Goal: Task Accomplishment & Management: Manage account settings

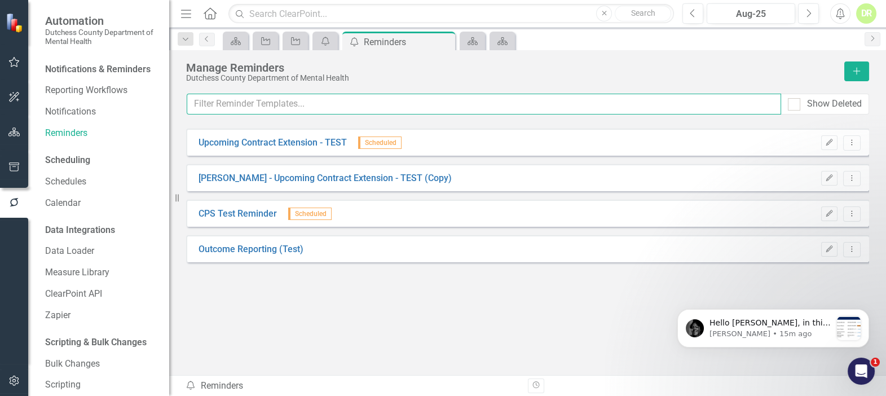
click at [303, 108] on input "text" at bounding box center [484, 104] width 594 height 21
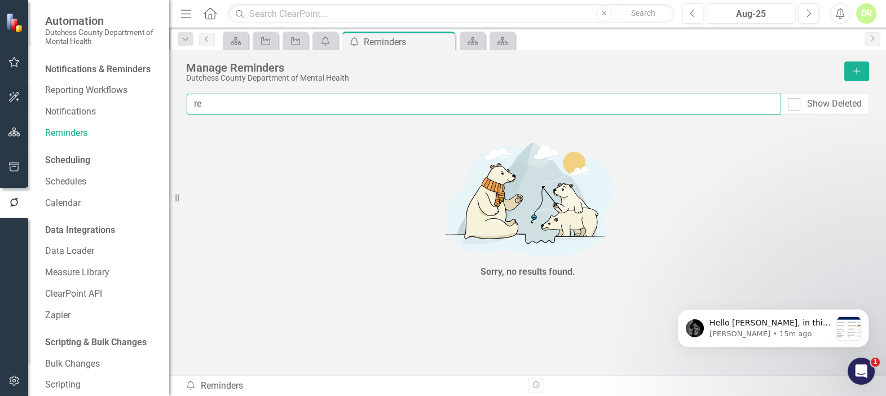
type input "r"
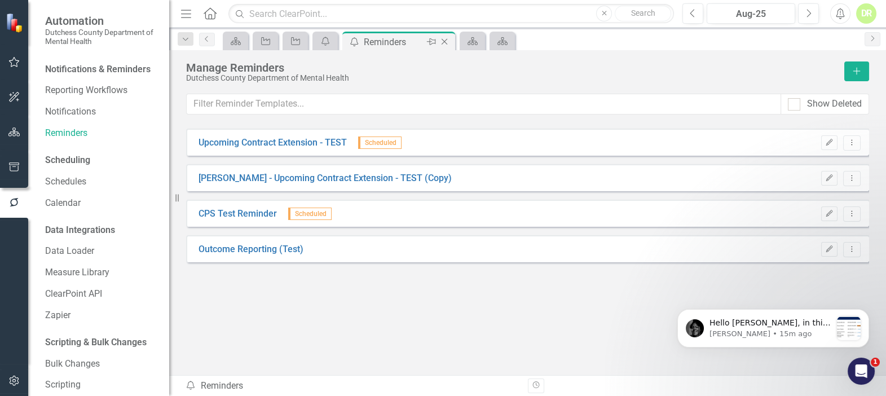
click at [444, 39] on icon "Close" at bounding box center [444, 41] width 11 height 9
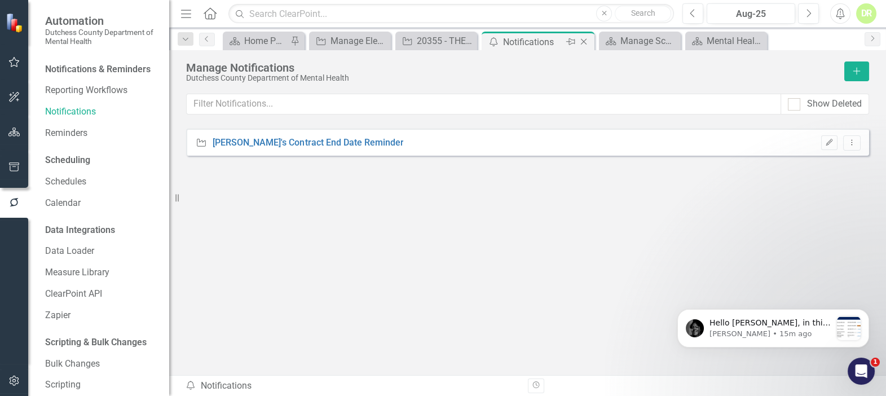
click at [583, 42] on icon at bounding box center [584, 42] width 6 height 6
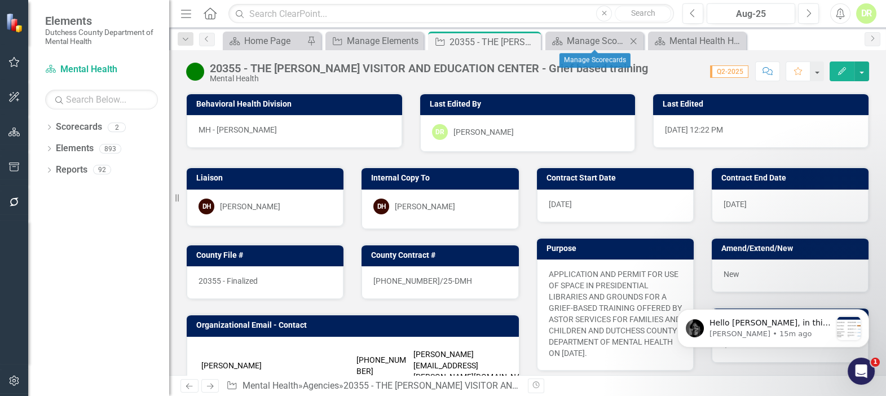
click at [634, 38] on icon "Close" at bounding box center [633, 41] width 11 height 9
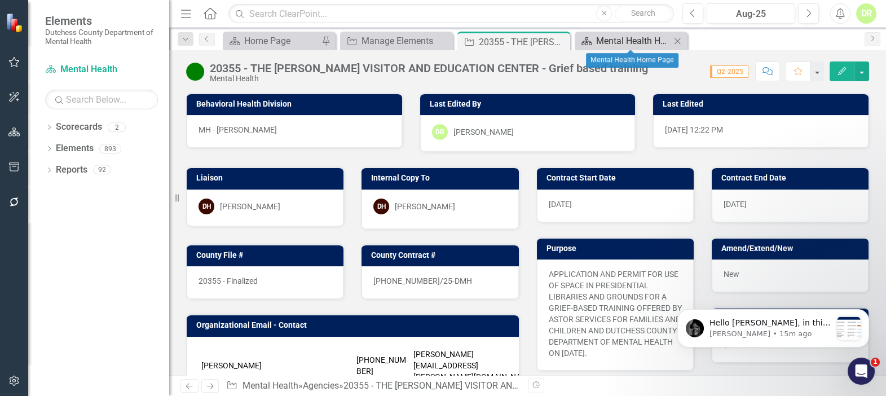
click at [650, 38] on div "Mental Health Home Page" at bounding box center [633, 41] width 74 height 14
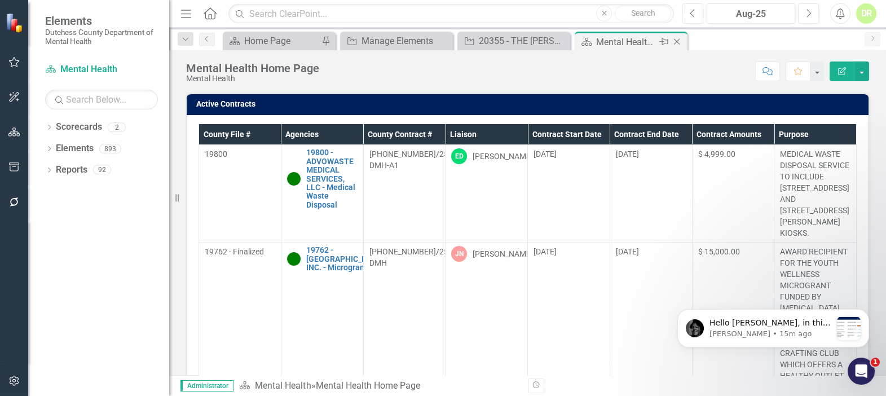
click at [682, 38] on div "Close" at bounding box center [678, 42] width 14 height 14
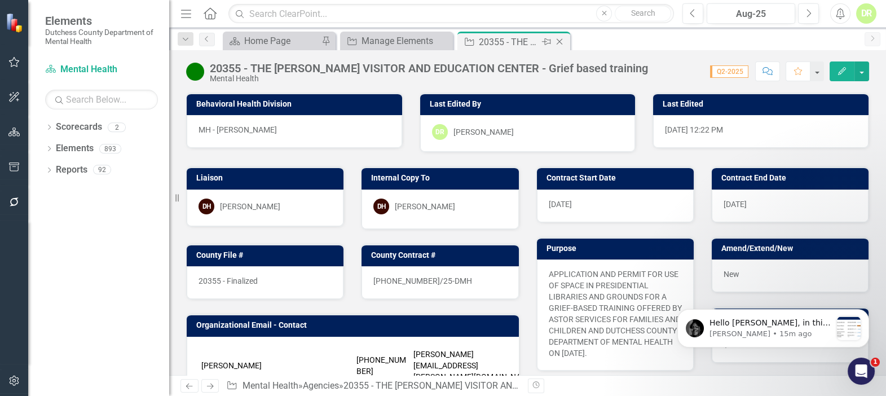
click at [563, 39] on icon "Close" at bounding box center [559, 41] width 11 height 9
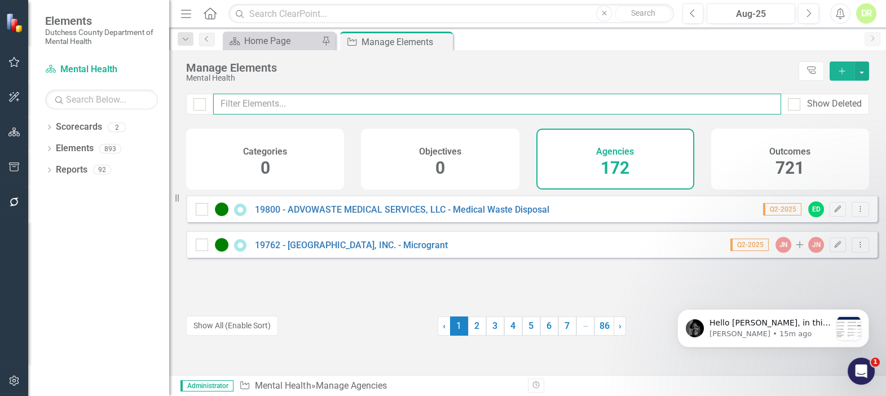
click at [277, 107] on input "text" at bounding box center [497, 104] width 568 height 21
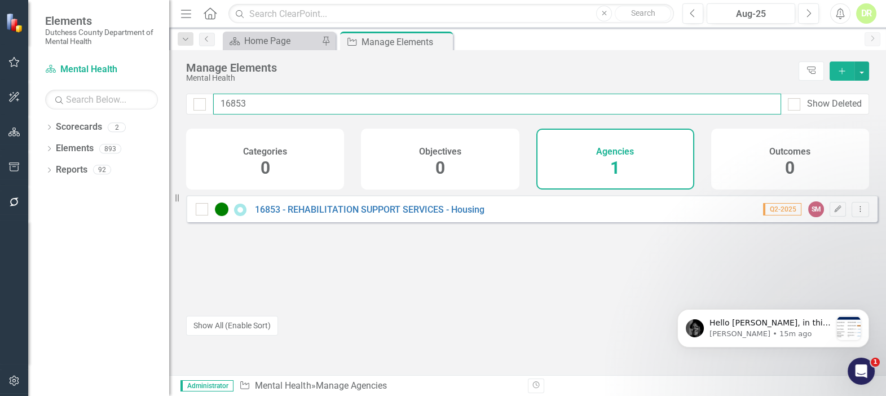
type input "16853"
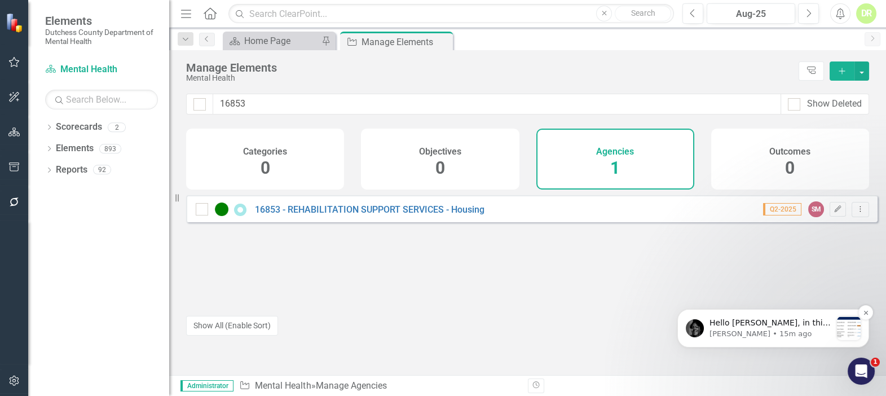
click at [792, 325] on span "Hello [PERSON_NAME], in this case we don't see that on our end:" at bounding box center [770, 334] width 121 height 32
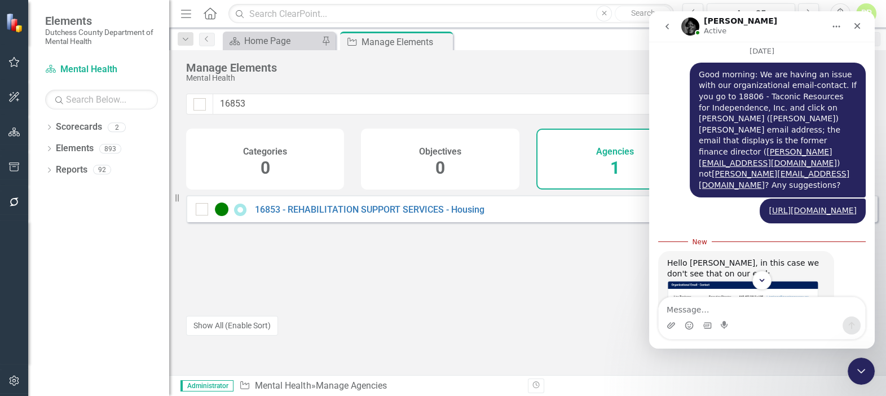
scroll to position [1904, 0]
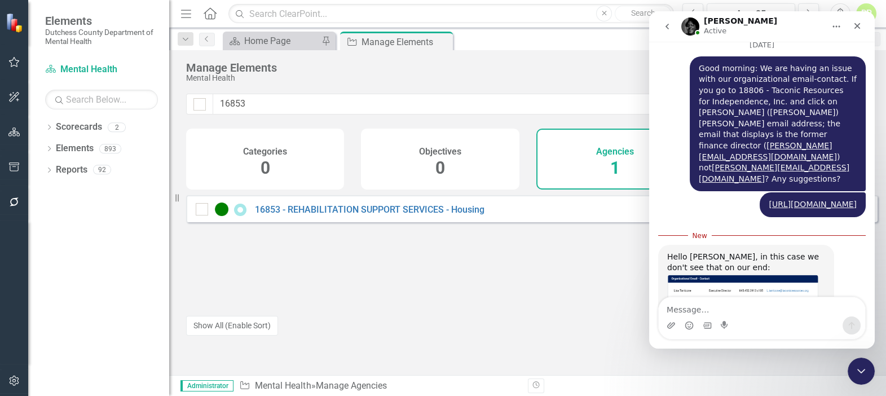
click at [704, 305] on textarea "Message…" at bounding box center [762, 306] width 206 height 19
type textarea "I"
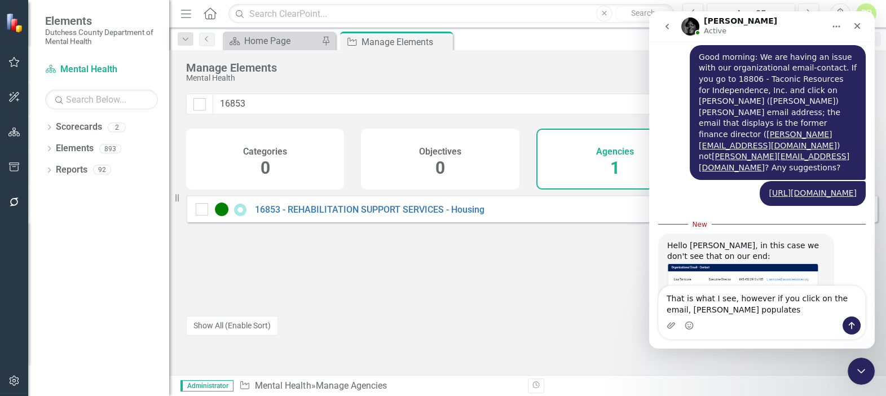
type textarea "That is what I see, however if you click on the email, [PERSON_NAME] populates."
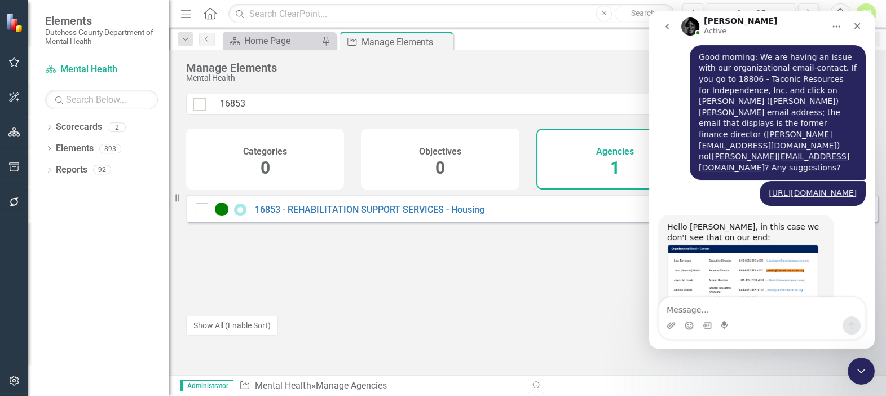
scroll to position [1930, 0]
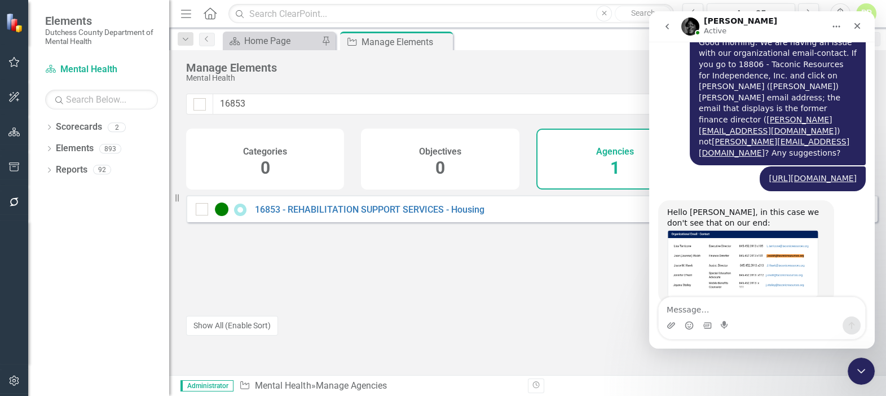
click at [666, 166] on div "[URL][DOMAIN_NAME] [PERSON_NAME] • 1h ago" at bounding box center [762, 183] width 208 height 34
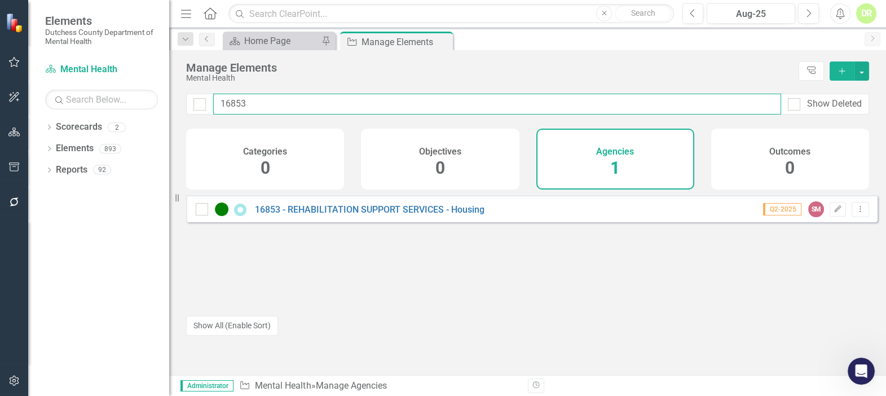
drag, startPoint x: 214, startPoint y: 105, endPoint x: 103, endPoint y: 85, distance: 113.6
click at [103, 85] on div "Elements Dutchess County Department of Mental Health Scorecard Mental Health Se…" at bounding box center [443, 198] width 886 height 396
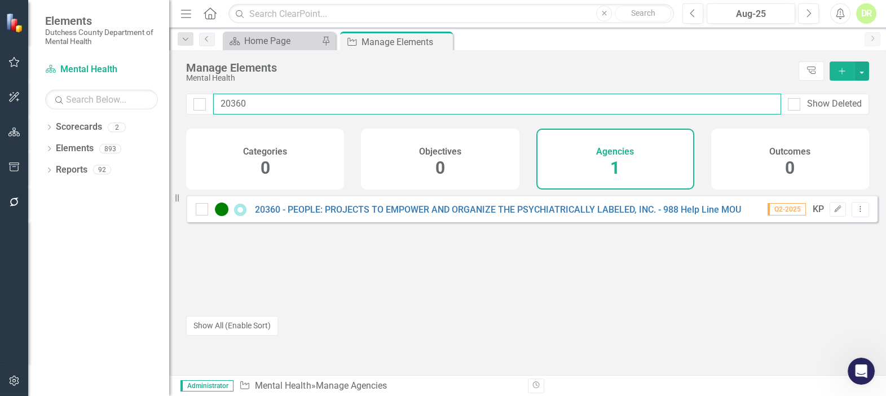
type input "20360"
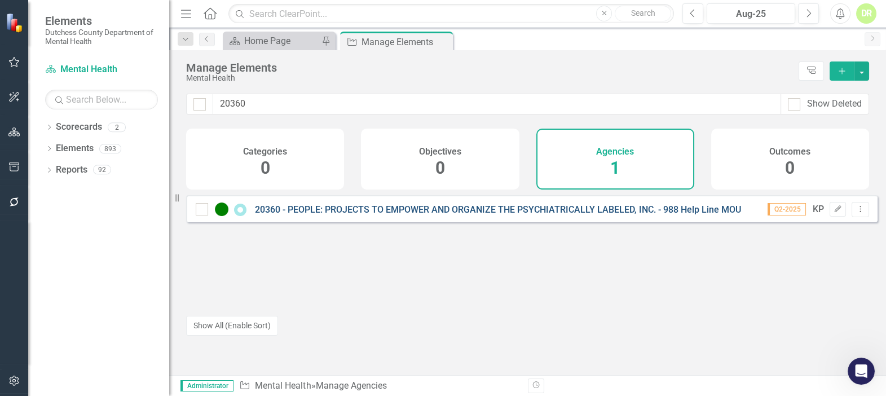
click at [466, 214] on link "20360 - PEOPLE: PROJECTS TO EMPOWER AND ORGANIZE THE PSYCHIATRICALLY LABELED, I…" at bounding box center [498, 209] width 486 height 11
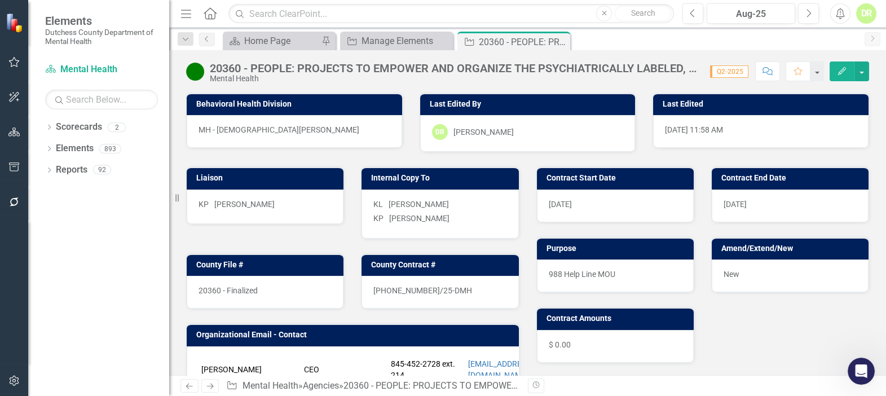
click at [584, 207] on div "[DATE]" at bounding box center [615, 206] width 157 height 33
click at [583, 205] on div "[DATE]" at bounding box center [615, 206] width 157 height 33
click at [582, 203] on div "[DATE]" at bounding box center [615, 206] width 157 height 33
click at [580, 200] on div "[DATE]" at bounding box center [615, 206] width 157 height 33
click at [574, 202] on div "[DATE]" at bounding box center [615, 206] width 157 height 33
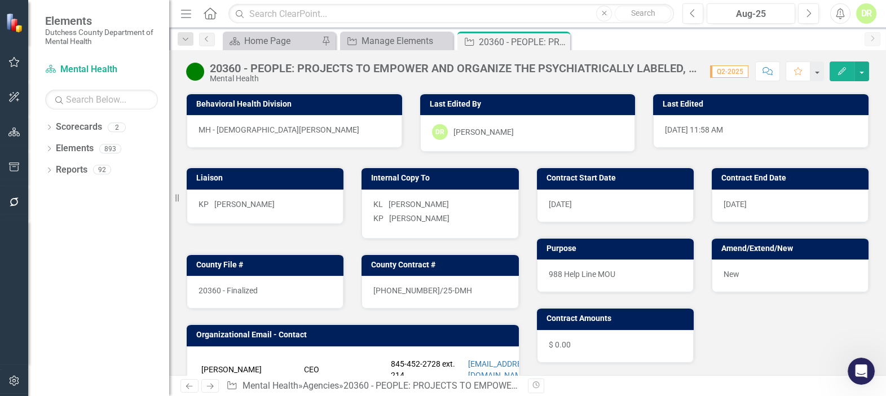
click at [573, 202] on div "[DATE]" at bounding box center [615, 206] width 157 height 33
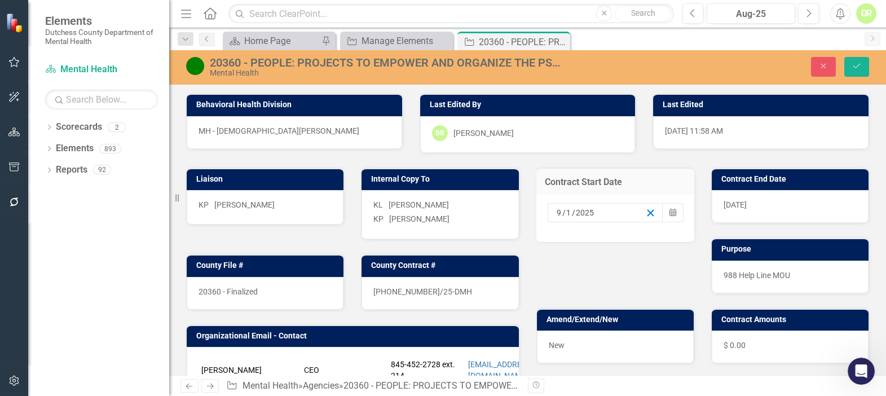
click at [647, 210] on line "button" at bounding box center [650, 213] width 6 height 6
click at [558, 210] on input at bounding box center [564, 212] width 16 height 11
click at [557, 209] on input "number" at bounding box center [563, 212] width 15 height 11
type input "1"
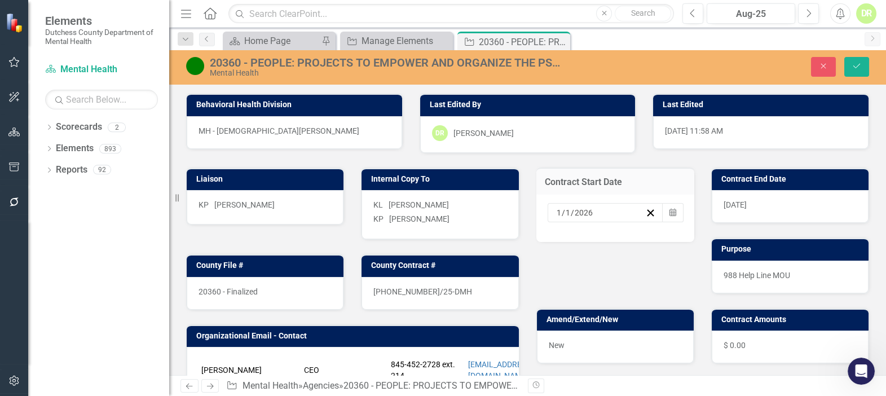
type input "2026"
click at [743, 201] on span "[DATE]" at bounding box center [735, 204] width 23 height 9
click at [742, 200] on span "[DATE]" at bounding box center [735, 204] width 23 height 9
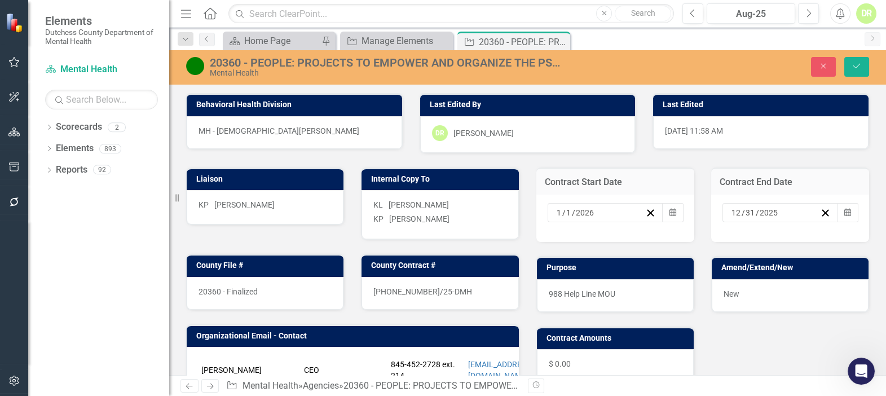
click at [742, 200] on div "[DATE] Calendar" at bounding box center [790, 218] width 158 height 47
click at [764, 211] on input "2025" at bounding box center [769, 212] width 20 height 11
click at [764, 211] on input "2025" at bounding box center [767, 212] width 19 height 11
type input "2026"
drag, startPoint x: 851, startPoint y: 67, endPoint x: 831, endPoint y: 80, distance: 23.8
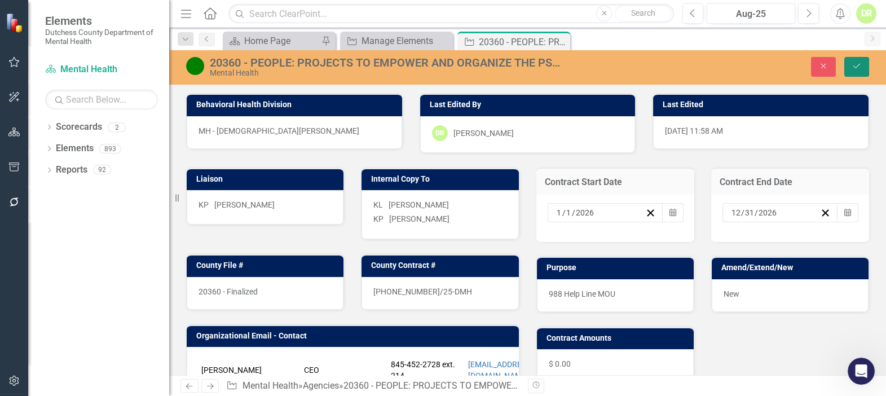
click at [851, 67] on button "Save" at bounding box center [856, 67] width 25 height 20
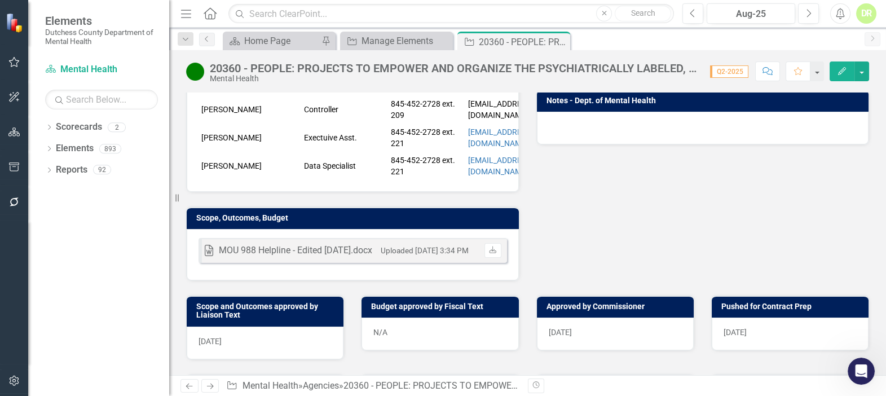
scroll to position [307, 0]
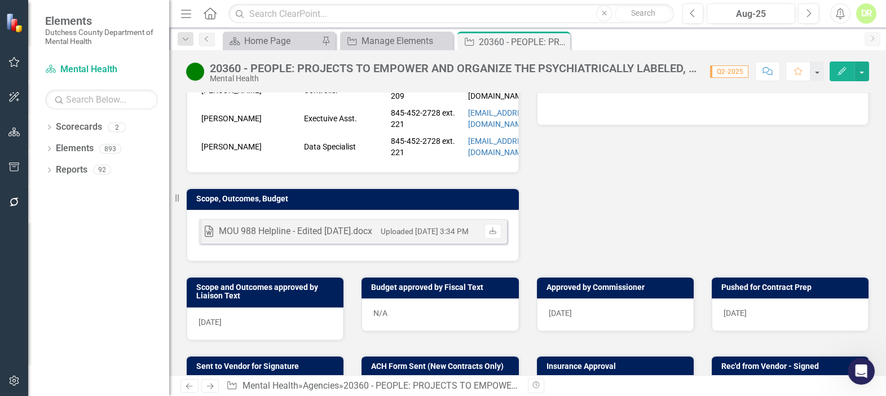
click at [272, 338] on div "[DATE]" at bounding box center [265, 323] width 157 height 33
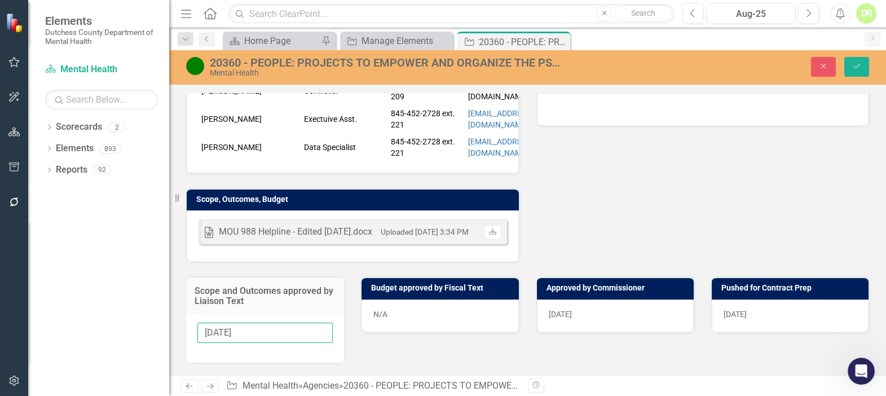
drag, startPoint x: 261, startPoint y: 342, endPoint x: 104, endPoint y: 303, distance: 162.1
click at [134, 349] on div "Elements Dutchess County Department of Mental Health Scorecard Mental Health Se…" at bounding box center [443, 198] width 886 height 396
click at [569, 332] on div "[DATE]" at bounding box center [615, 315] width 157 height 33
click at [569, 319] on span "[DATE]" at bounding box center [560, 314] width 23 height 9
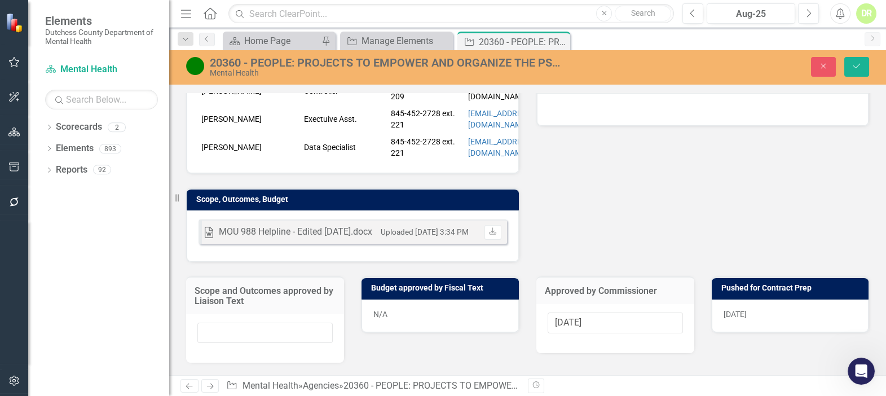
click at [396, 331] on div "N/A" at bounding box center [440, 315] width 157 height 33
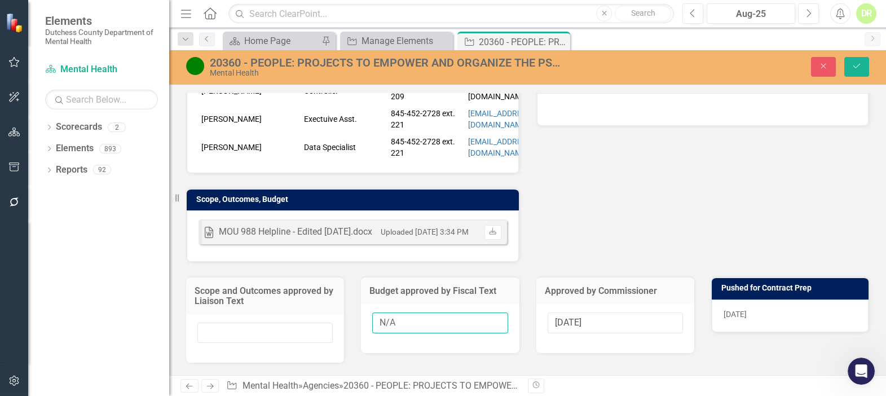
drag, startPoint x: 421, startPoint y: 334, endPoint x: 298, endPoint y: 331, distance: 123.5
click at [298, 331] on div "Scope and Outcomes approved by Liaison Text Budget approved by Fiscal Text N/A …" at bounding box center [528, 312] width 700 height 100
click at [610, 333] on input "[DATE]" at bounding box center [615, 322] width 135 height 21
click at [609, 333] on input "[DATE]" at bounding box center [615, 322] width 135 height 21
drag, startPoint x: 606, startPoint y: 334, endPoint x: 286, endPoint y: 309, distance: 320.8
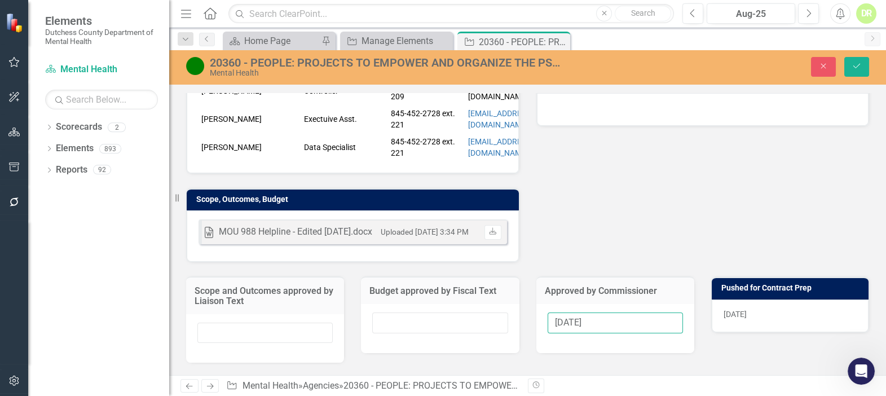
click at [295, 327] on div "Scope and Outcomes approved by Liaison Text Budget approved by Fiscal Text Appr…" at bounding box center [528, 312] width 700 height 100
click at [753, 325] on div "[DATE]" at bounding box center [790, 315] width 157 height 33
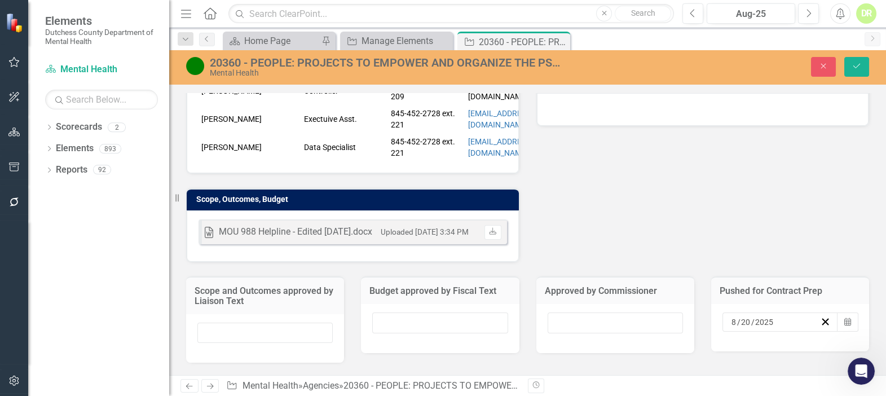
click at [753, 325] on div "[DATE] Calendar" at bounding box center [790, 327] width 158 height 47
drag, startPoint x: 756, startPoint y: 334, endPoint x: 716, endPoint y: 332, distance: 39.5
click at [722, 332] on div "[DATE]" at bounding box center [780, 321] width 116 height 19
click at [820, 327] on icon "button" at bounding box center [825, 321] width 11 height 11
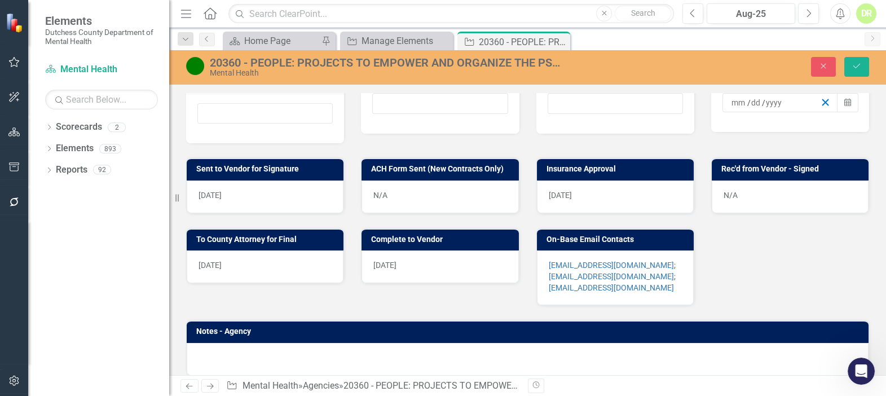
scroll to position [564, 0]
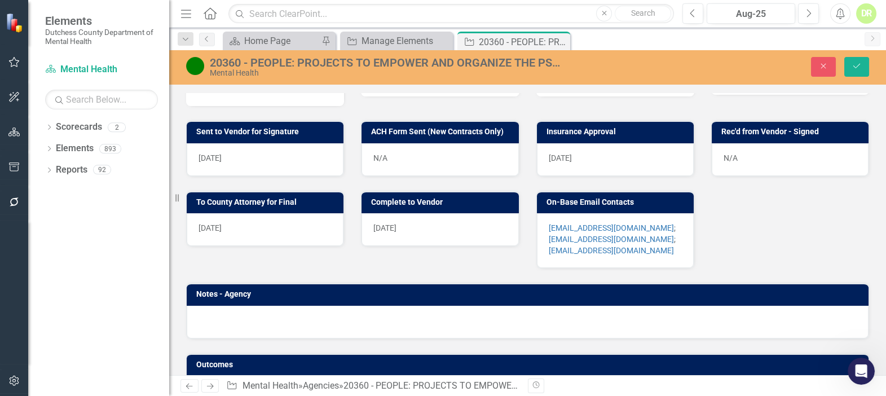
click at [294, 162] on div "[DATE]" at bounding box center [265, 159] width 157 height 33
click at [296, 163] on div "[DATE]" at bounding box center [265, 159] width 157 height 33
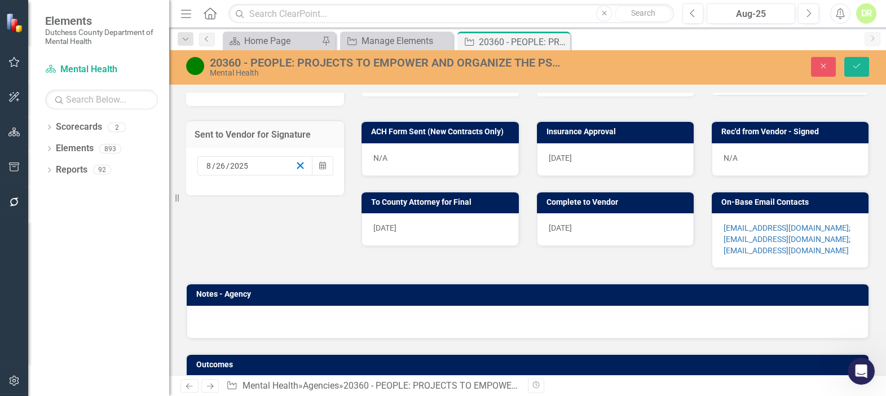
drag, startPoint x: 297, startPoint y: 178, endPoint x: 521, endPoint y: 186, distance: 224.0
click at [298, 171] on icon "button" at bounding box center [300, 165] width 11 height 11
click at [578, 169] on div "[DATE]" at bounding box center [615, 159] width 157 height 33
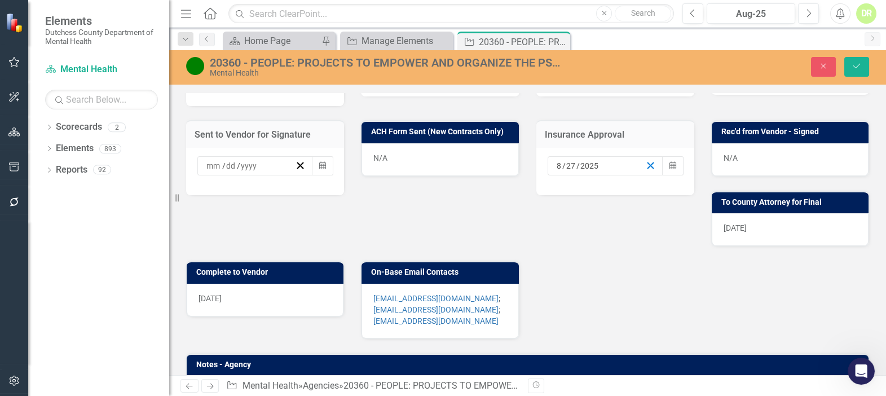
click at [645, 171] on icon "button" at bounding box center [650, 165] width 11 height 11
click at [741, 246] on div "[DATE]" at bounding box center [790, 229] width 157 height 33
click at [740, 246] on div "[DATE]" at bounding box center [790, 229] width 157 height 33
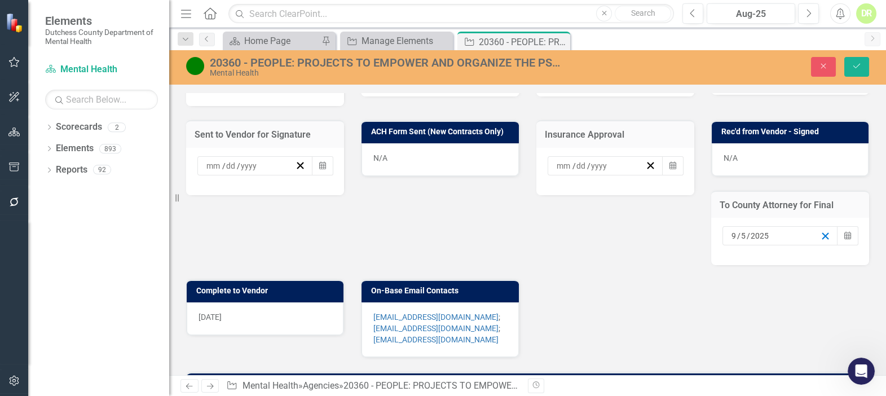
drag, startPoint x: 818, startPoint y: 249, endPoint x: 447, endPoint y: 307, distance: 375.5
click at [820, 241] on icon "button" at bounding box center [825, 236] width 11 height 11
click at [291, 335] on div "[DATE]" at bounding box center [265, 318] width 157 height 33
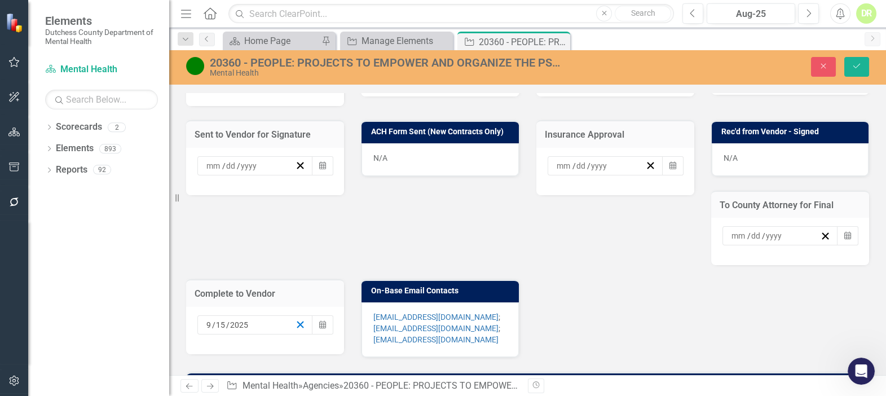
click at [299, 330] on icon "button" at bounding box center [300, 324] width 11 height 11
click at [857, 63] on icon "Save" at bounding box center [857, 66] width 10 height 8
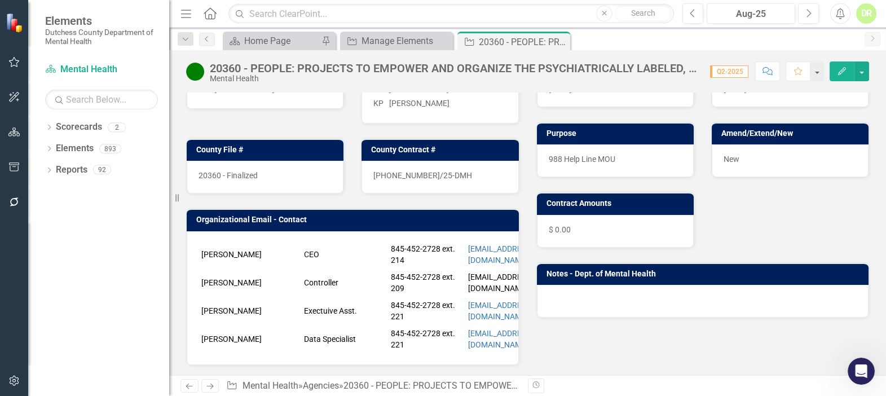
scroll to position [153, 0]
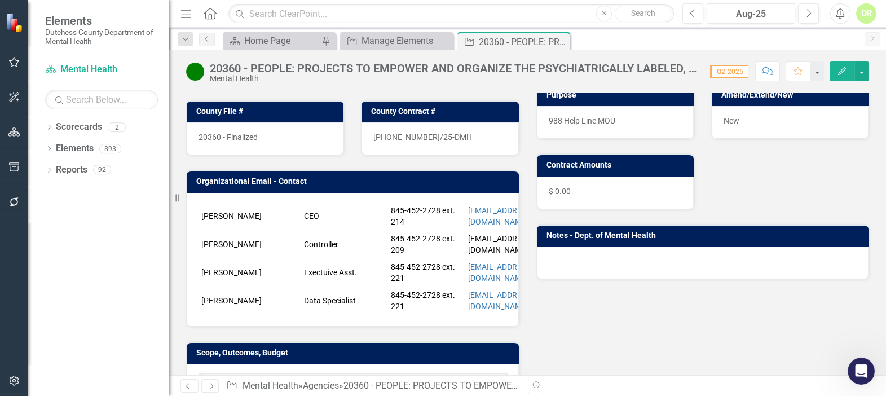
click at [769, 67] on icon "Comment" at bounding box center [768, 71] width 10 height 8
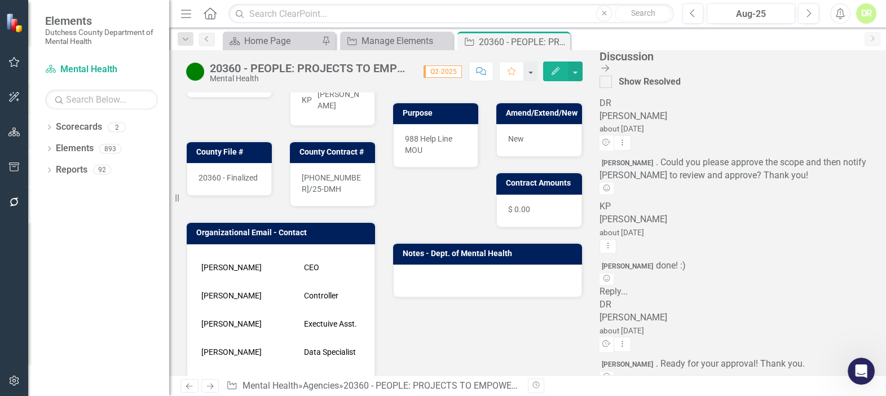
scroll to position [384, 0]
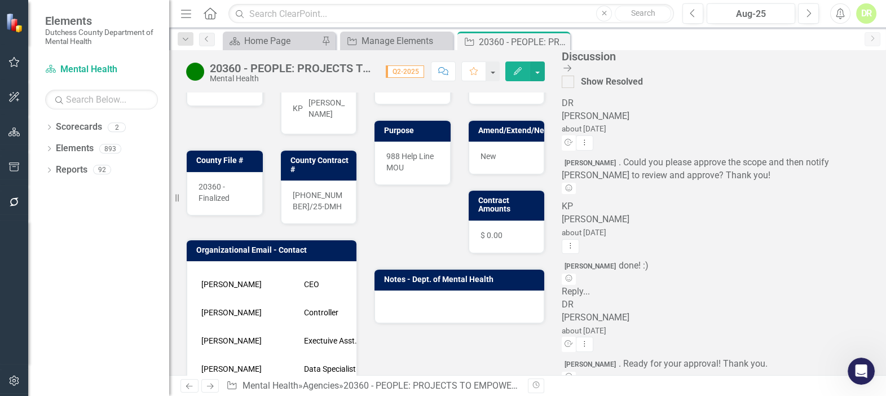
type textarea "@[PERSON_NAME] this MOU expires [DATE]. It was recently finalized, and i did no…"
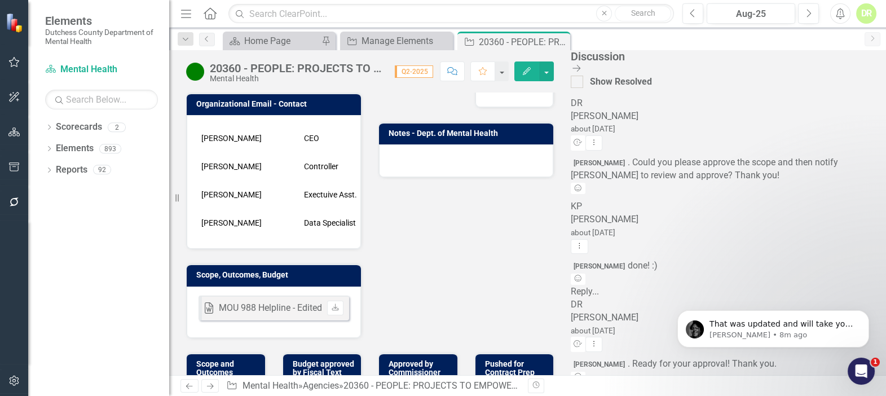
scroll to position [307, 0]
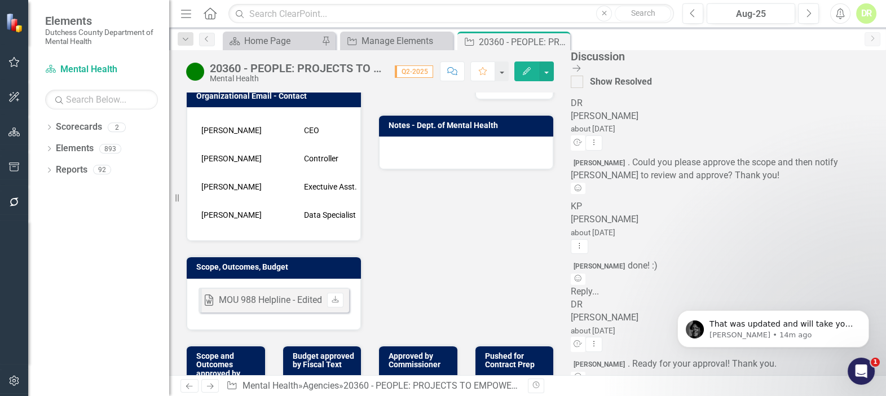
click at [361, 279] on div "Word MOU 988 Helpline - Edited [DATE].docx Uploaded [DATE] 3:34 PM Download" at bounding box center [274, 304] width 174 height 51
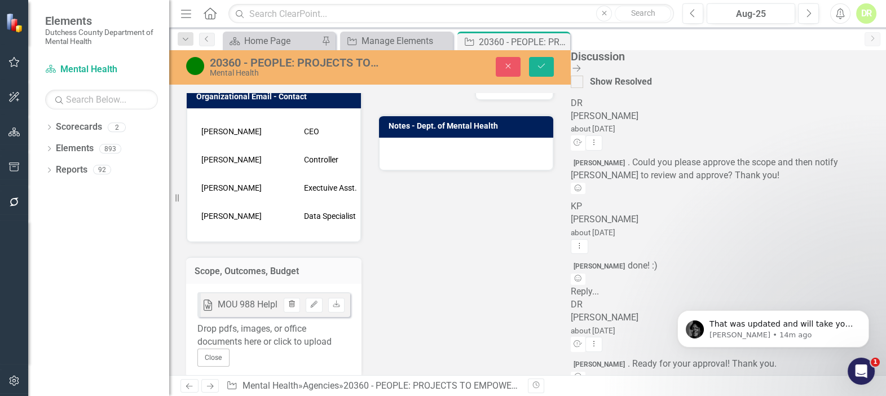
click at [295, 301] on icon "button" at bounding box center [292, 304] width 6 height 7
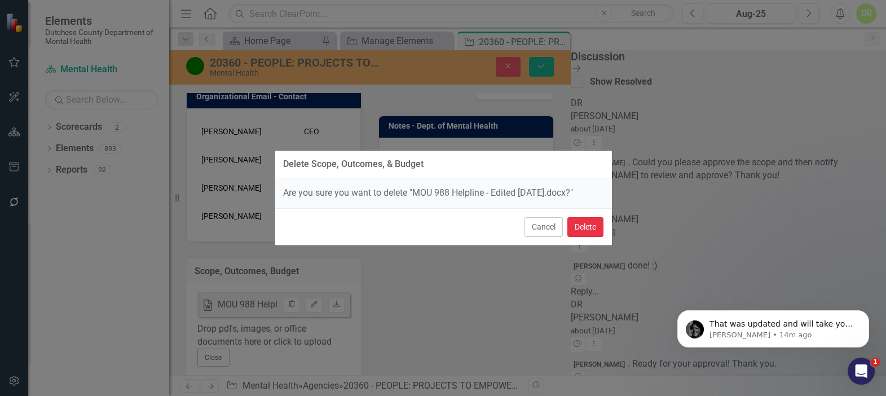
click at [580, 222] on button "Delete" at bounding box center [585, 227] width 36 height 20
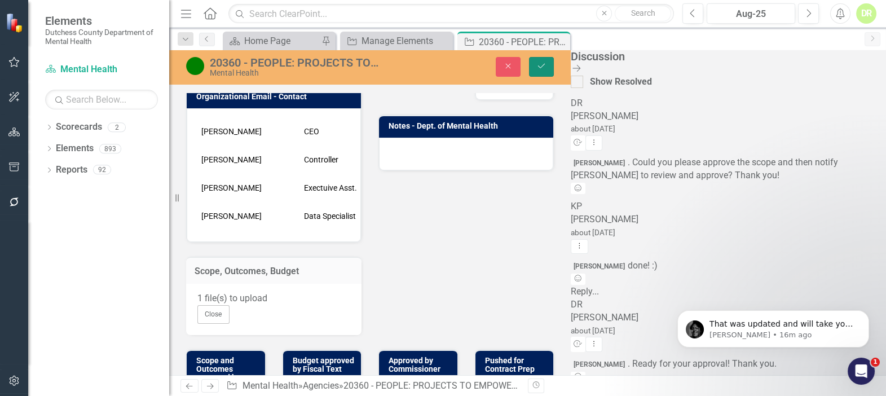
drag, startPoint x: 688, startPoint y: 67, endPoint x: 666, endPoint y: 73, distance: 23.6
click at [547, 67] on icon "Save" at bounding box center [541, 66] width 10 height 8
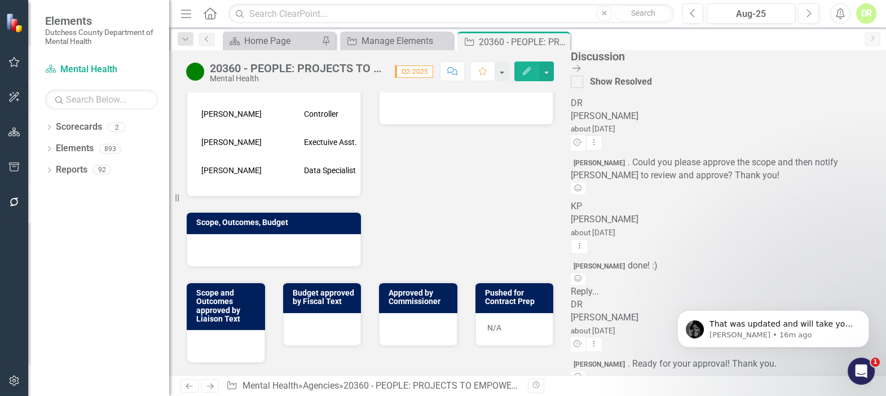
scroll to position [359, 0]
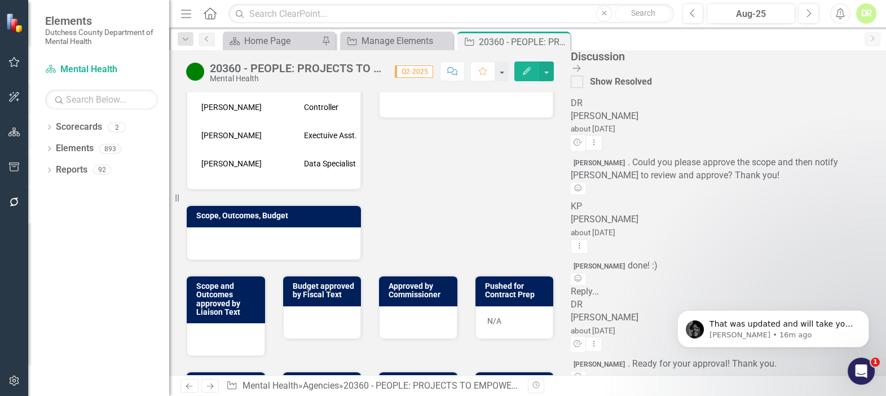
click at [223, 227] on div at bounding box center [274, 243] width 174 height 33
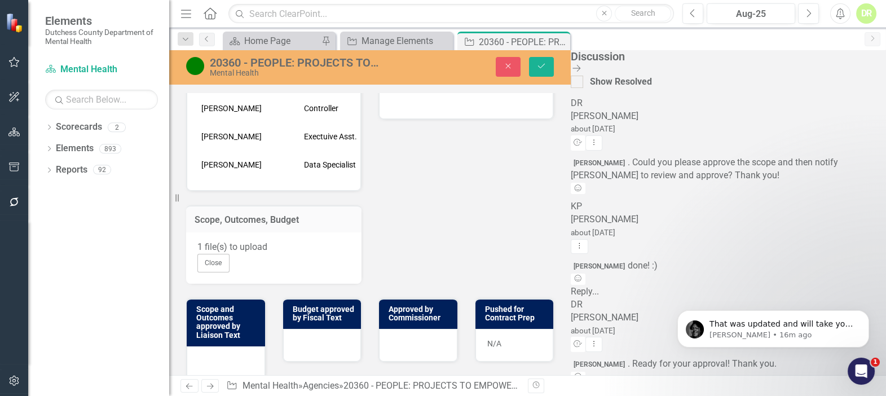
click at [305, 241] on div "1 file(s) to upload" at bounding box center [273, 247] width 153 height 13
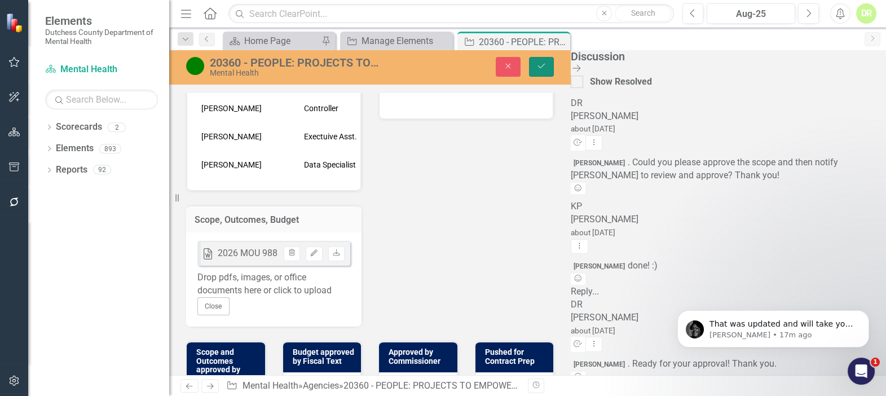
click at [547, 63] on icon "Save" at bounding box center [541, 66] width 10 height 8
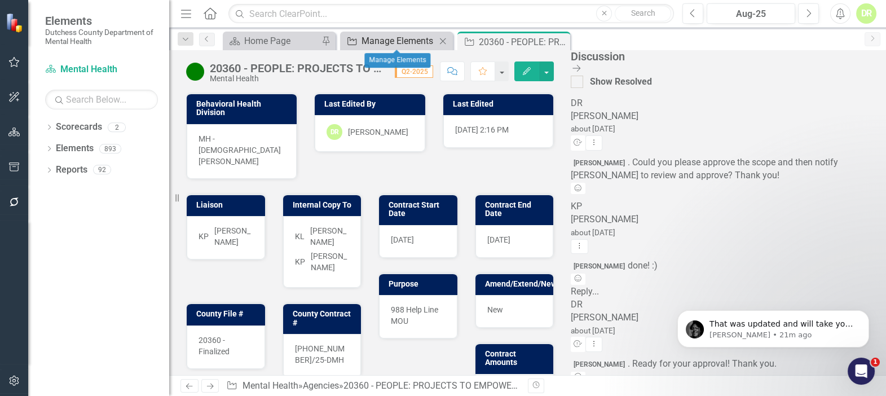
click at [418, 37] on div "Manage Elements" at bounding box center [399, 41] width 74 height 14
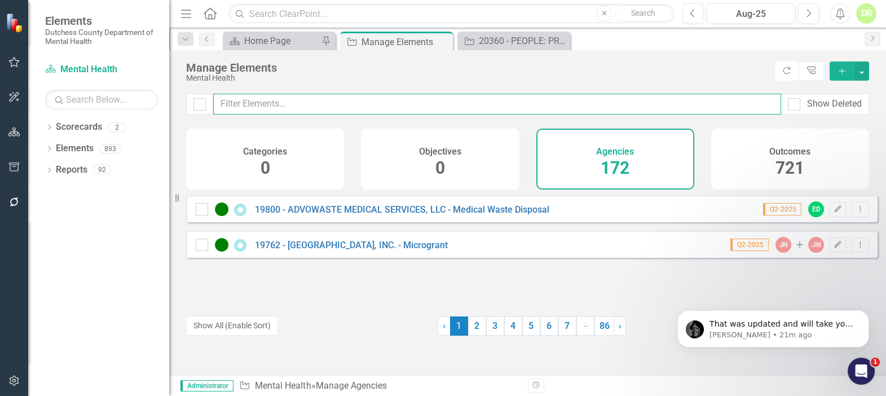
click at [290, 104] on input "text" at bounding box center [497, 104] width 568 height 21
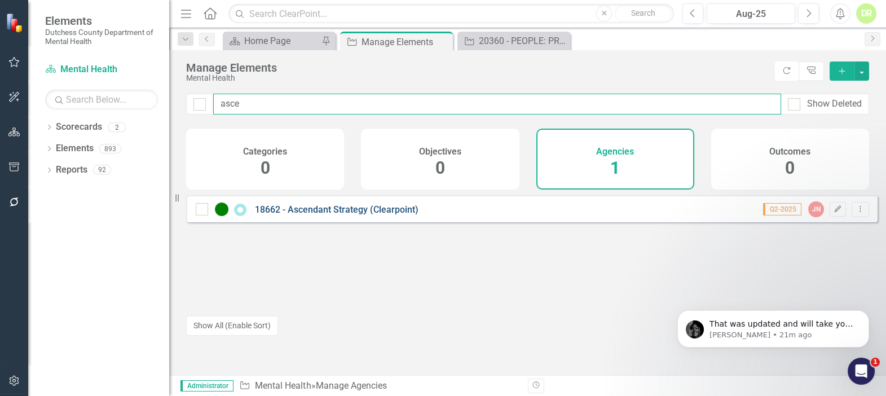
type input "asce"
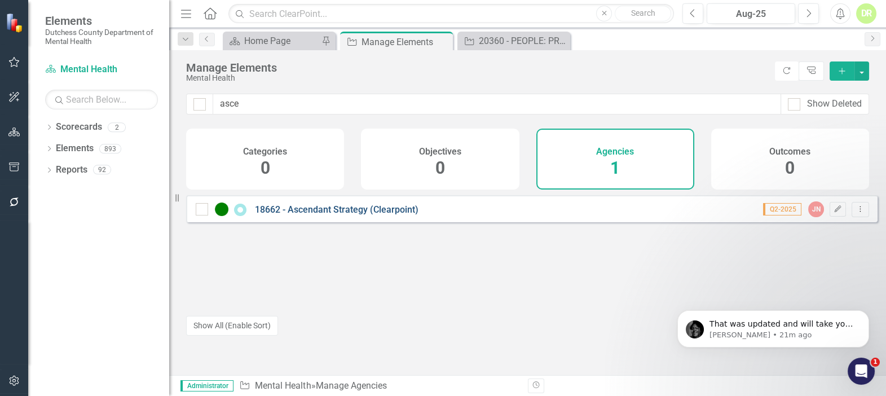
click at [358, 214] on link "18662 - Ascendant Strategy (Clearpoint)" at bounding box center [337, 209] width 164 height 11
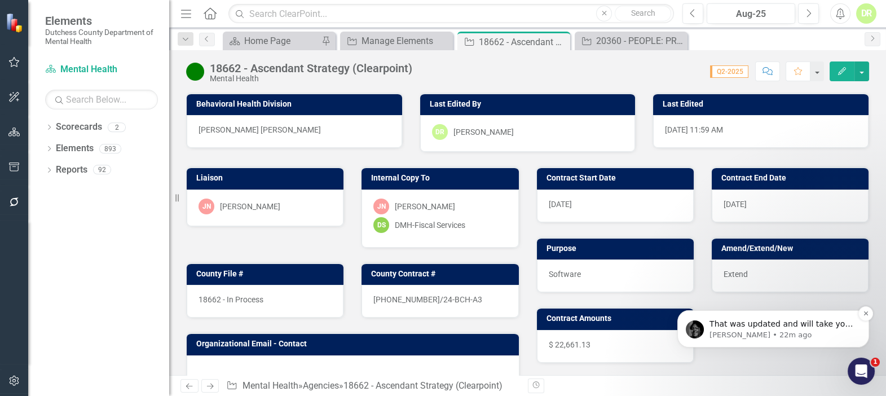
click at [782, 325] on span "That was updated and will take you to the correct email address." at bounding box center [781, 329] width 143 height 20
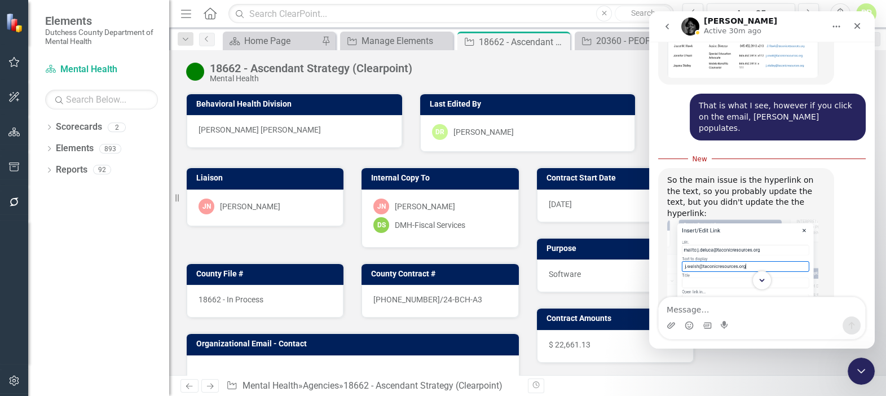
scroll to position [2151, 0]
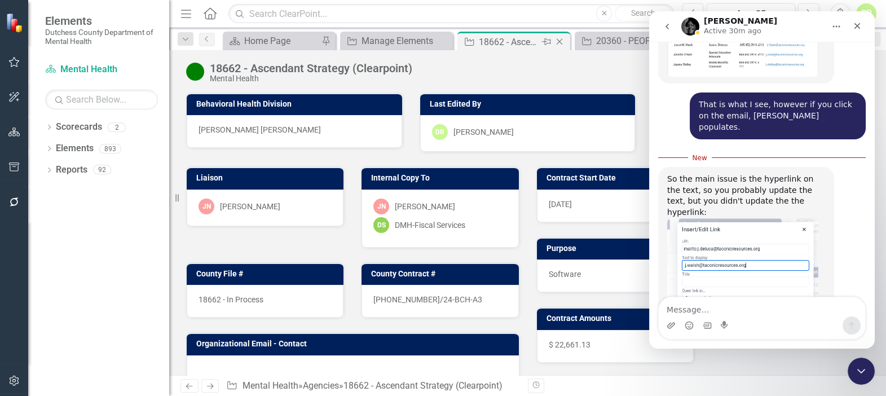
click at [561, 39] on icon at bounding box center [560, 42] width 6 height 6
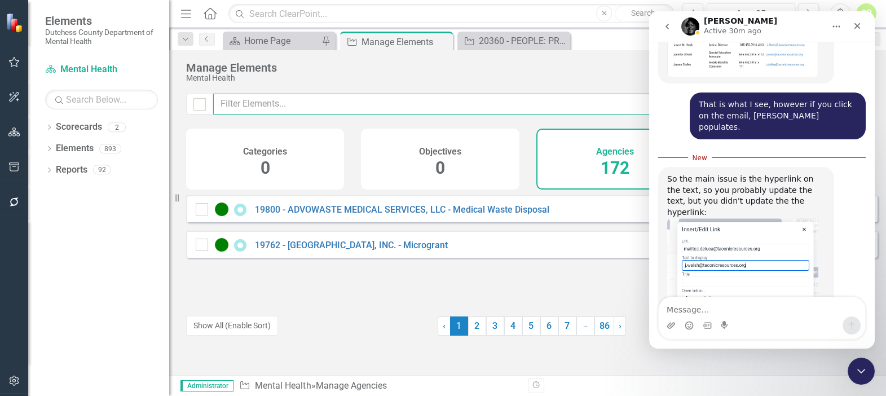
click at [254, 98] on input "text" at bounding box center [497, 104] width 568 height 21
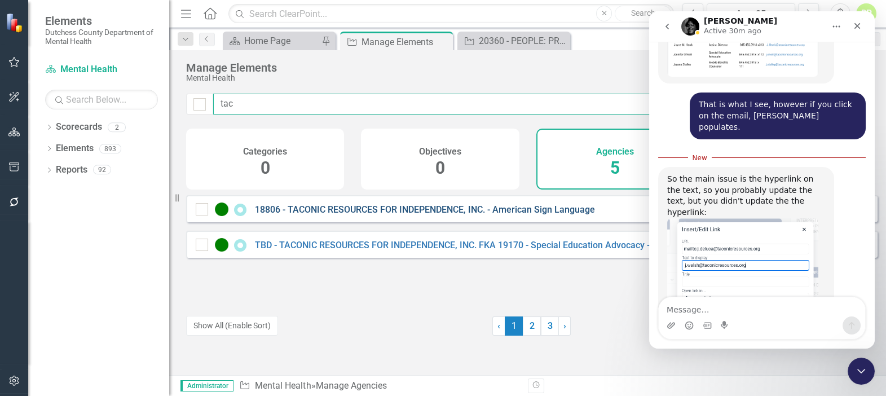
type input "tac"
click at [305, 214] on link "18806 - TACONIC RESOURCES FOR INDEPENDENCE, INC. - American Sign Language" at bounding box center [425, 209] width 340 height 11
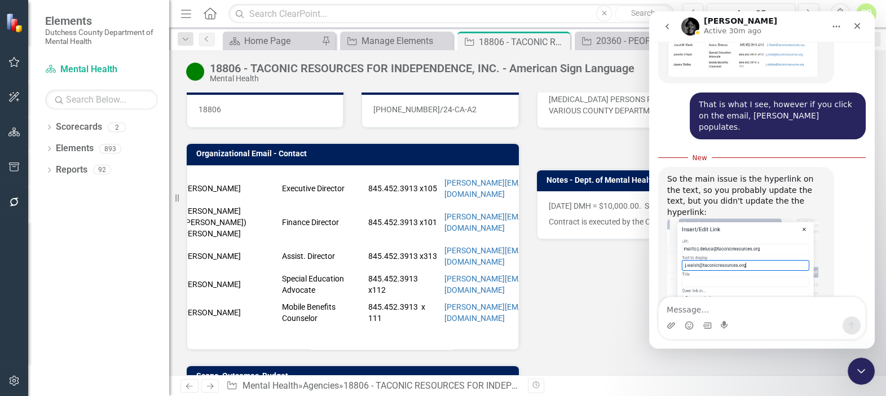
scroll to position [0, 82]
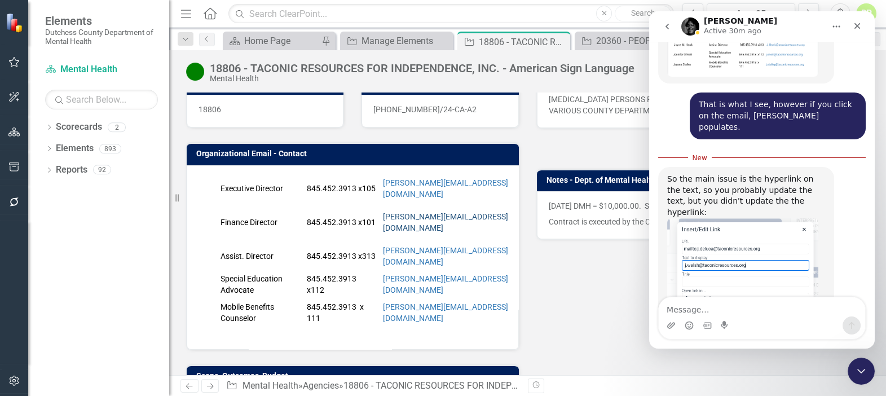
click at [437, 216] on link "[PERSON_NAME][EMAIL_ADDRESS][DOMAIN_NAME]" at bounding box center [445, 222] width 125 height 20
click at [556, 39] on icon "Close" at bounding box center [559, 41] width 11 height 9
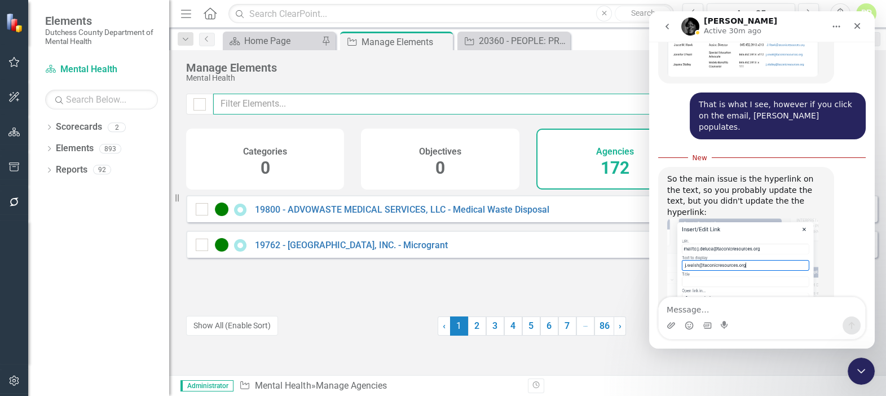
click at [294, 107] on input "text" at bounding box center [497, 104] width 568 height 21
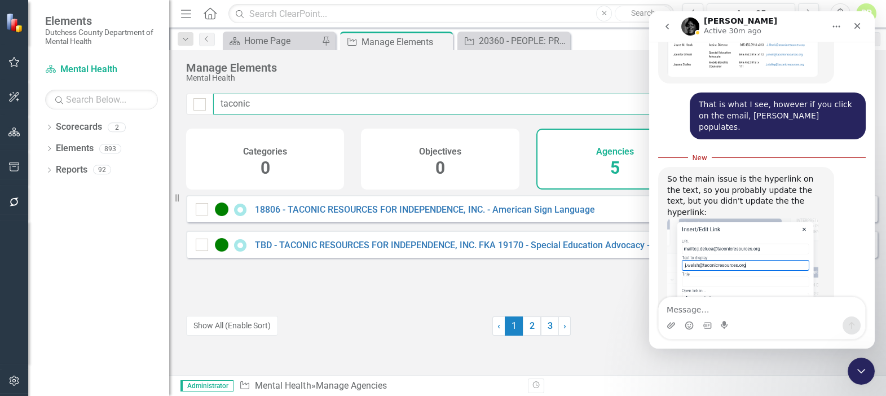
type input "taconic"
drag, startPoint x: 655, startPoint y: 56, endPoint x: 1290, endPoint y: 66, distance: 635.1
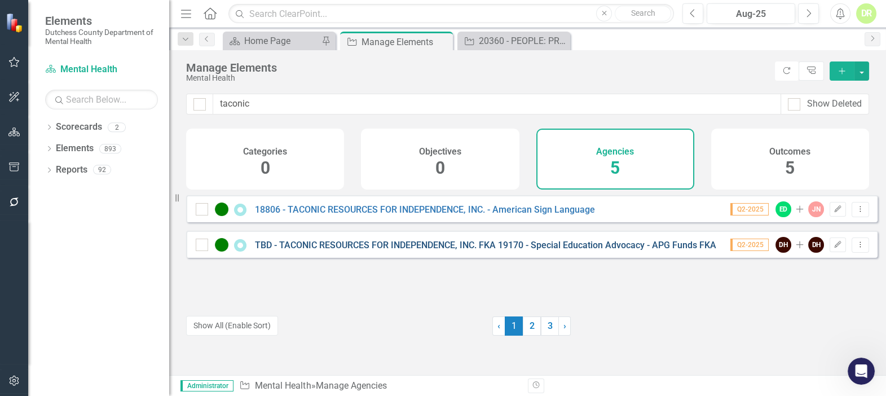
click at [444, 250] on link "TBD - TACONIC RESOURCES FOR INDEPENDENCE, INC. FKA 19170 - Special Education Ad…" at bounding box center [499, 245] width 489 height 11
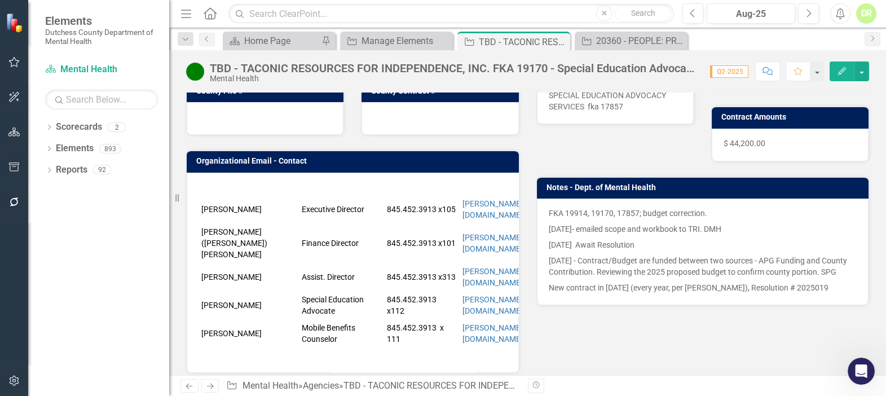
scroll to position [205, 0]
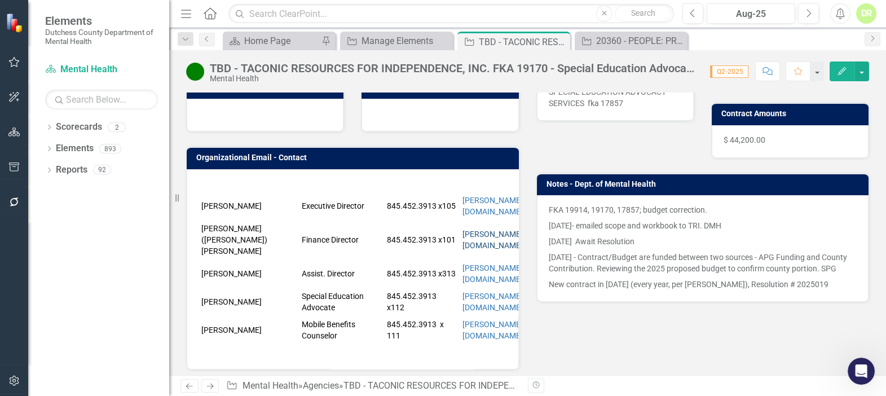
click at [488, 230] on link "[PERSON_NAME][EMAIL_ADDRESS][DOMAIN_NAME]" at bounding box center [524, 240] width 125 height 20
click at [864, 367] on icon "Open Intercom Messenger" at bounding box center [860, 369] width 19 height 19
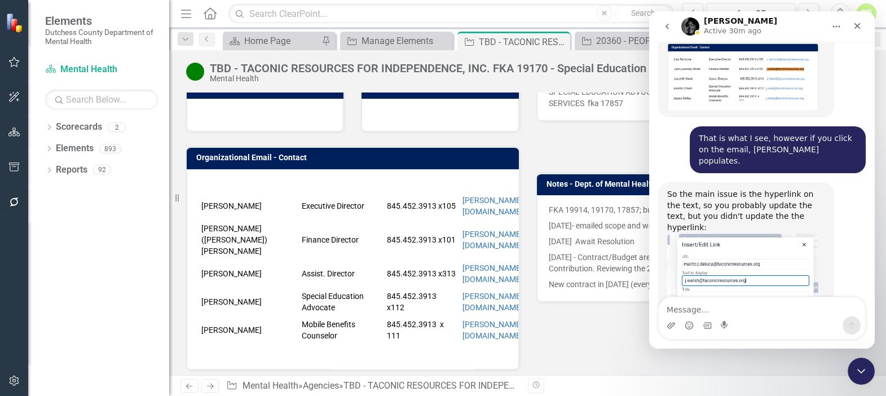
scroll to position [2132, 0]
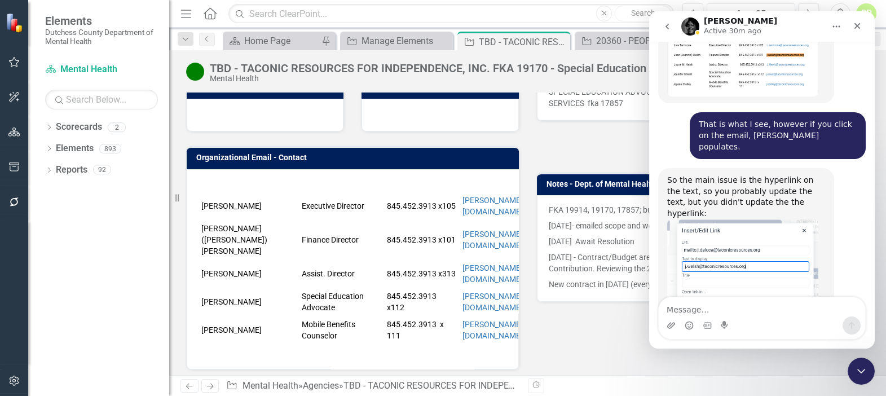
click at [690, 304] on textarea "Message…" at bounding box center [762, 306] width 206 height 19
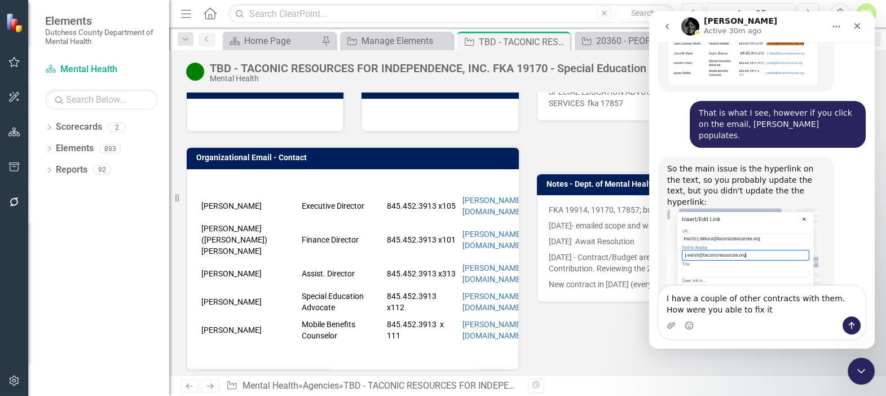
type textarea "I have a couple of other contracts with them. How were you able to fix it?"
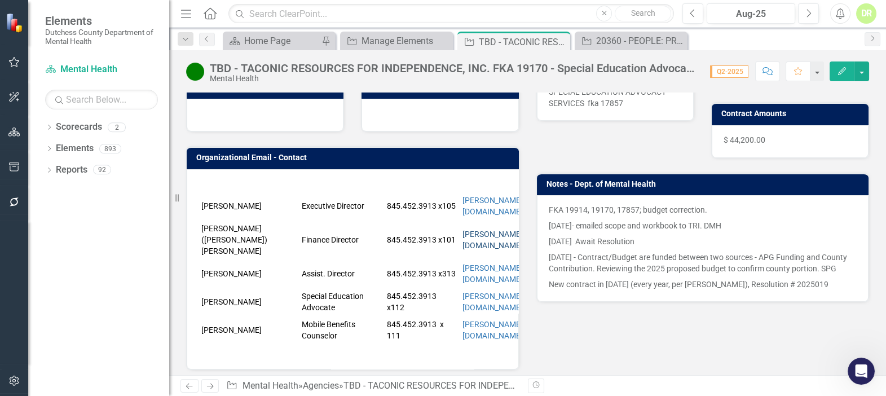
click at [483, 230] on link "[PERSON_NAME][EMAIL_ADDRESS][DOMAIN_NAME]" at bounding box center [524, 240] width 125 height 20
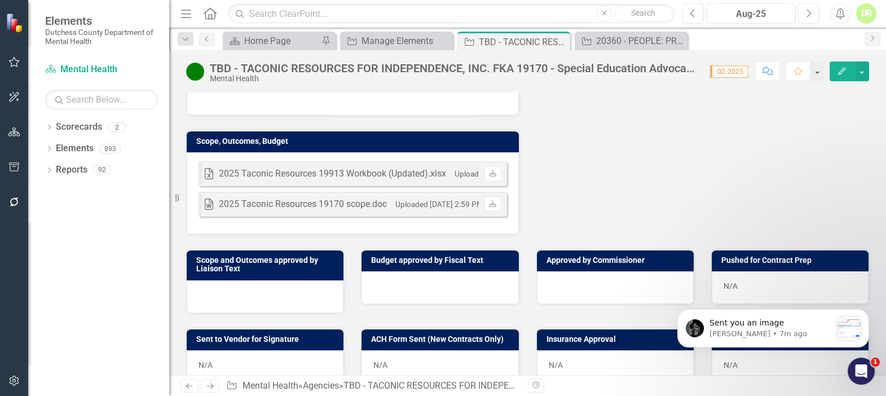
scroll to position [461, 0]
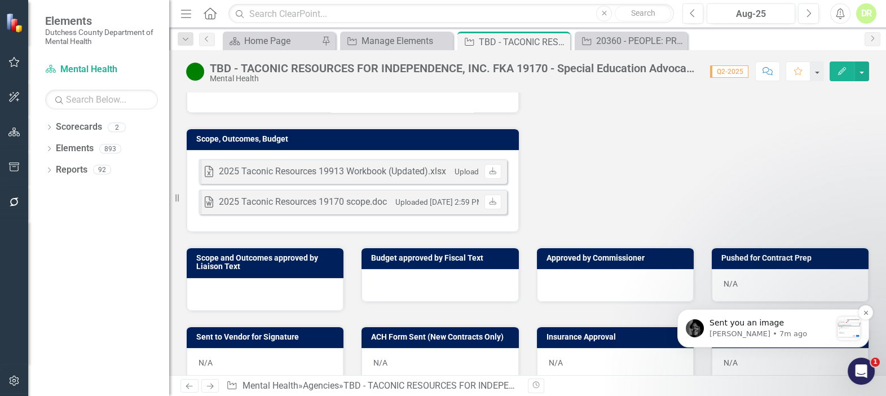
click at [740, 324] on span "Sent you an image" at bounding box center [747, 322] width 74 height 9
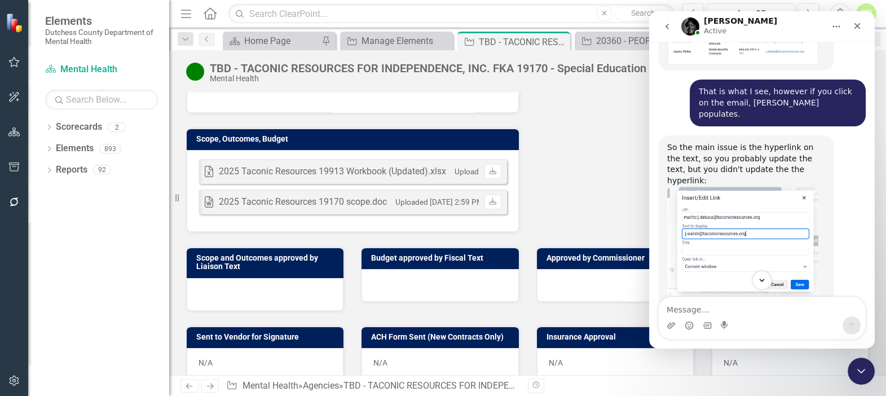
scroll to position [2155, 0]
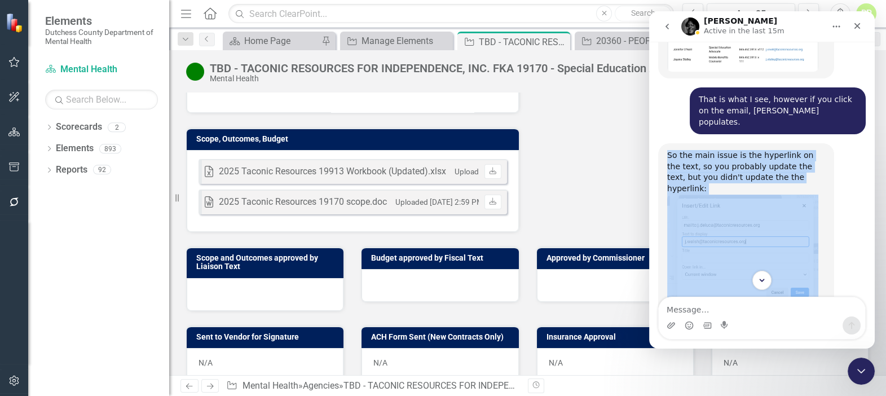
drag, startPoint x: 668, startPoint y: 67, endPoint x: 847, endPoint y: 250, distance: 255.7
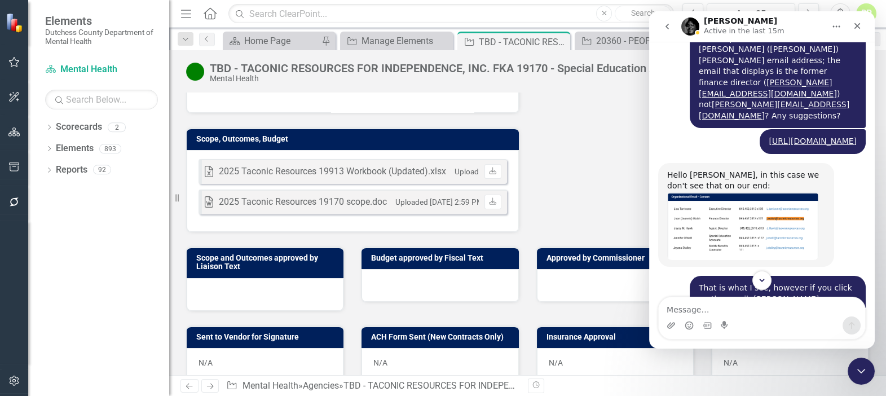
scroll to position [1950, 0]
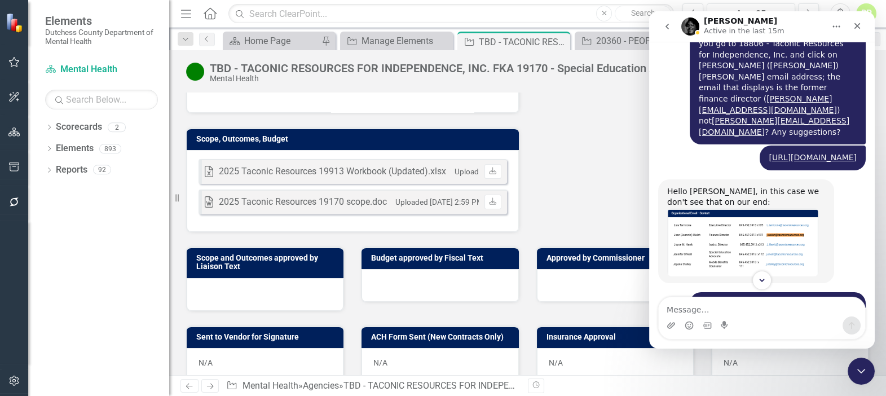
click at [662, 179] on div "Hello [PERSON_NAME], in this case we don't see that on our end: [PERSON_NAME] •…" at bounding box center [746, 231] width 176 height 104
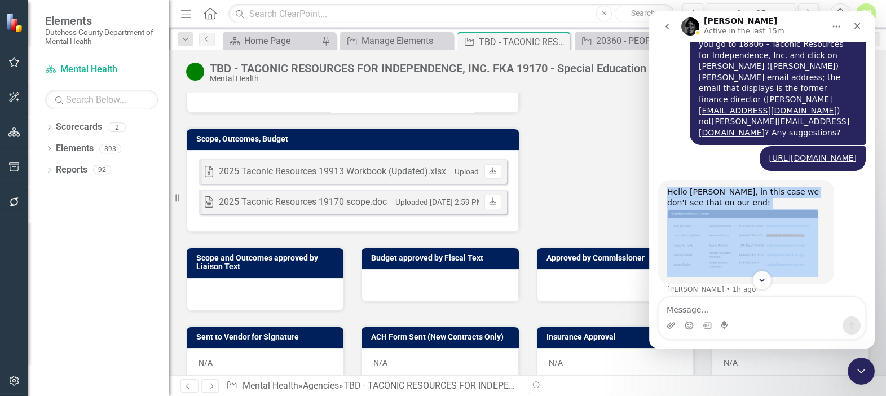
drag, startPoint x: 667, startPoint y: 114, endPoint x: 826, endPoint y: 143, distance: 162.2
click at [826, 180] on div "Hello [PERSON_NAME], in this case we don't see that on our end: [PERSON_NAME] •…" at bounding box center [746, 232] width 176 height 104
click at [851, 180] on div "Hello [PERSON_NAME], in this case we don't see that on our end: [PERSON_NAME] •…" at bounding box center [762, 236] width 208 height 113
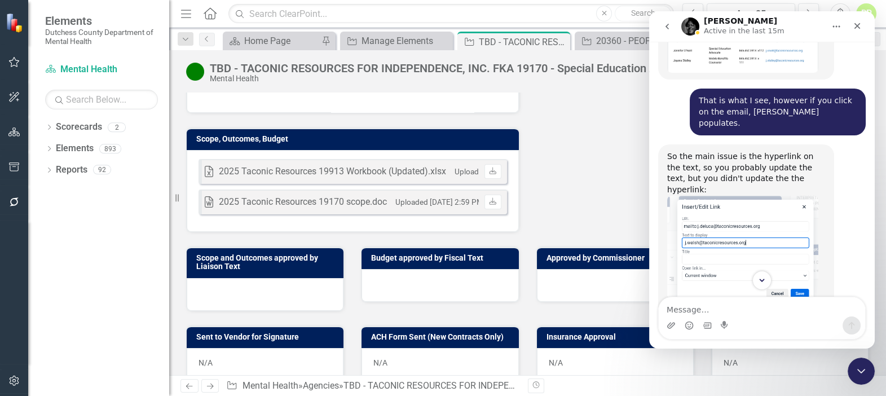
scroll to position [2155, 0]
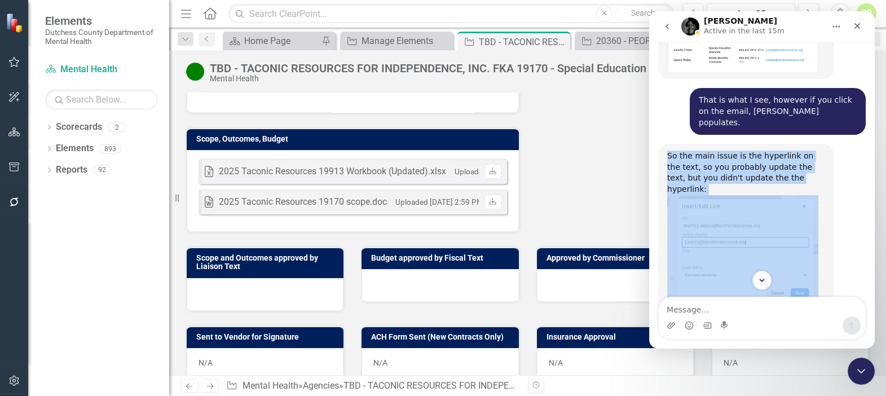
drag, startPoint x: 667, startPoint y: 66, endPoint x: 809, endPoint y: 191, distance: 189.0
click at [809, 191] on div "So the main issue is the hyperlink on the text, so you probably update the text…" at bounding box center [746, 227] width 158 height 153
copy div "So the main issue is the hyperlink on the text, so you probably update the text…"
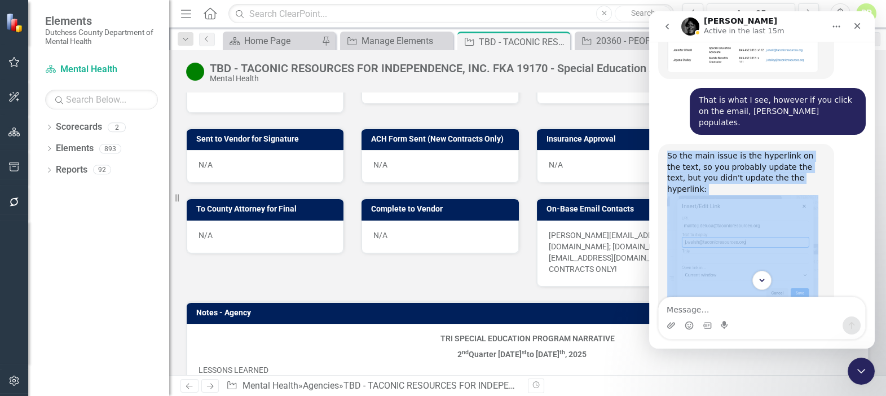
scroll to position [666, 0]
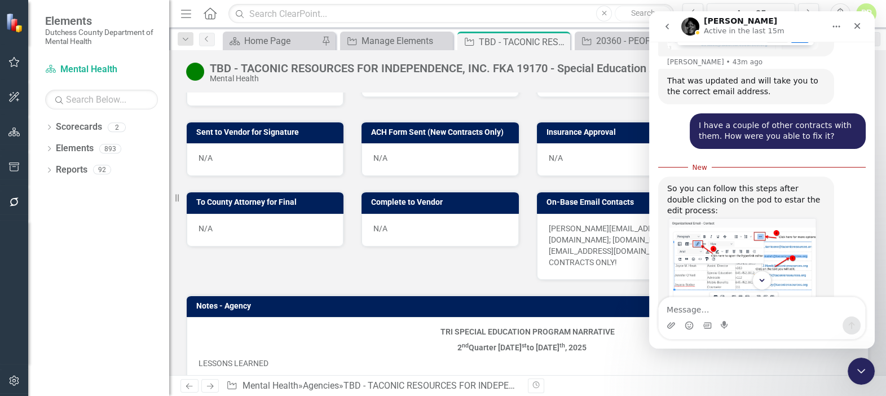
scroll to position [2412, 0]
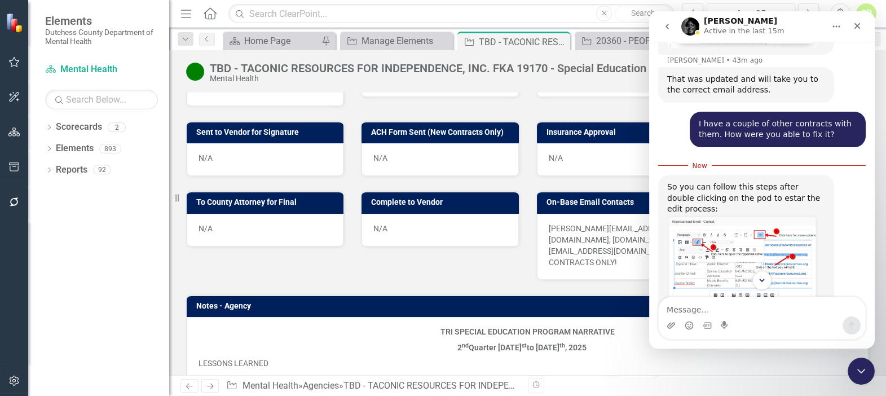
click at [676, 182] on div "So you can follow this steps after double clicking on the pod to estar the edit…" at bounding box center [746, 198] width 158 height 33
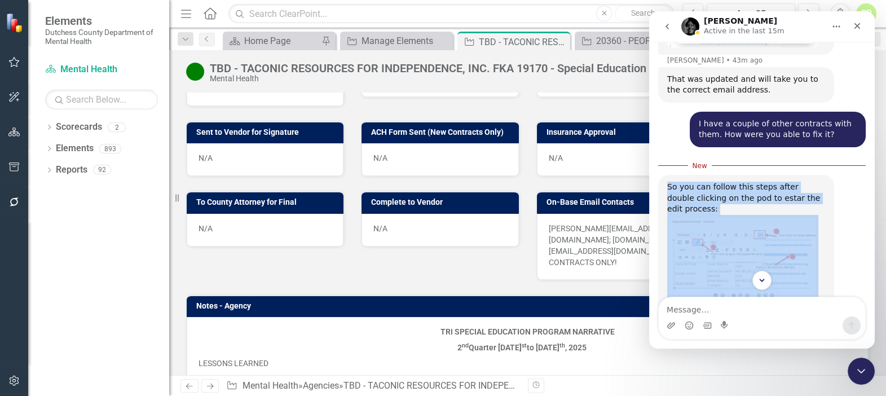
drag, startPoint x: 668, startPoint y: 90, endPoint x: 840, endPoint y: 292, distance: 266.0
copy div "So you can follow this steps after double clicking on the pod to estar the edit…"
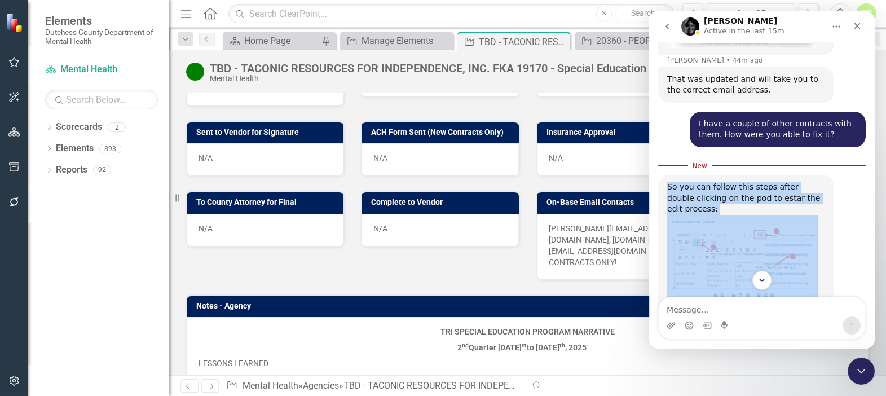
drag, startPoint x: 656, startPoint y: 228, endPoint x: 1254, endPoint y: 241, distance: 598.0
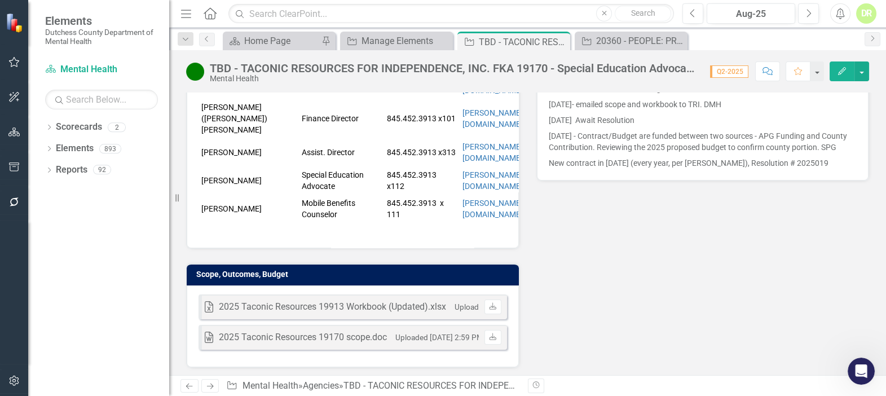
scroll to position [256, 0]
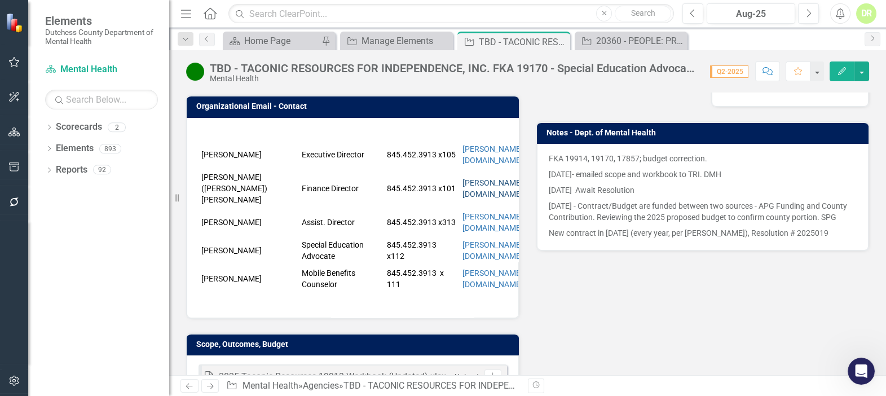
click at [475, 178] on link "[PERSON_NAME][EMAIL_ADDRESS][DOMAIN_NAME]" at bounding box center [524, 188] width 125 height 20
click at [434, 124] on div "[PERSON_NAME] Executive Director 845.452.3913 x105 [PERSON_NAME][EMAIL_ADDRESS]…" at bounding box center [353, 218] width 332 height 200
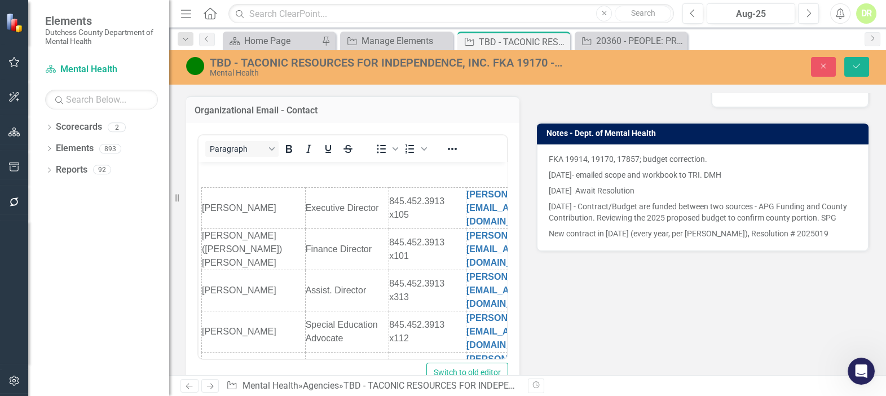
scroll to position [0, 0]
click at [443, 146] on button "Reveal or hide additional toolbar items" at bounding box center [452, 149] width 19 height 16
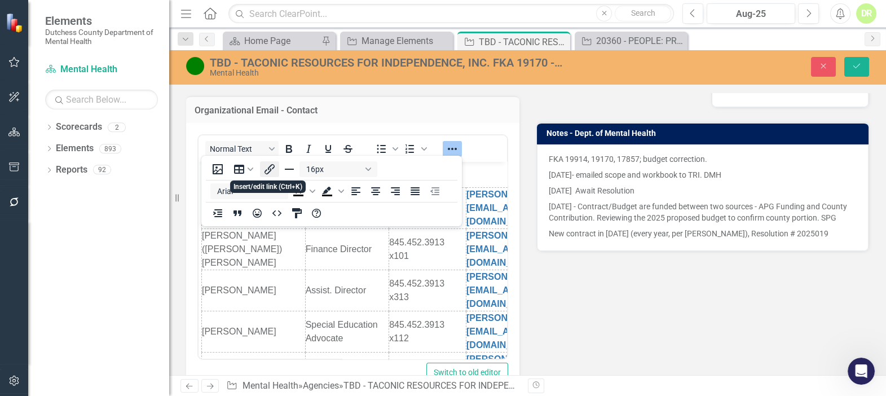
click at [267, 167] on icon "Insert/edit link" at bounding box center [269, 169] width 14 height 14
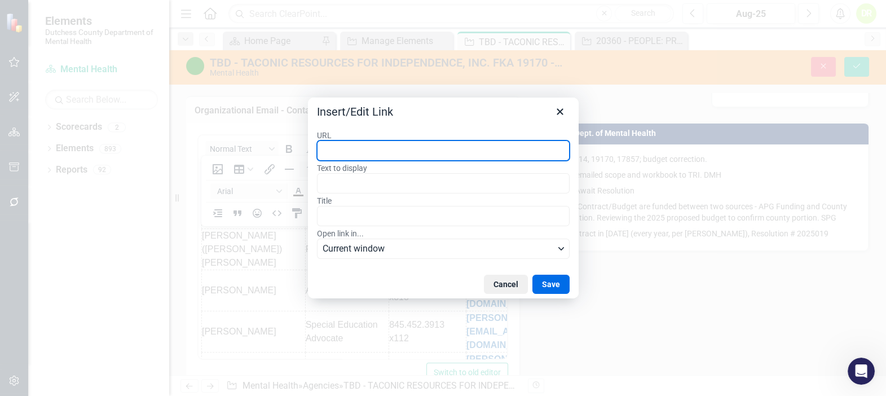
drag, startPoint x: 421, startPoint y: 107, endPoint x: 496, endPoint y: 174, distance: 100.7
click at [496, 174] on div "Insert/Edit Link URL Text to display Title Open link in... Current window Cance…" at bounding box center [443, 198] width 271 height 201
type input "[PERSON_NAME][EMAIL_ADDRESS][DOMAIN_NAME]"
click at [553, 283] on button "Save" at bounding box center [550, 284] width 37 height 19
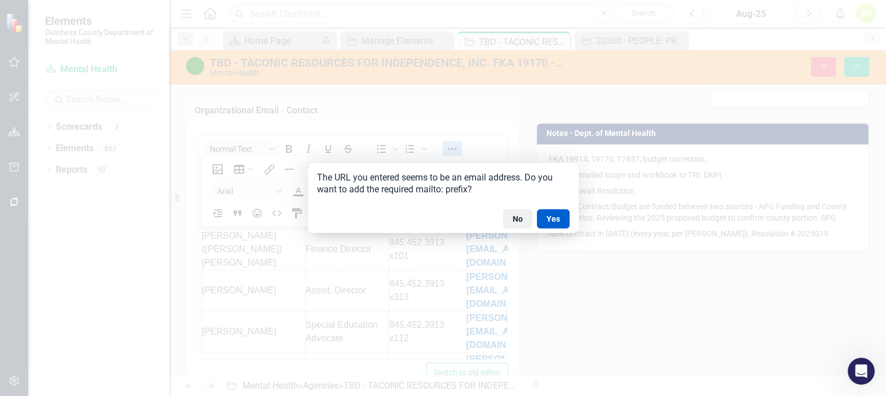
click at [558, 217] on button "Yes" at bounding box center [553, 218] width 33 height 19
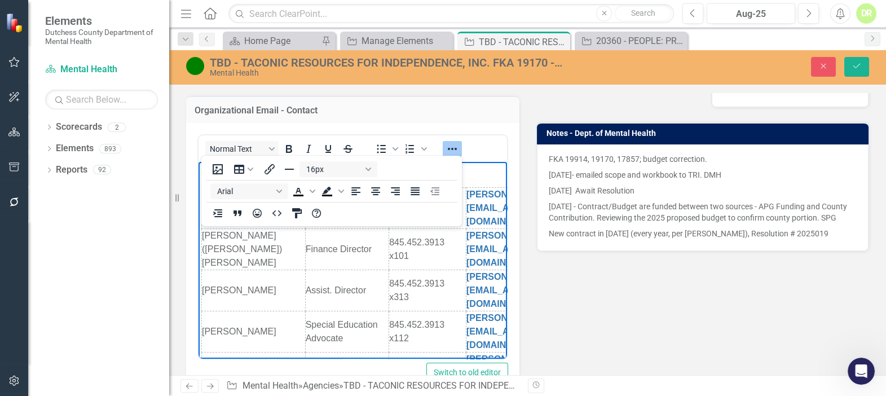
click at [489, 170] on p "[PERSON_NAME][EMAIL_ADDRESS][DOMAIN_NAME]" at bounding box center [352, 172] width 303 height 14
click at [497, 181] on body "[PERSON_NAME][EMAIL_ADDRESS][DOMAIN_NAME] [PERSON_NAME] Executive Director 845.…" at bounding box center [353, 290] width 309 height 257
click at [283, 270] on td "[PERSON_NAME]" at bounding box center [254, 290] width 104 height 41
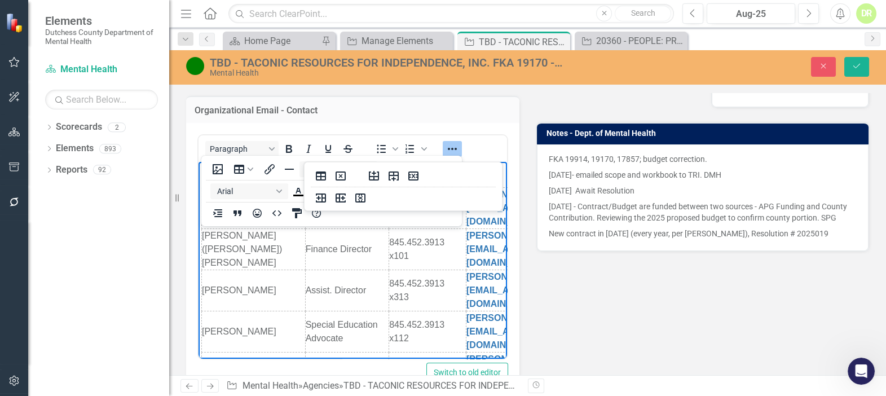
click at [418, 341] on body "[PERSON_NAME][EMAIL_ADDRESS][DOMAIN_NAME] [PERSON_NAME] Executive Director 845.…" at bounding box center [353, 290] width 309 height 257
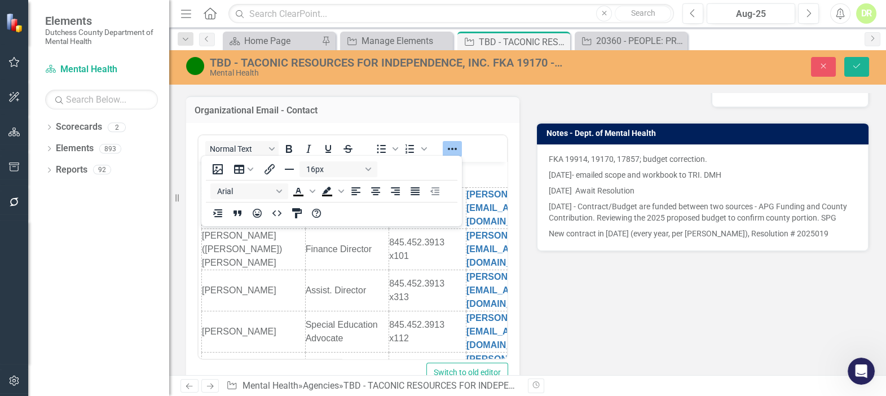
click at [483, 138] on div "Normal Text To open the popup, press Shift+Enter To open the popup, press Shift…" at bounding box center [353, 149] width 309 height 22
click at [394, 169] on div "16px Arial To open the popup, press Shift+Enter To open the popup, press Shift+…" at bounding box center [331, 191] width 261 height 66
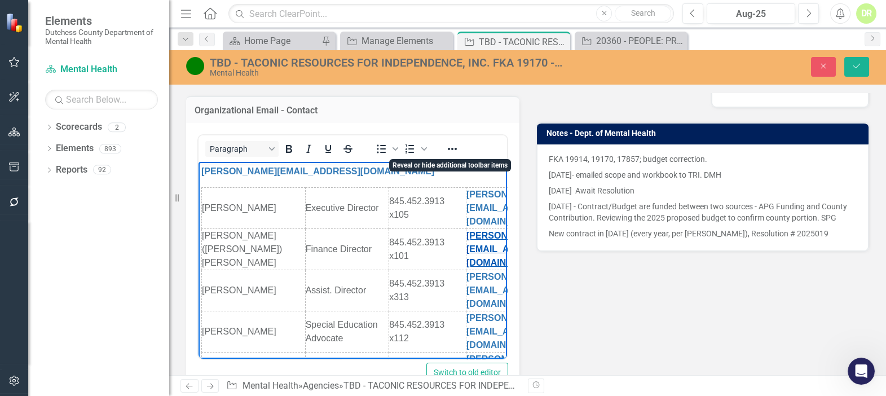
click at [477, 231] on link "[PERSON_NAME][EMAIL_ADDRESS][DOMAIN_NAME]" at bounding box center [507, 249] width 83 height 37
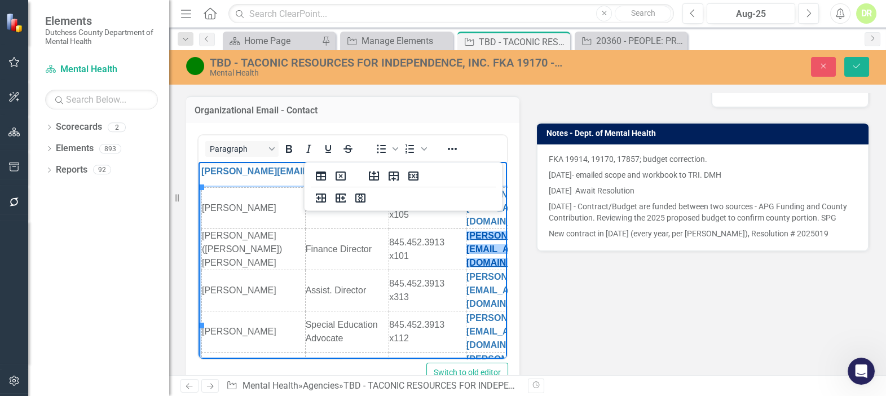
click at [475, 231] on link "[PERSON_NAME][EMAIL_ADDRESS][DOMAIN_NAME]" at bounding box center [507, 249] width 83 height 37
click at [466, 231] on link "[PERSON_NAME][EMAIL_ADDRESS][DOMAIN_NAME]" at bounding box center [507, 249] width 83 height 37
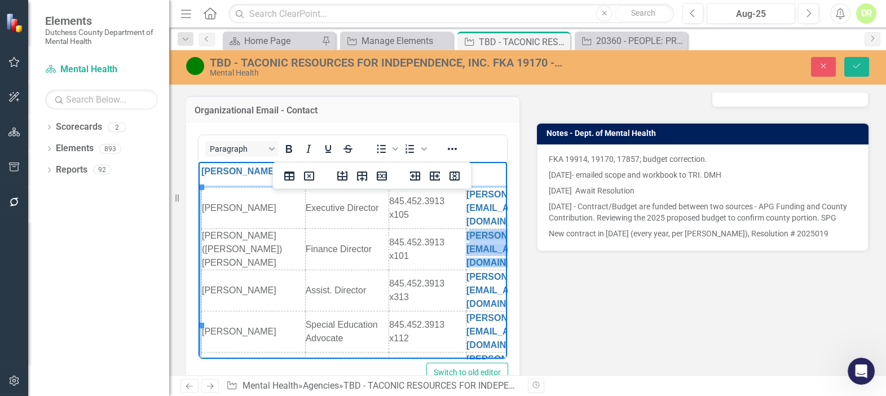
scroll to position [0, 106]
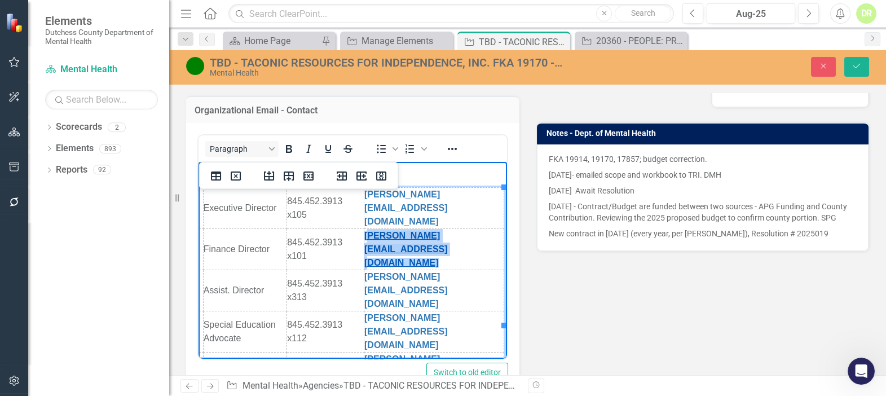
click at [405, 231] on html "[PERSON_NAME][EMAIL_ADDRESS][DOMAIN_NAME] [PERSON_NAME] Executive Director 845.…" at bounding box center [250, 290] width 309 height 257
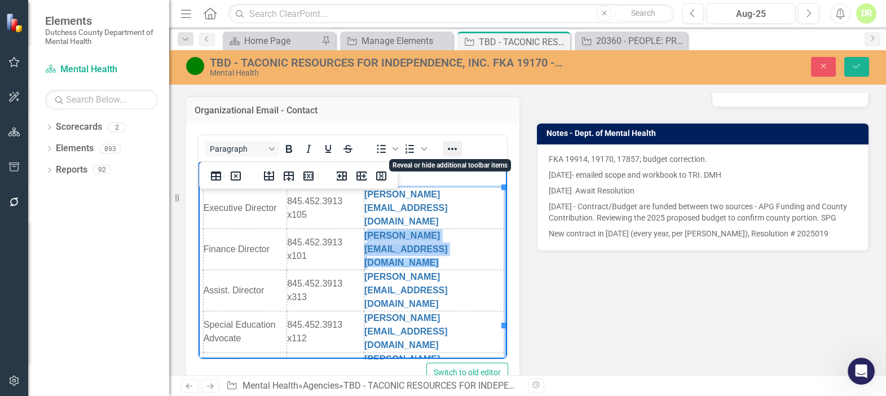
click at [457, 146] on icon "Reveal or hide additional toolbar items" at bounding box center [453, 149] width 14 height 14
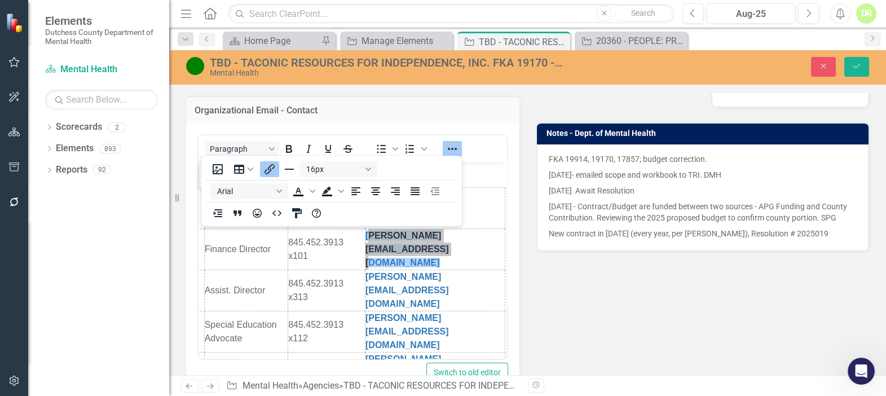
click at [536, 146] on div "Notes - Dept. of Mental Health FKA 19914, 19170, 17857; budget correction. [DAT…" at bounding box center [702, 187] width 333 height 130
click at [822, 63] on icon "Close" at bounding box center [823, 66] width 10 height 8
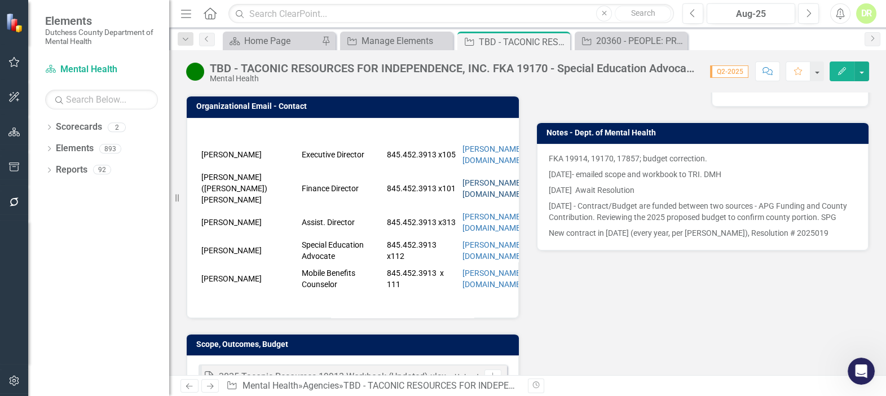
click at [481, 178] on link "[PERSON_NAME][EMAIL_ADDRESS][DOMAIN_NAME]" at bounding box center [524, 188] width 125 height 20
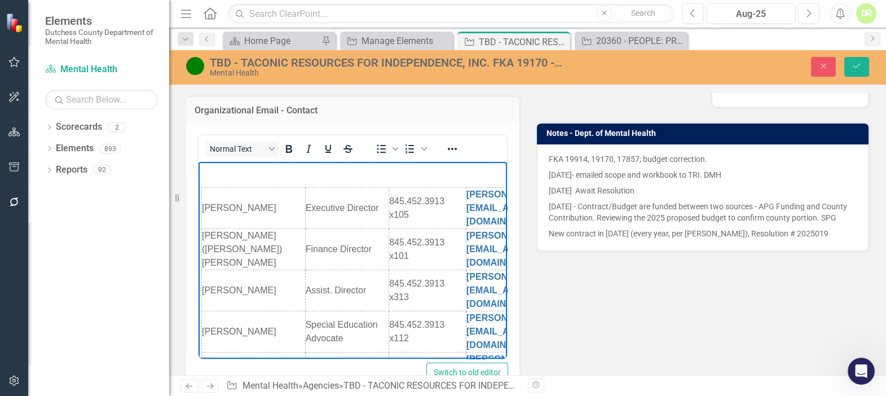
scroll to position [0, 103]
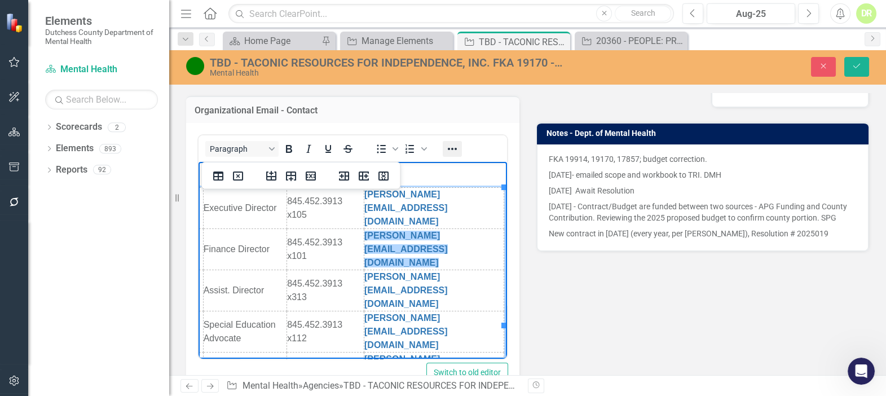
drag, startPoint x: 253, startPoint y: 68, endPoint x: 444, endPoint y: 143, distance: 205.6
click at [444, 143] on button "Reveal or hide additional toolbar items" at bounding box center [452, 149] width 19 height 16
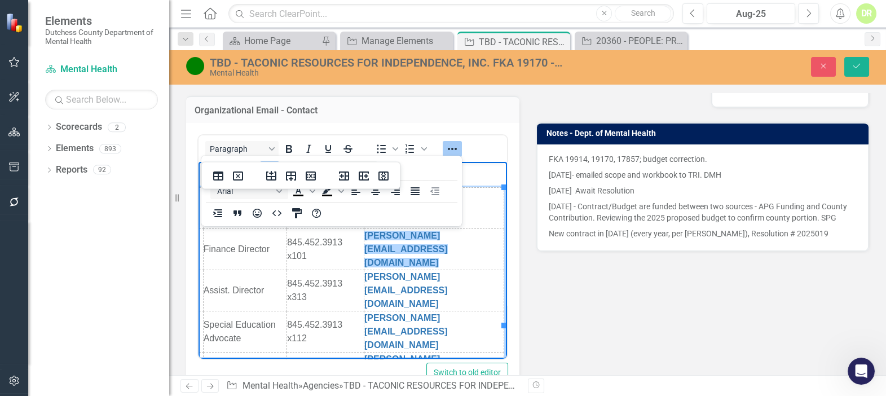
drag, startPoint x: 190, startPoint y: 66, endPoint x: 352, endPoint y: 204, distance: 213.3
click at [352, 204] on div "16px Arial To open the popup, press Shift+Enter To open the popup, press Shift+…" at bounding box center [331, 191] width 261 height 66
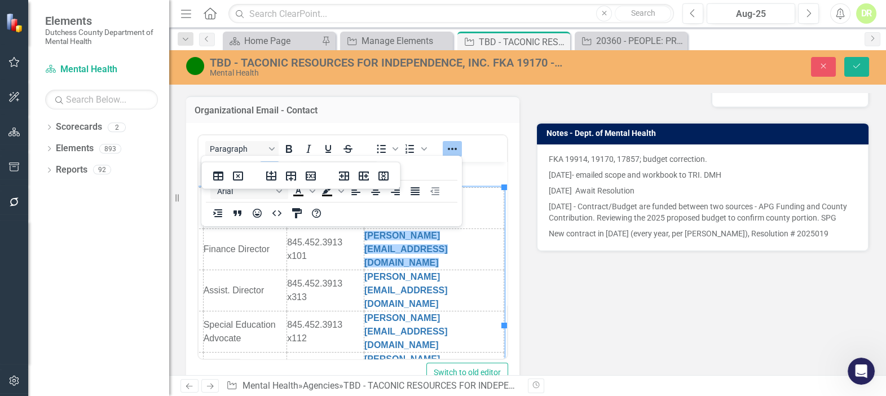
click at [426, 168] on div "16px Arial To open the popup, press Shift+Enter To open the popup, press Shift+…" at bounding box center [331, 191] width 261 height 66
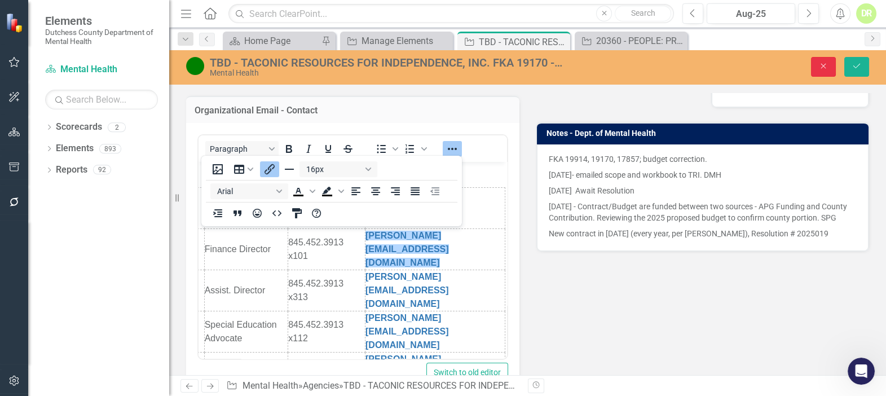
click at [824, 62] on icon "Close" at bounding box center [823, 66] width 10 height 8
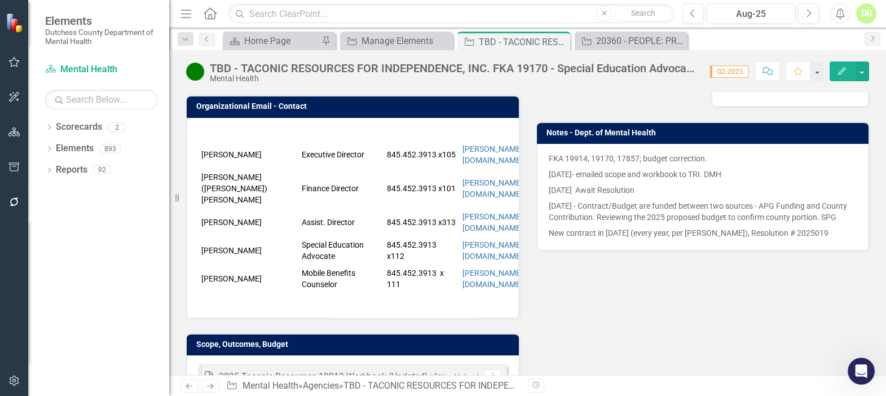
click at [458, 293] on p at bounding box center [353, 300] width 309 height 14
click at [457, 293] on p at bounding box center [353, 300] width 309 height 14
click at [452, 293] on p at bounding box center [353, 300] width 309 height 14
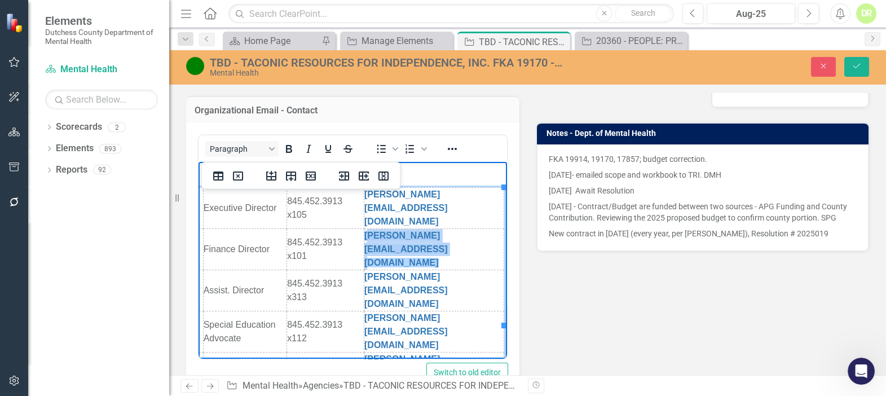
drag, startPoint x: 355, startPoint y: 227, endPoint x: 492, endPoint y: 241, distance: 137.8
click at [405, 241] on html "[PERSON_NAME] Executive Director 845.452.3913 x105 [PERSON_NAME][EMAIL_ADDRESS]…" at bounding box center [250, 290] width 309 height 257
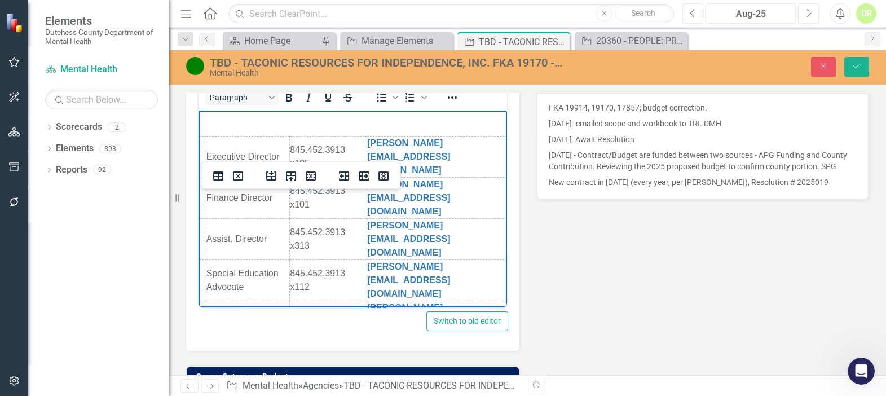
click at [278, 288] on body "[PERSON_NAME] Executive Director 845.452.3913 x105 [PERSON_NAME][EMAIL_ADDRESS]…" at bounding box center [253, 239] width 309 height 257
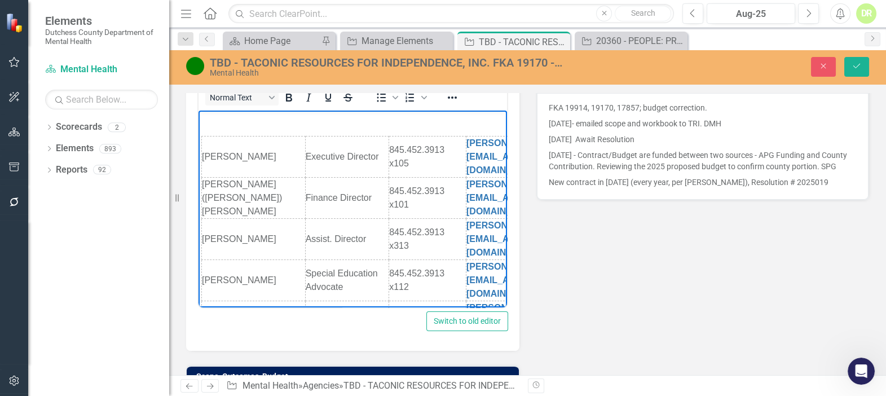
drag, startPoint x: 349, startPoint y: 304, endPoint x: 384, endPoint y: 402, distance: 104.0
click at [194, 209] on div "Normal Text To open the popup, press Shift+Enter To open the popup, press Shift…" at bounding box center [352, 211] width 333 height 279
click at [199, 265] on body "[PERSON_NAME] Executive Director 845.452.3913 x105 [PERSON_NAME][EMAIL_ADDRESS]…" at bounding box center [353, 239] width 309 height 257
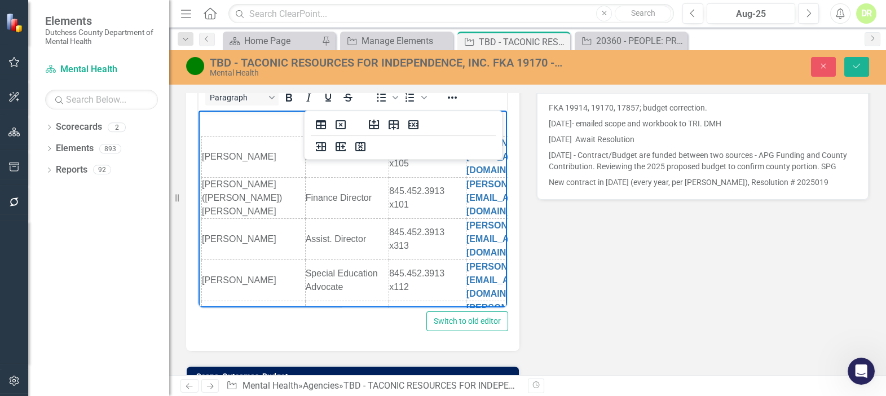
click at [211, 301] on td "[PERSON_NAME]" at bounding box center [254, 321] width 104 height 41
click at [374, 127] on icon "Insert row before" at bounding box center [374, 125] width 14 height 14
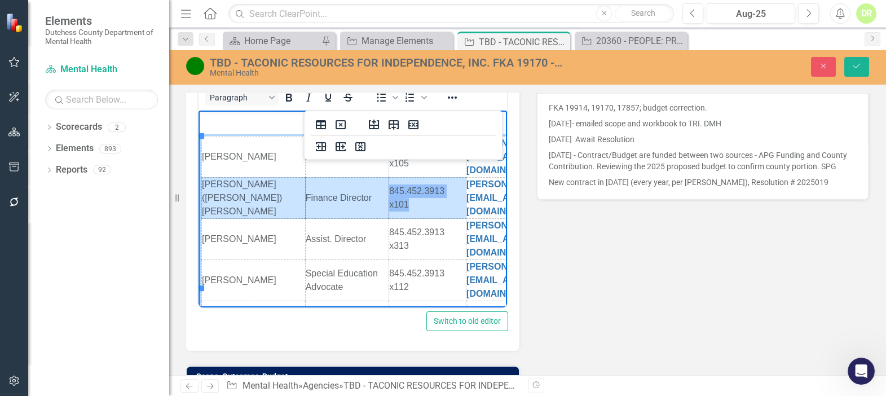
drag, startPoint x: 204, startPoint y: 177, endPoint x: 402, endPoint y: 177, distance: 198.0
click at [402, 178] on tr "[PERSON_NAME] ([PERSON_NAME]) [PERSON_NAME] Finance Director 845.452.3913 x101 …" at bounding box center [404, 198] width 404 height 41
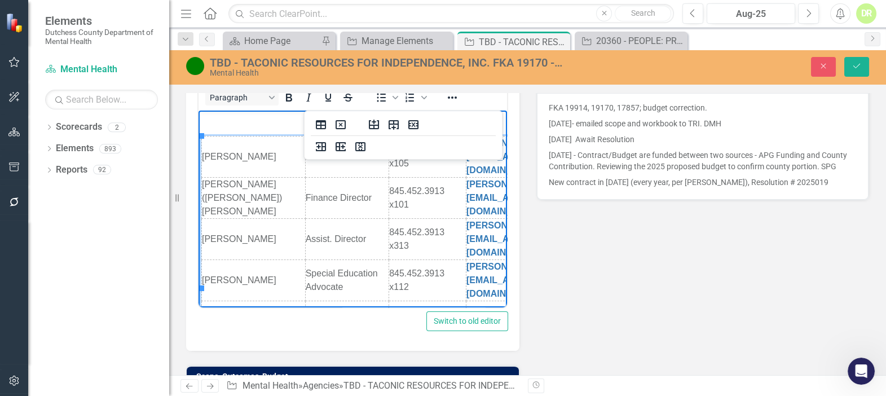
click at [216, 301] on td "Rich Text Area. Press ALT-0 for help." at bounding box center [254, 308] width 104 height 14
drag, startPoint x: 478, startPoint y: 257, endPoint x: 474, endPoint y: 263, distance: 7.6
click at [478, 315] on div "Rich Text Area. Press ALT-0 for help." at bounding box center [535, 322] width 139 height 14
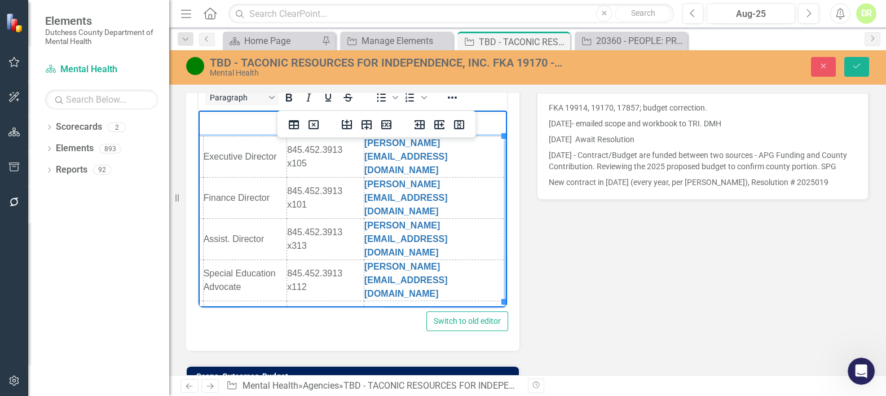
scroll to position [0, 113]
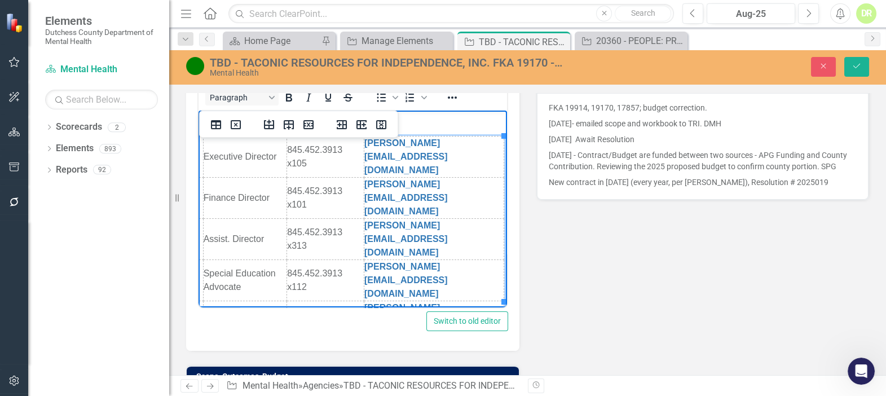
click at [215, 186] on td "Finance Director" at bounding box center [244, 198] width 83 height 41
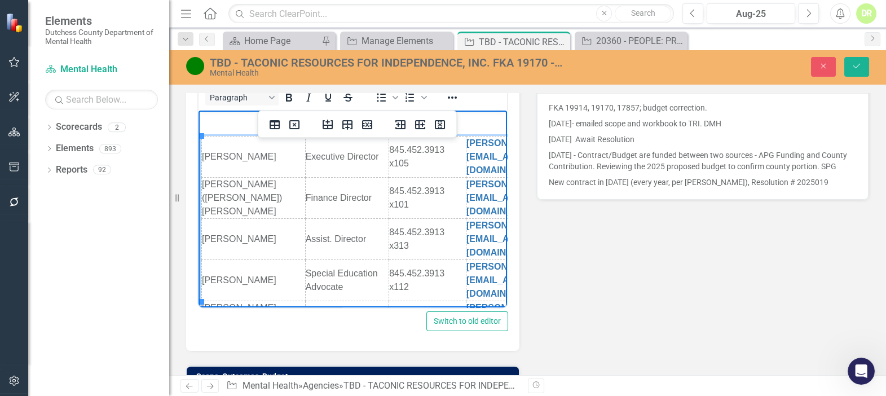
drag, startPoint x: 345, startPoint y: 302, endPoint x: 295, endPoint y: 375, distance: 88.9
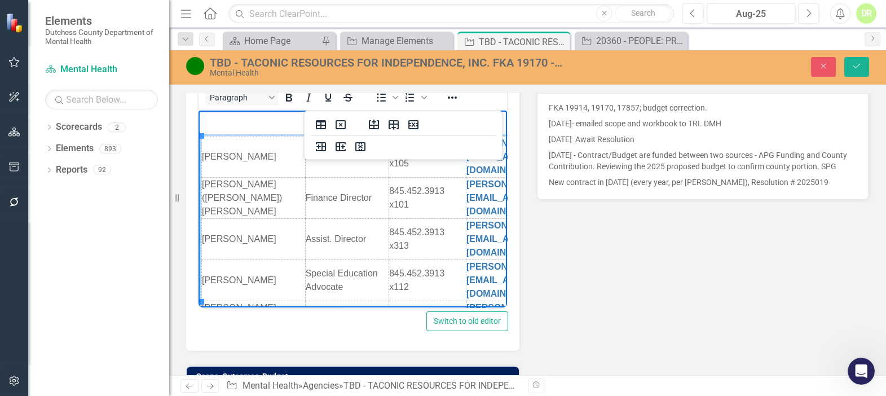
click at [227, 178] on td "[PERSON_NAME] ([PERSON_NAME]) [PERSON_NAME]" at bounding box center [254, 198] width 104 height 41
click at [412, 125] on icon "Delete row" at bounding box center [414, 125] width 14 height 14
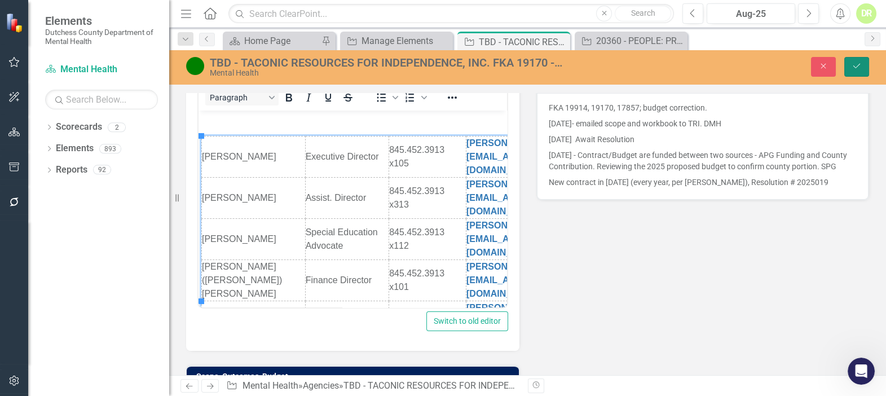
click at [859, 64] on icon "Save" at bounding box center [857, 66] width 10 height 8
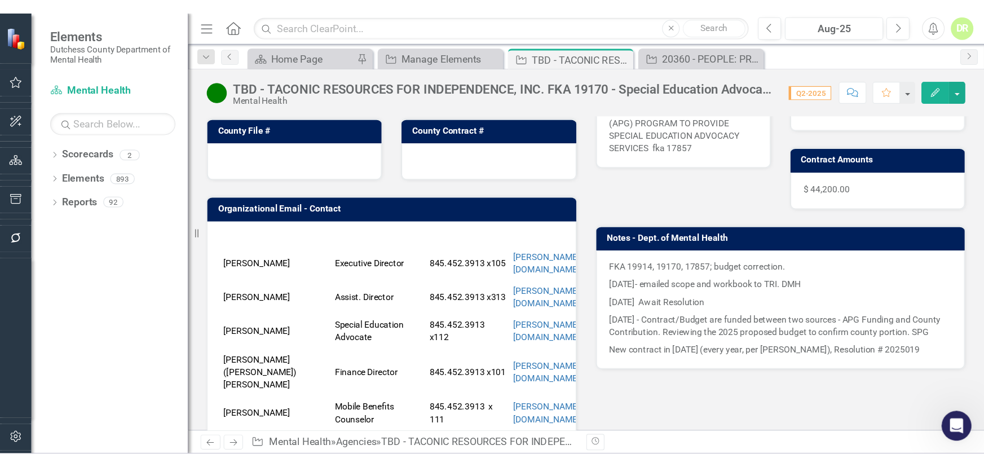
scroll to position [205, 0]
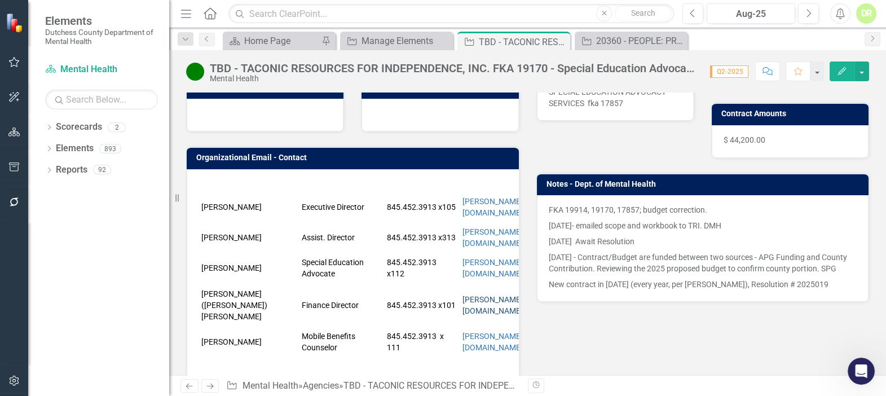
click at [475, 304] on link "[PERSON_NAME][EMAIL_ADDRESS][DOMAIN_NAME]" at bounding box center [524, 305] width 125 height 20
click at [561, 39] on icon "Close" at bounding box center [559, 41] width 11 height 9
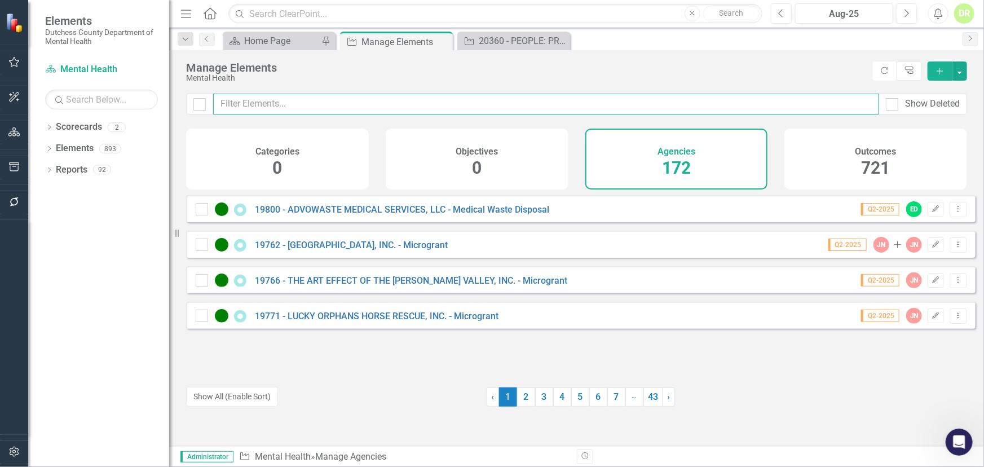
click at [233, 101] on input "text" at bounding box center [546, 104] width 666 height 21
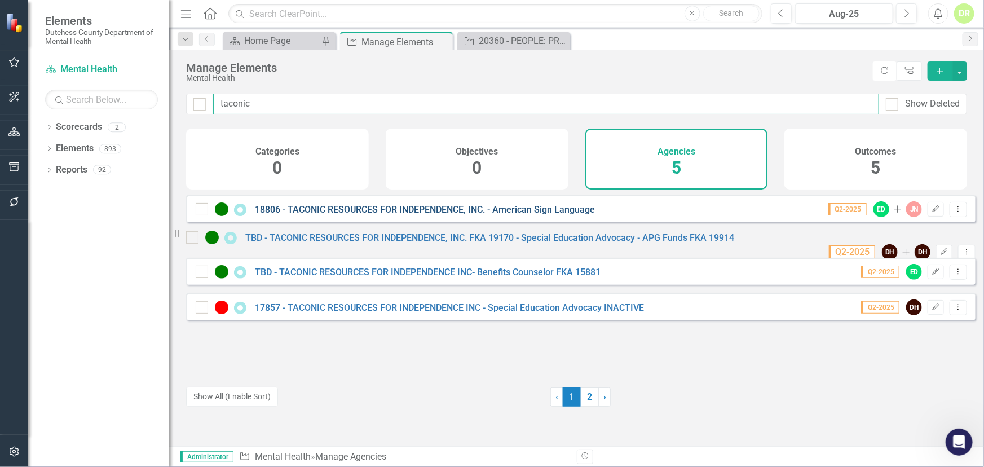
type input "taconic"
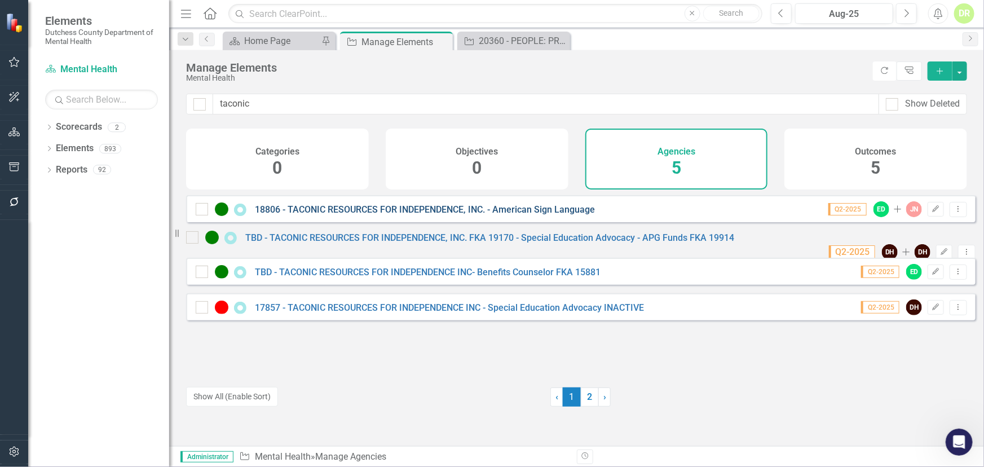
click at [463, 214] on link "18806 - TACONIC RESOURCES FOR INDEPENDENCE, INC. - American Sign Language" at bounding box center [425, 209] width 340 height 11
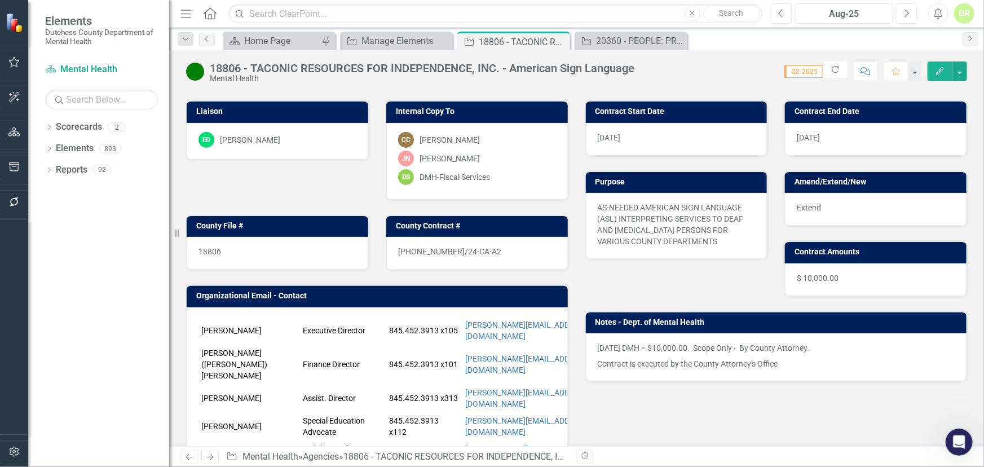
scroll to position [102, 0]
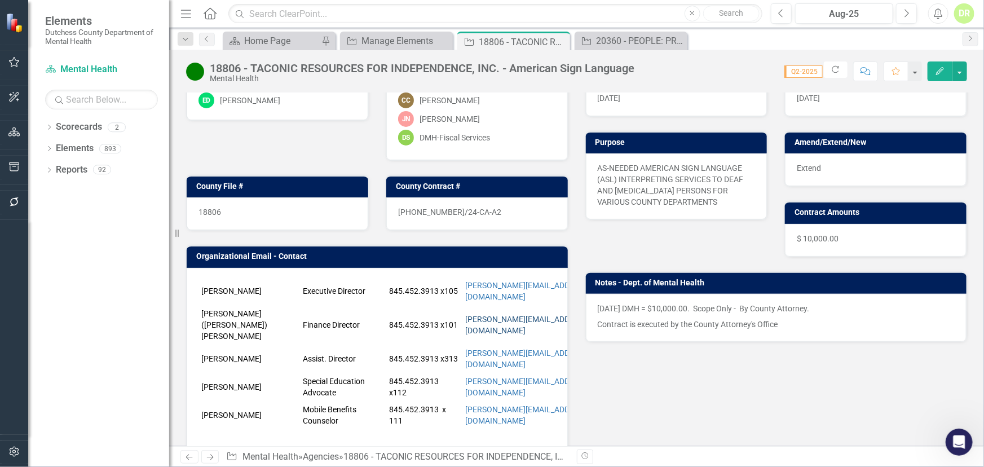
click at [497, 316] on link "[PERSON_NAME][EMAIL_ADDRESS][DOMAIN_NAME]" at bounding box center [527, 325] width 125 height 20
click at [562, 39] on icon "Close" at bounding box center [559, 41] width 11 height 9
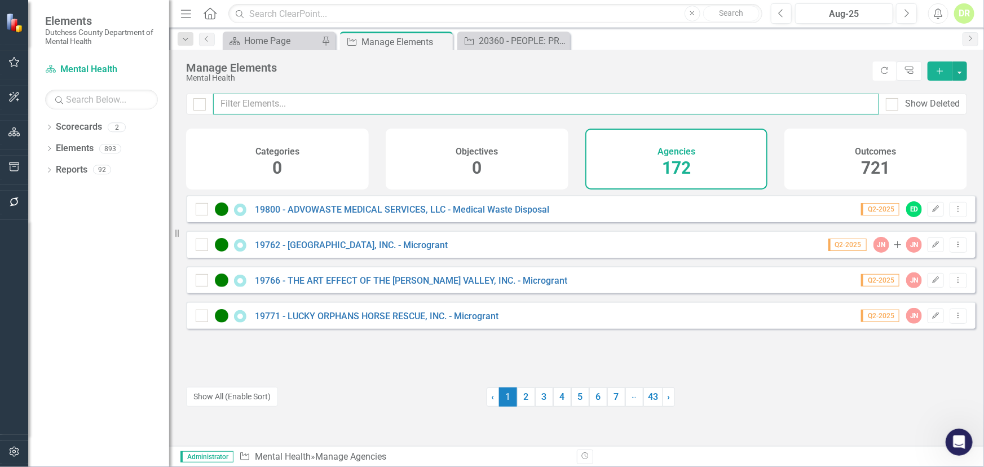
click at [271, 105] on input "text" at bounding box center [546, 104] width 666 height 21
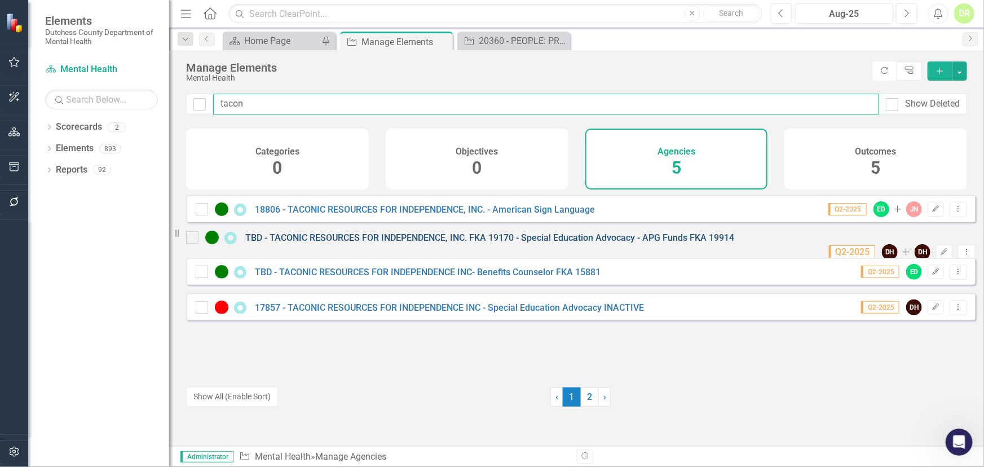
type input "tacon"
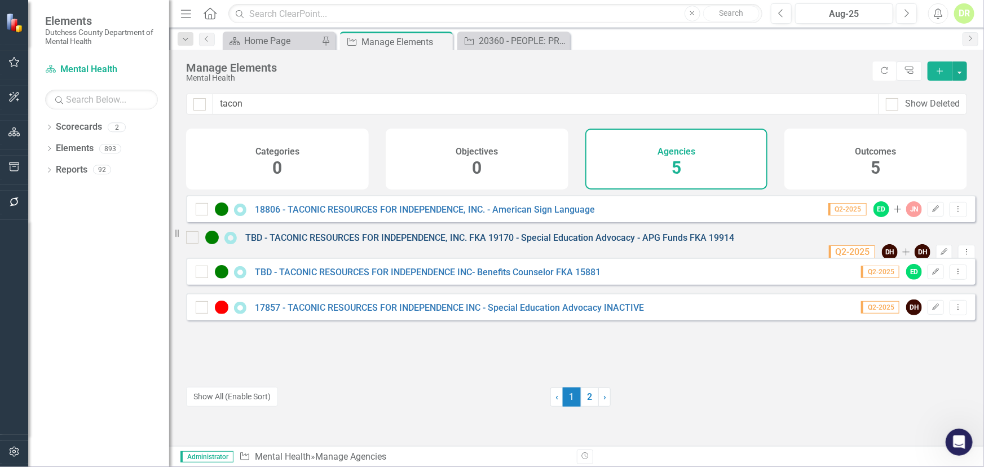
click at [329, 243] on link "TBD - TACONIC RESOURCES FOR INDEPENDENCE, INC. FKA 19170 - Special Education Ad…" at bounding box center [489, 237] width 489 height 11
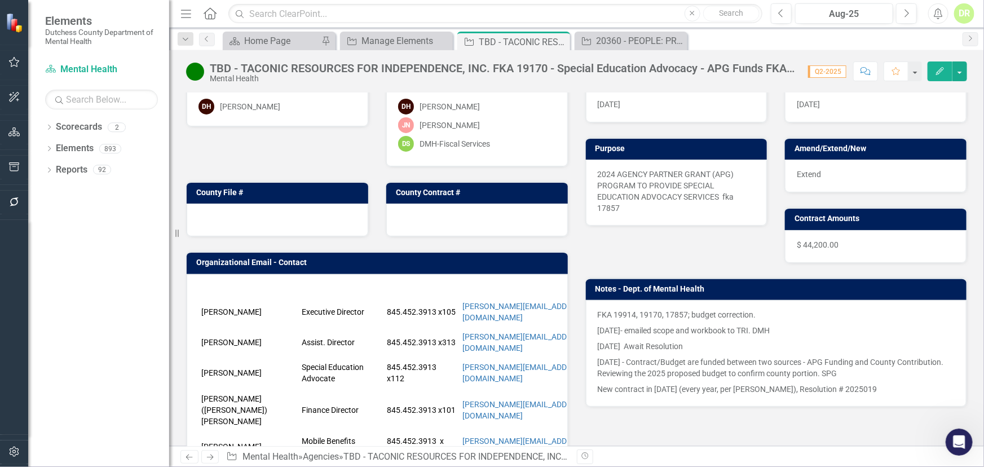
scroll to position [102, 0]
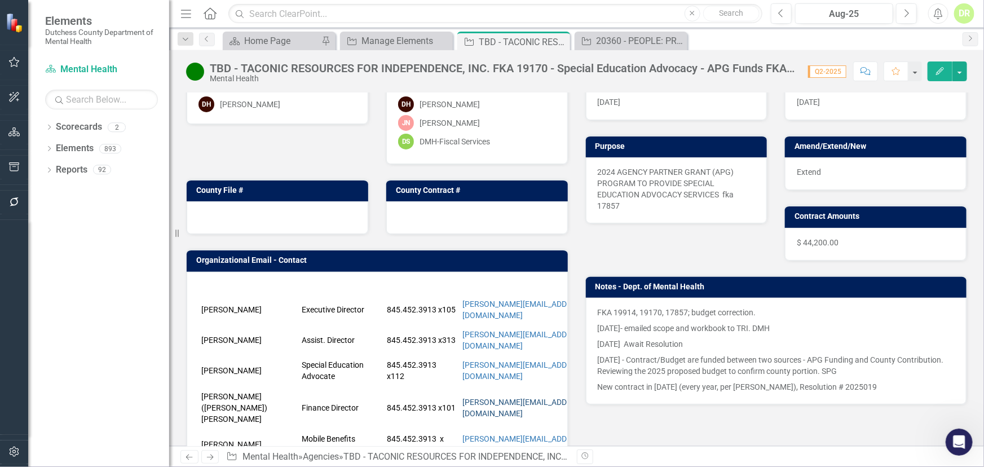
click at [493, 395] on link "[PERSON_NAME][EMAIL_ADDRESS][DOMAIN_NAME]" at bounding box center [524, 408] width 125 height 20
click at [560, 40] on icon at bounding box center [560, 42] width 6 height 6
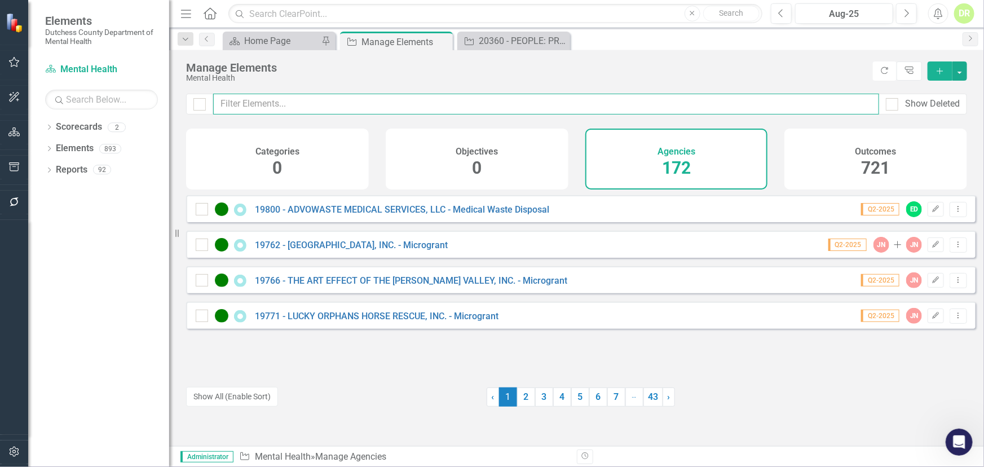
click at [239, 104] on input "text" at bounding box center [546, 104] width 666 height 21
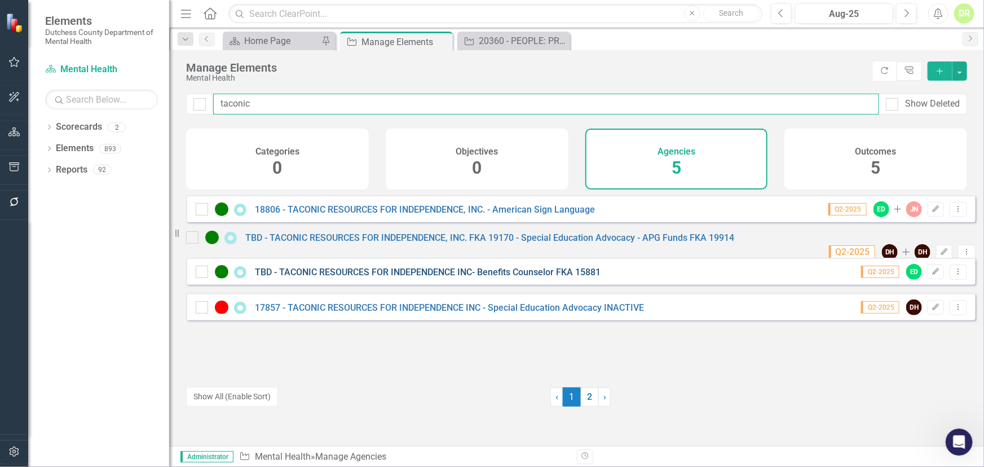
type input "taconic"
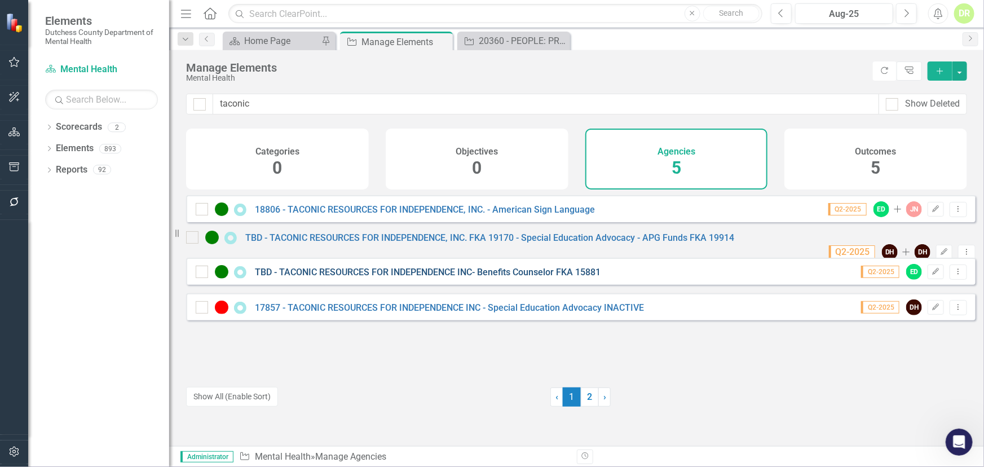
click at [355, 277] on link "TBD - TACONIC RESOURCES FOR INDEPENDENCE INC- Benefits Counselor FKA 15881" at bounding box center [428, 272] width 346 height 11
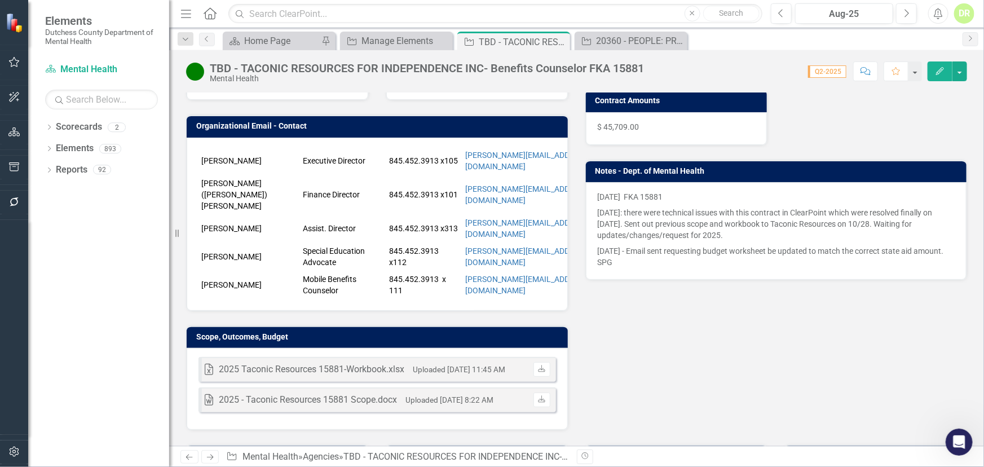
scroll to position [256, 0]
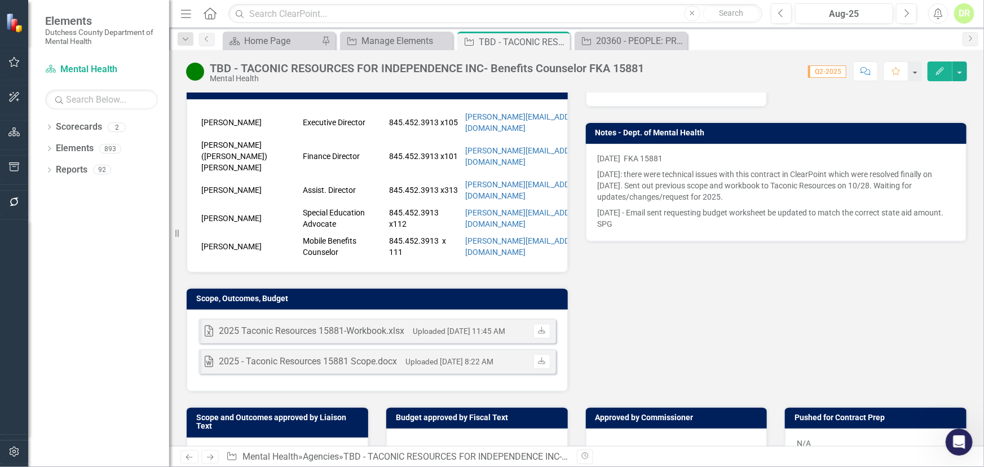
click at [193, 148] on div "[PERSON_NAME] Executive Director 845.452.3913 x105 [PERSON_NAME][EMAIL_ADDRESS]…" at bounding box center [377, 185] width 381 height 173
click at [199, 176] on td "[PERSON_NAME]" at bounding box center [250, 190] width 102 height 28
click at [197, 149] on div "[PERSON_NAME] Executive Director 845.452.3913 x105 [PERSON_NAME][EMAIL_ADDRESS]…" at bounding box center [377, 185] width 381 height 173
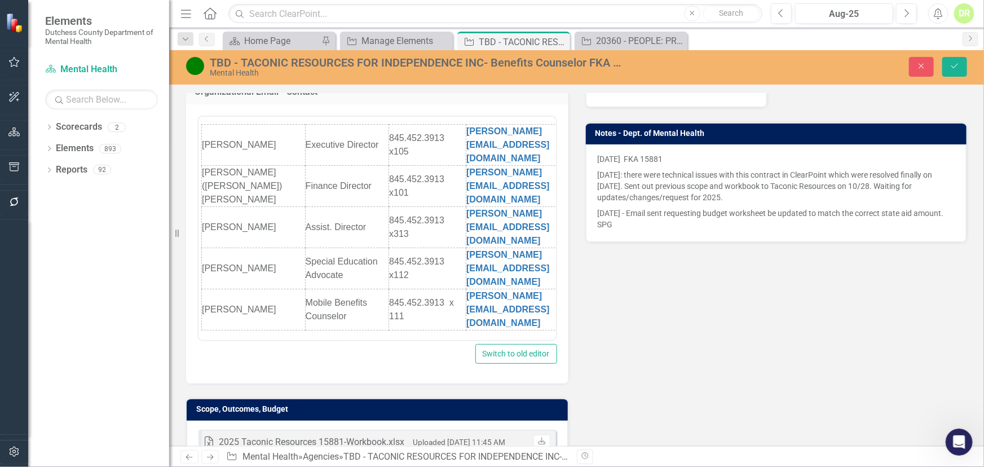
scroll to position [0, 0]
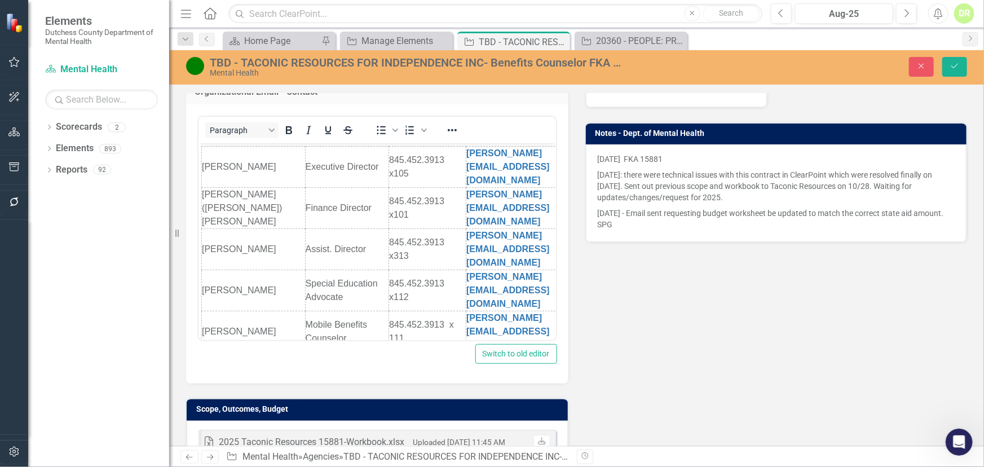
click at [190, 262] on div "Paragraph To open the popup, press Shift+Enter To open the popup, press Shift+E…" at bounding box center [377, 243] width 382 height 279
click at [198, 265] on body "[PERSON_NAME] Executive Director 845.452.3913 x105 [PERSON_NAME][EMAIL_ADDRESS]…" at bounding box center [377, 249] width 358 height 212
drag, startPoint x: 394, startPoint y: 403, endPoint x: 208, endPoint y: 269, distance: 229.0
click at [208, 311] on td "[PERSON_NAME]" at bounding box center [253, 331] width 104 height 41
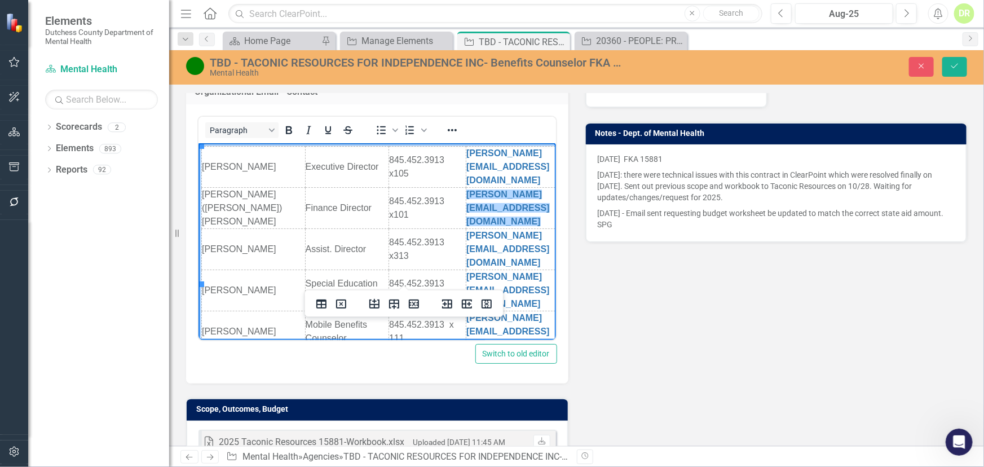
click at [476, 196] on td "[PERSON_NAME][EMAIL_ADDRESS][DOMAIN_NAME]" at bounding box center [536, 208] width 140 height 41
click at [455, 127] on icon "Reveal or hide additional toolbar items" at bounding box center [453, 131] width 14 height 14
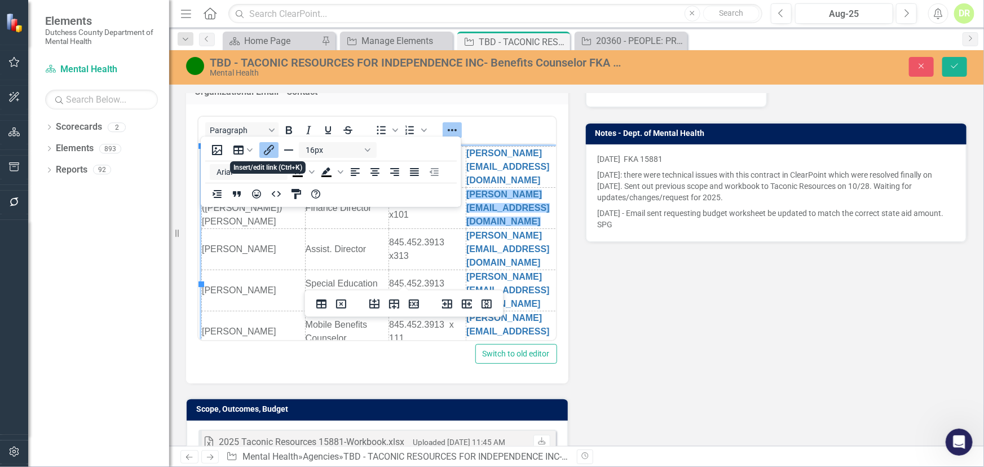
click at [265, 150] on icon "Insert/edit link" at bounding box center [269, 150] width 14 height 14
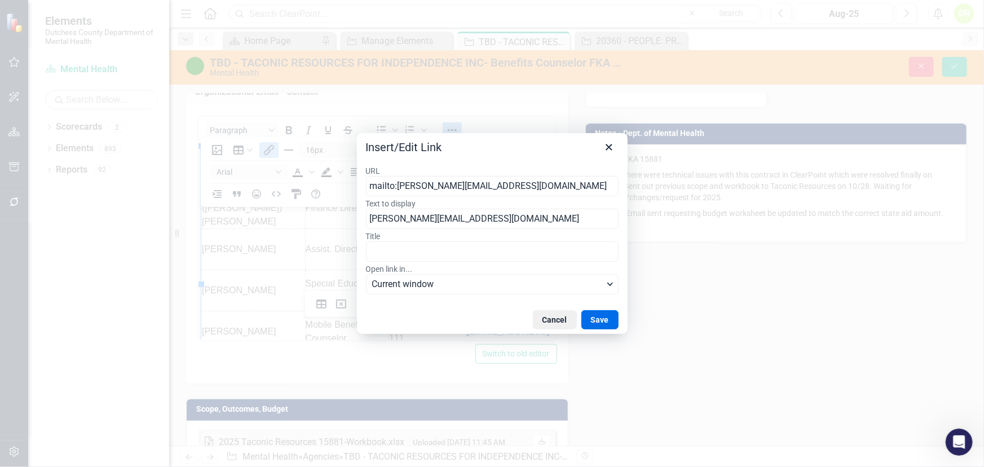
drag, startPoint x: 535, startPoint y: 184, endPoint x: 406, endPoint y: 187, distance: 129.2
click at [398, 185] on input "mailto:[PERSON_NAME][EMAIL_ADDRESS][DOMAIN_NAME]" at bounding box center [492, 186] width 253 height 20
click at [399, 188] on input "mailto:[EMAIL_ADDRESS][PERSON_NAME][DOMAIN_NAME]" at bounding box center [492, 186] width 253 height 20
type input "mailto:[PERSON_NAME][EMAIL_ADDRESS][DOMAIN_NAME]"
click at [612, 323] on button "Save" at bounding box center [599, 319] width 37 height 19
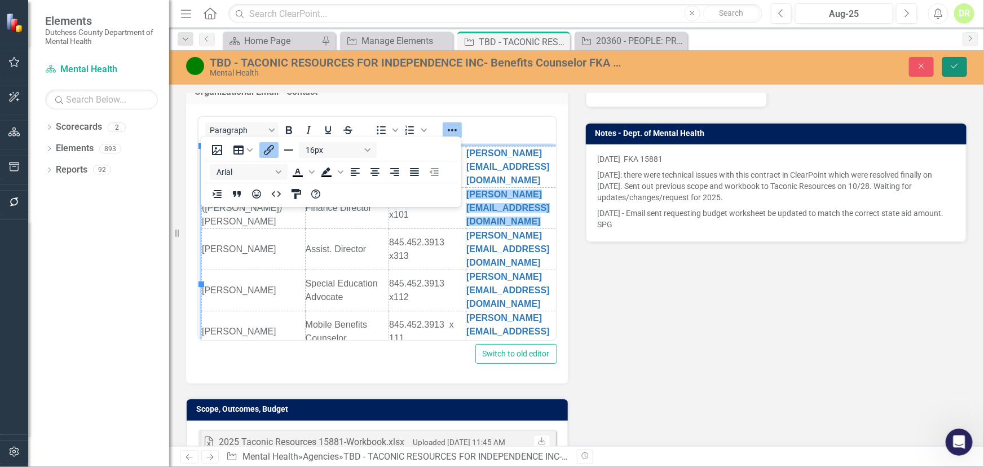
click at [885, 58] on button "Save" at bounding box center [954, 67] width 25 height 20
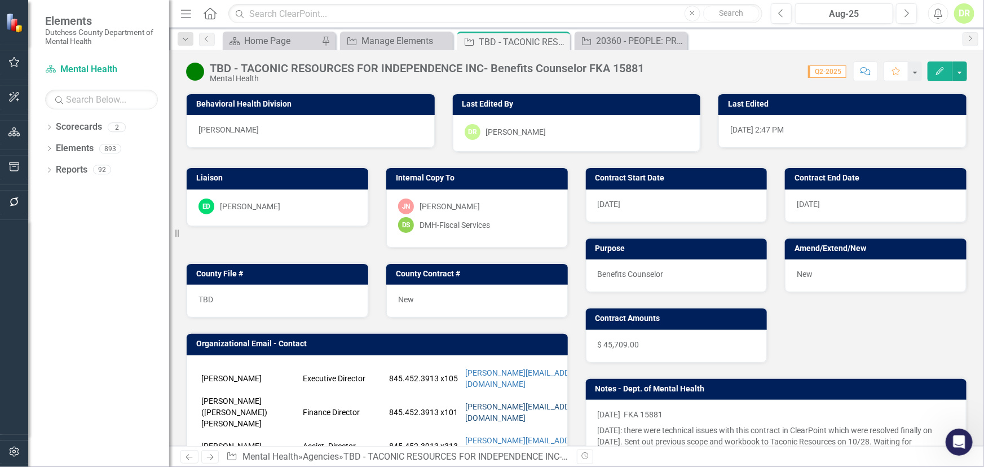
click at [524, 395] on link "[PERSON_NAME][EMAIL_ADDRESS][DOMAIN_NAME]" at bounding box center [527, 412] width 125 height 20
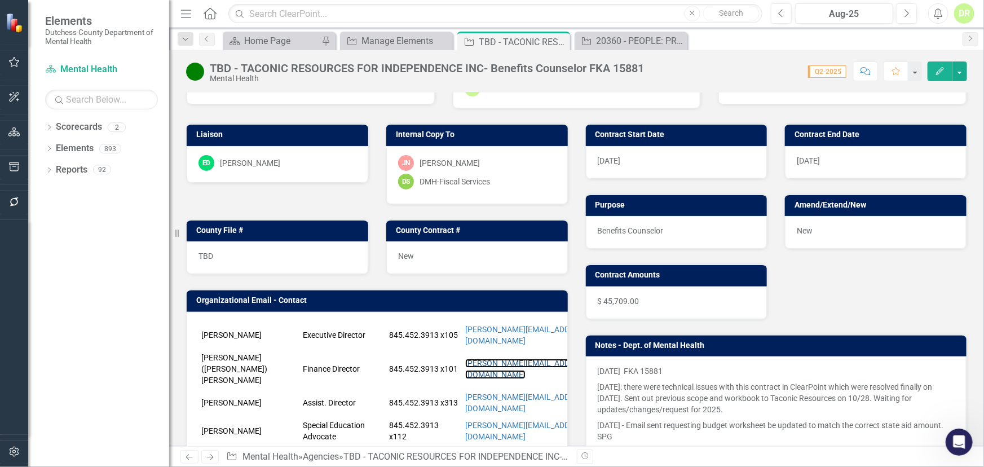
scroll to position [153, 0]
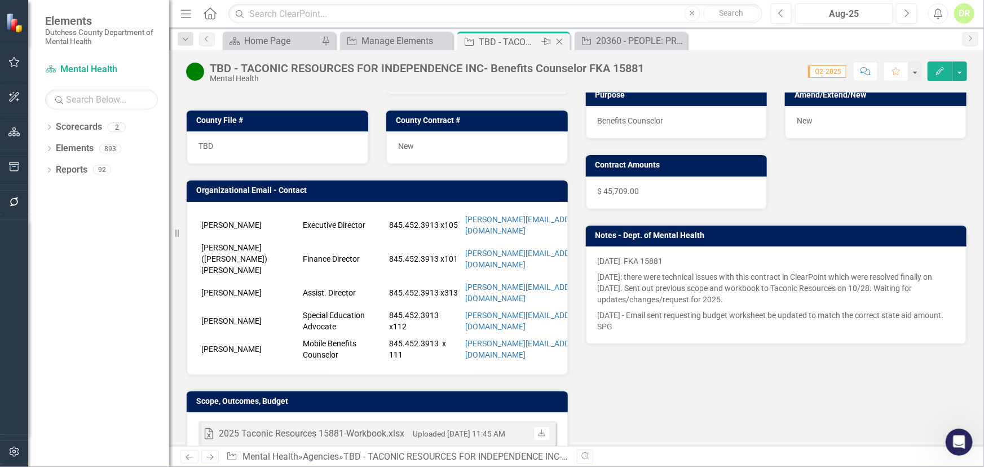
click at [563, 40] on icon "Close" at bounding box center [559, 41] width 11 height 9
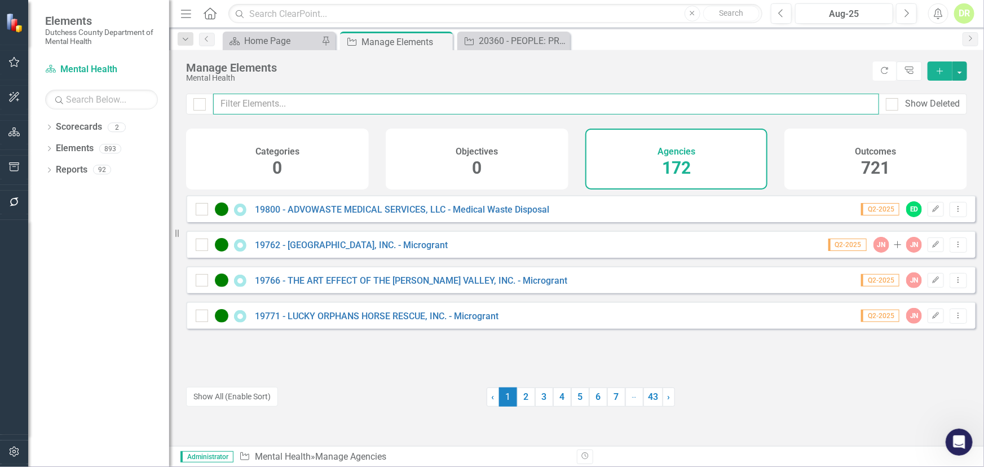
click at [280, 105] on input "text" at bounding box center [546, 104] width 666 height 21
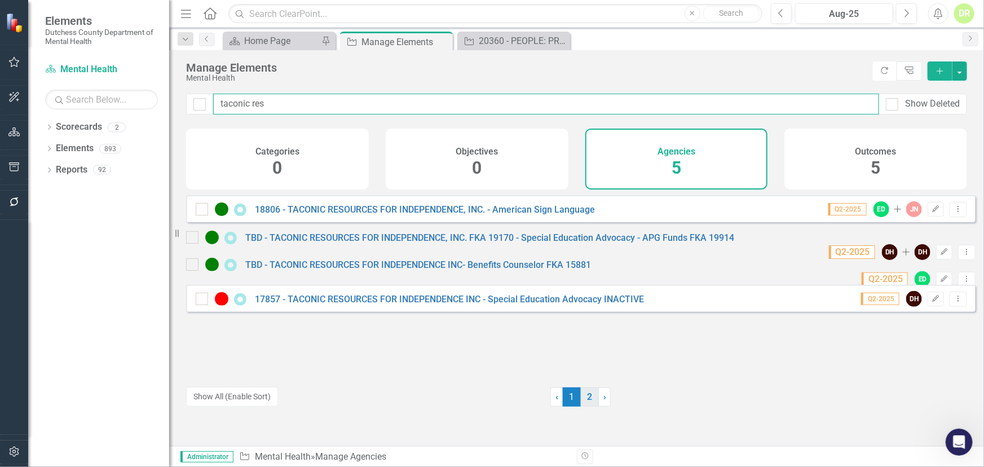
type input "taconic res"
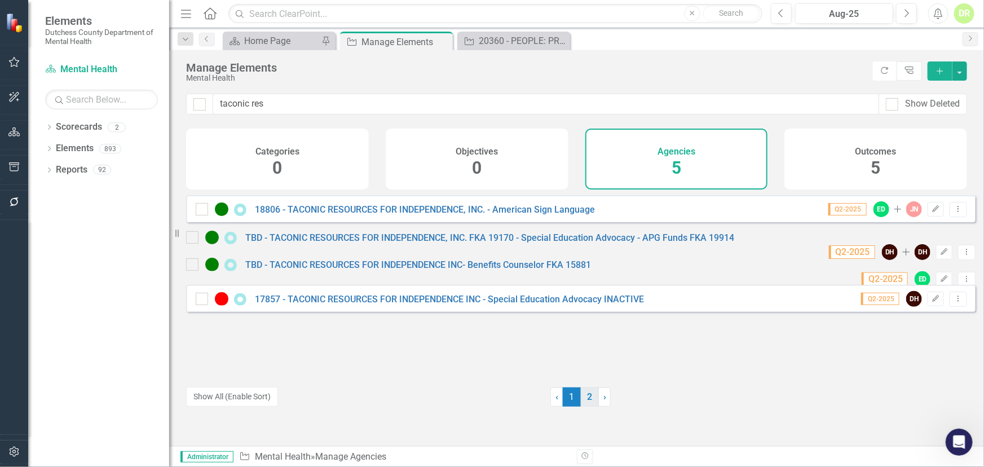
click at [588, 394] on link "2" at bounding box center [590, 396] width 18 height 19
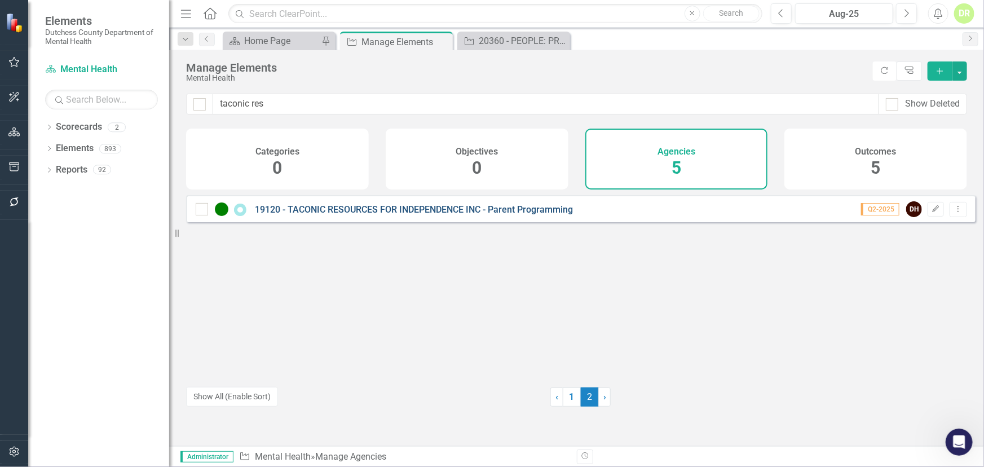
click at [372, 212] on link "19120 - TACONIC RESOURCES FOR INDEPENDENCE INC - Parent Programming" at bounding box center [414, 209] width 318 height 11
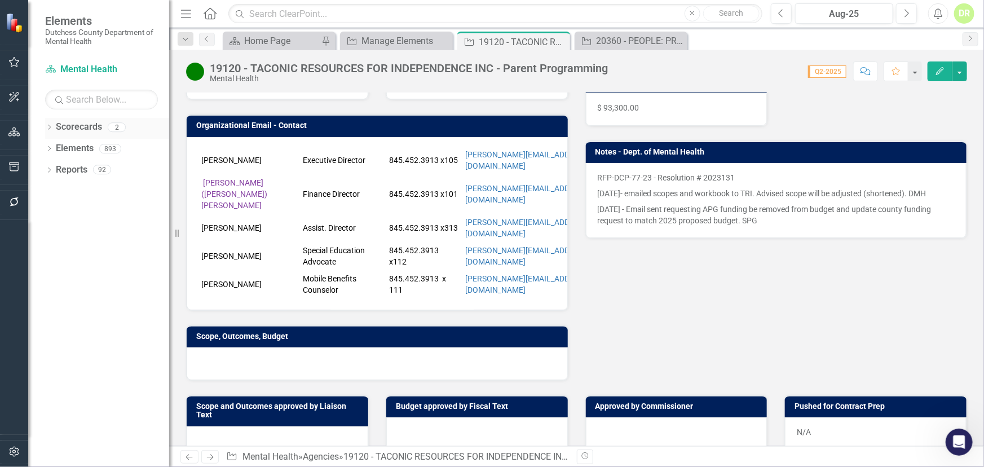
scroll to position [256, 0]
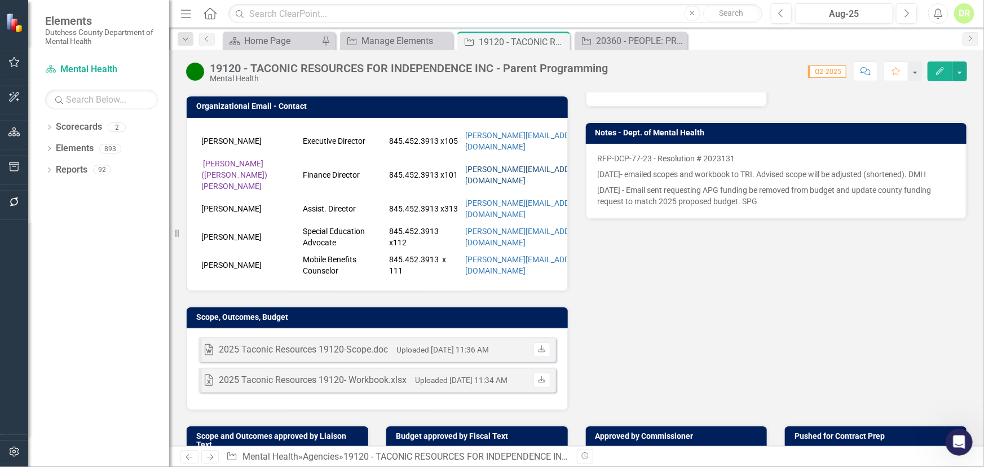
click at [519, 165] on link "[PERSON_NAME][EMAIL_ADDRESS][DOMAIN_NAME]" at bounding box center [527, 175] width 125 height 20
click at [434, 121] on div "[PERSON_NAME] Executive Director 845.452.3913 x105 [PERSON_NAME][EMAIL_ADDRESS]…" at bounding box center [377, 204] width 381 height 173
click at [434, 120] on div "[PERSON_NAME] Executive Director 845.452.3913 x105 [PERSON_NAME][EMAIL_ADDRESS]…" at bounding box center [377, 204] width 381 height 173
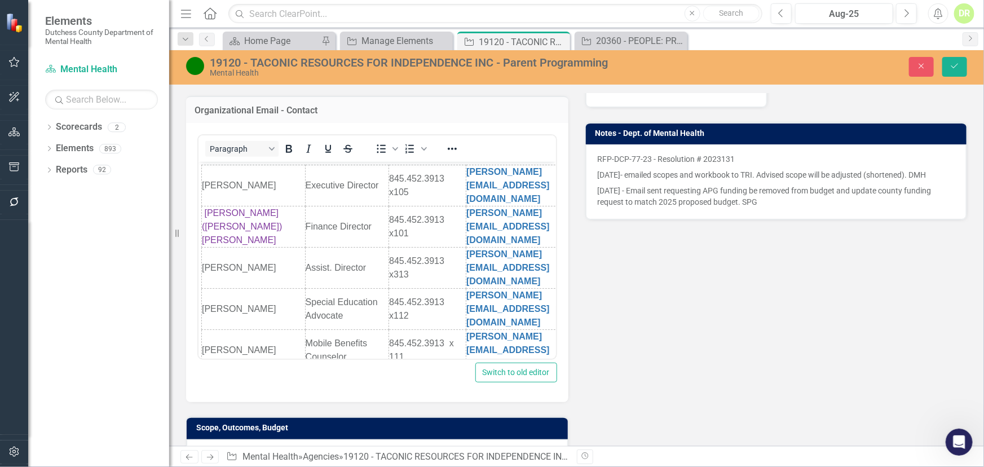
scroll to position [0, 0]
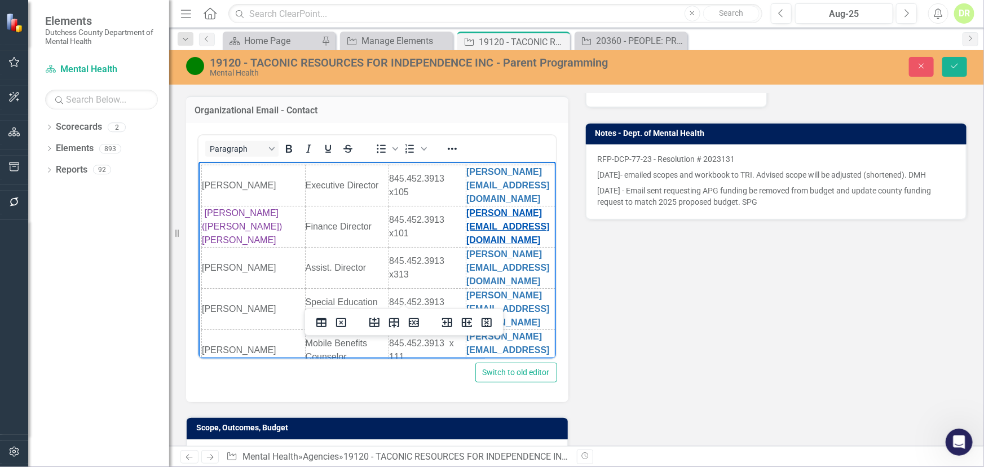
click at [475, 208] on link "[PERSON_NAME][EMAIL_ADDRESS][DOMAIN_NAME]" at bounding box center [507, 226] width 83 height 37
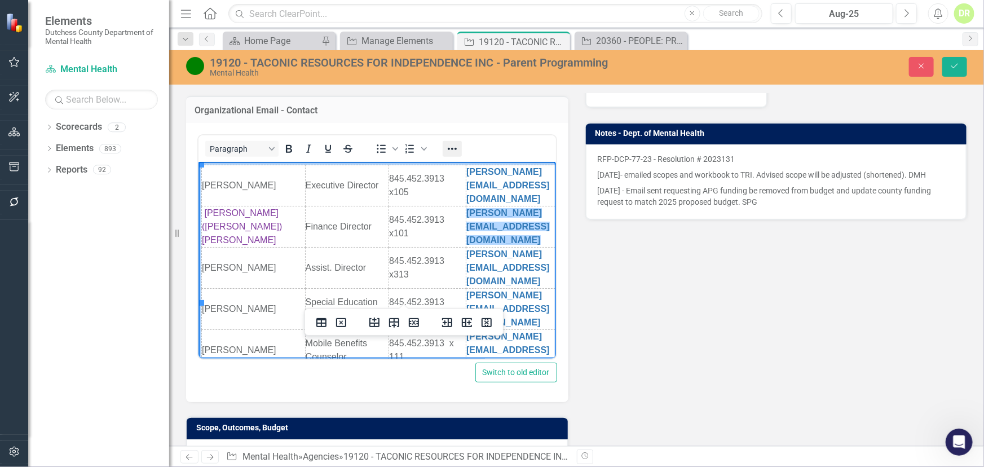
click at [451, 148] on icon "Reveal or hide additional toolbar items" at bounding box center [452, 149] width 9 height 2
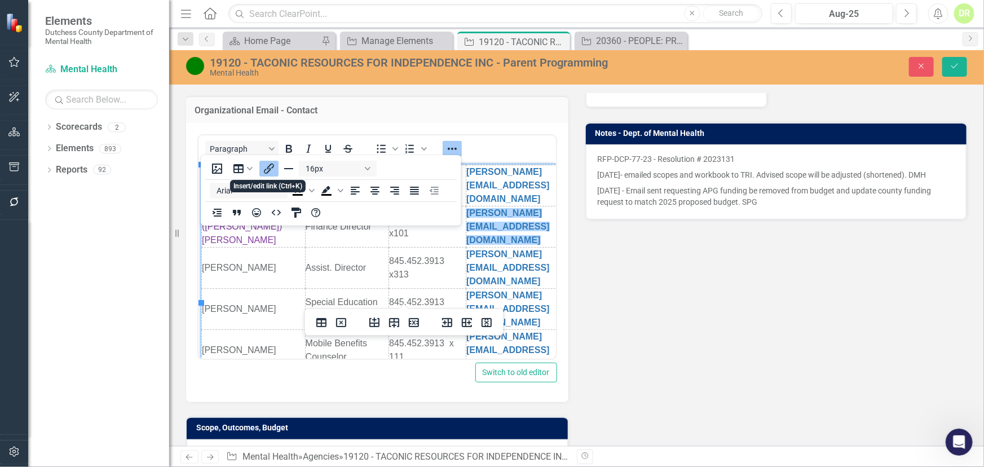
click at [272, 165] on icon "Insert/edit link" at bounding box center [269, 169] width 14 height 14
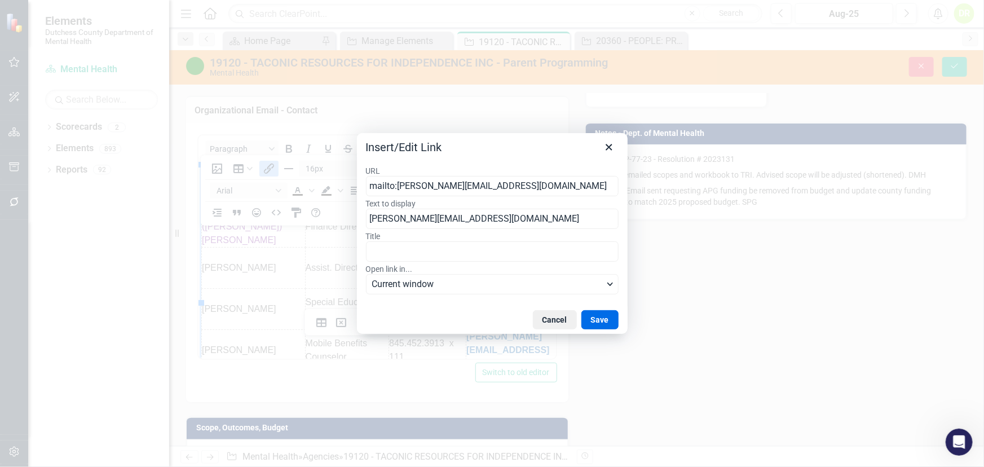
drag, startPoint x: 544, startPoint y: 191, endPoint x: 397, endPoint y: 182, distance: 147.0
click at [397, 182] on input "mailto:[PERSON_NAME][EMAIL_ADDRESS][DOMAIN_NAME]" at bounding box center [492, 186] width 253 height 20
type input "mailto:[PERSON_NAME][EMAIL_ADDRESS][DOMAIN_NAME]"
drag, startPoint x: 609, startPoint y: 316, endPoint x: 601, endPoint y: 309, distance: 11.2
click at [607, 315] on button "Save" at bounding box center [599, 319] width 37 height 19
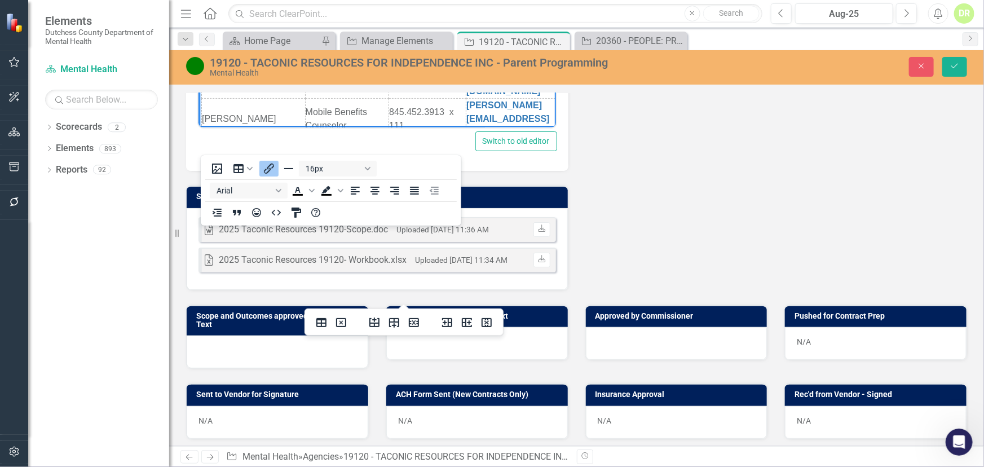
scroll to position [564, 0]
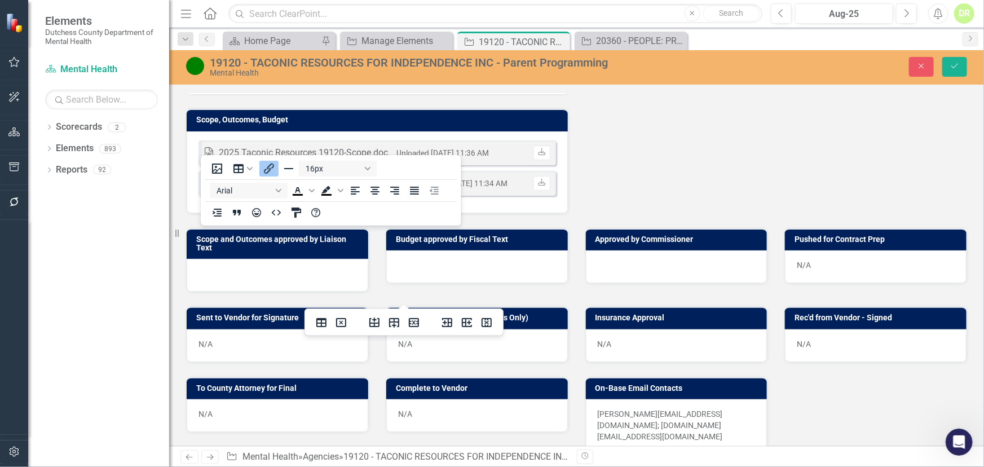
click at [432, 162] on div "16px Arial To open the popup, press Shift+Enter To open the popup, press Shift+…" at bounding box center [331, 190] width 261 height 66
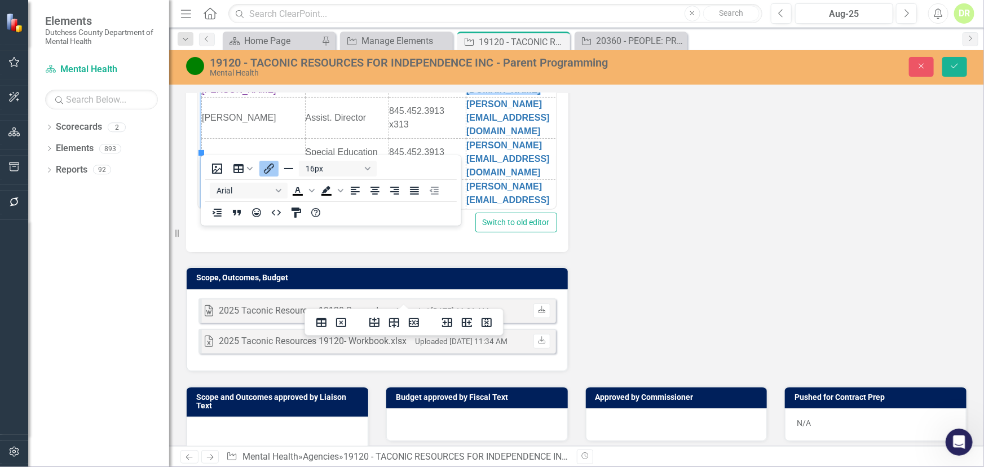
scroll to position [359, 0]
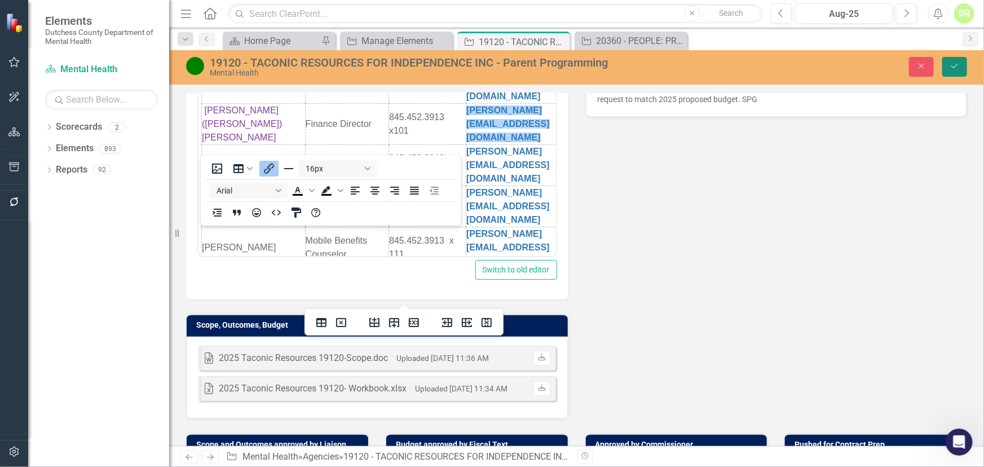
click at [885, 62] on icon "Save" at bounding box center [955, 66] width 10 height 8
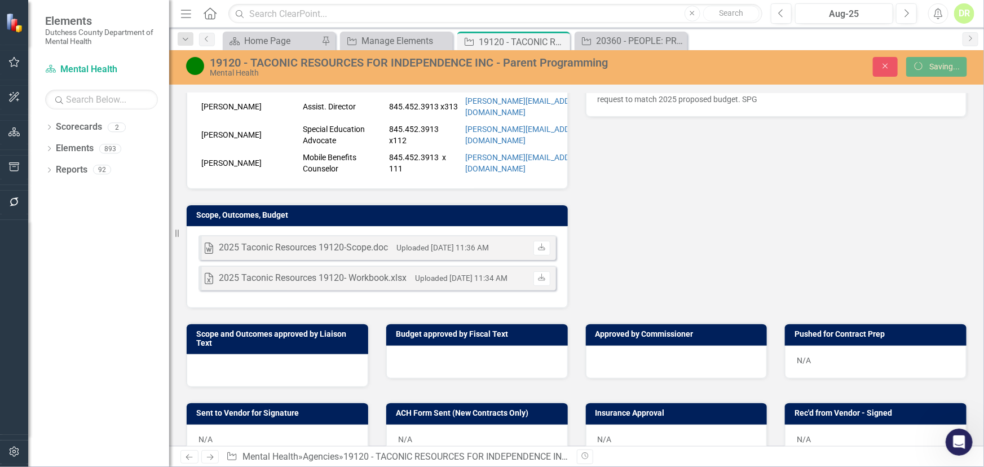
scroll to position [354, 0]
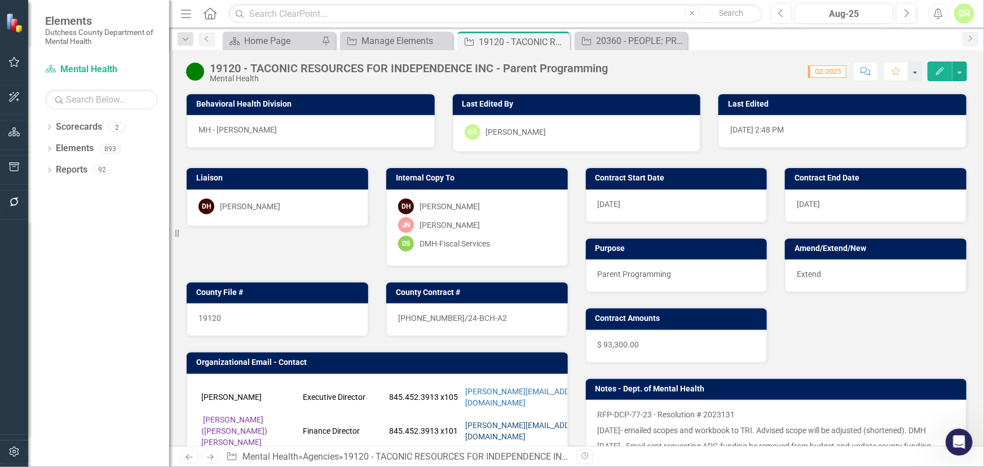
click at [498, 395] on link "[PERSON_NAME][EMAIL_ADDRESS][DOMAIN_NAME]" at bounding box center [527, 431] width 125 height 20
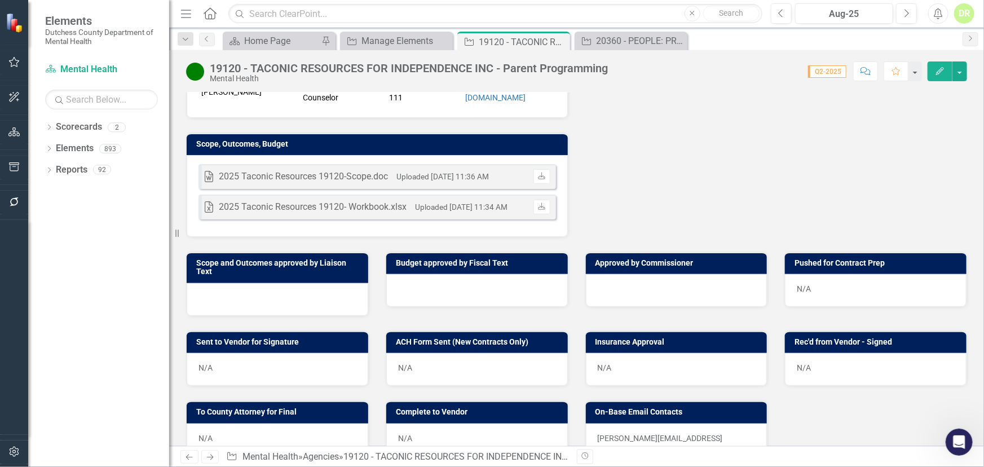
scroll to position [461, 0]
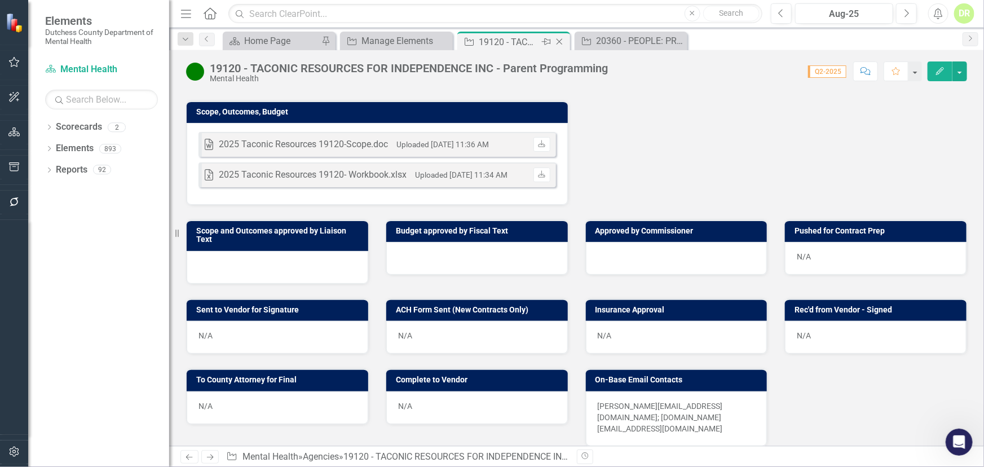
click at [561, 41] on icon "Close" at bounding box center [559, 41] width 11 height 9
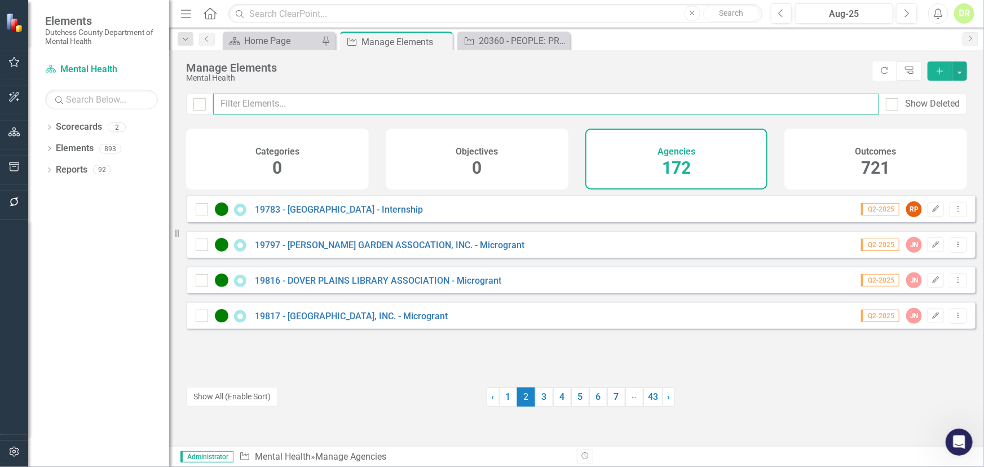
click at [272, 106] on input "text" at bounding box center [546, 104] width 666 height 21
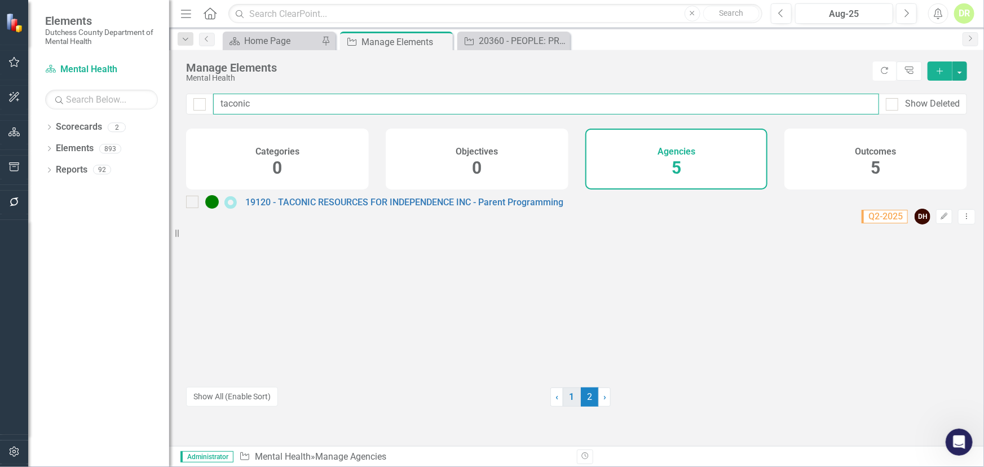
type input "taconic"
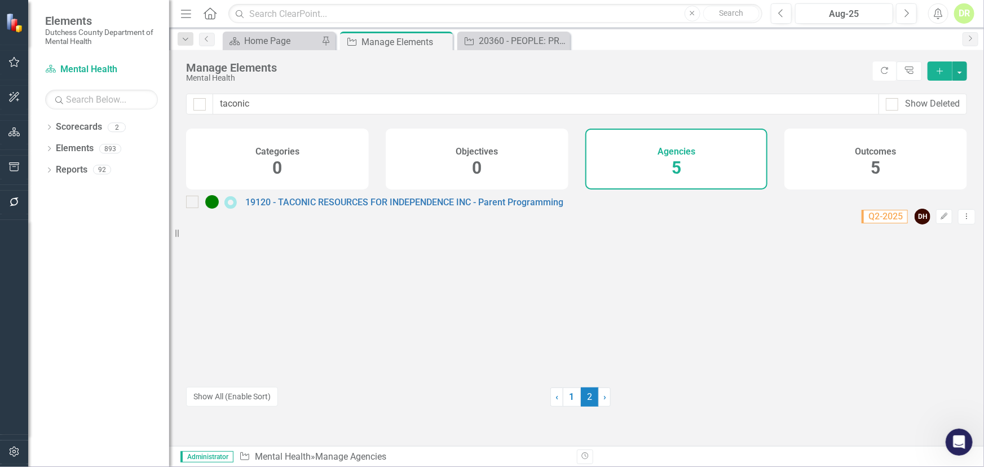
drag, startPoint x: 566, startPoint y: 395, endPoint x: 533, endPoint y: 394, distance: 32.7
click at [566, 395] on link "1" at bounding box center [572, 396] width 18 height 19
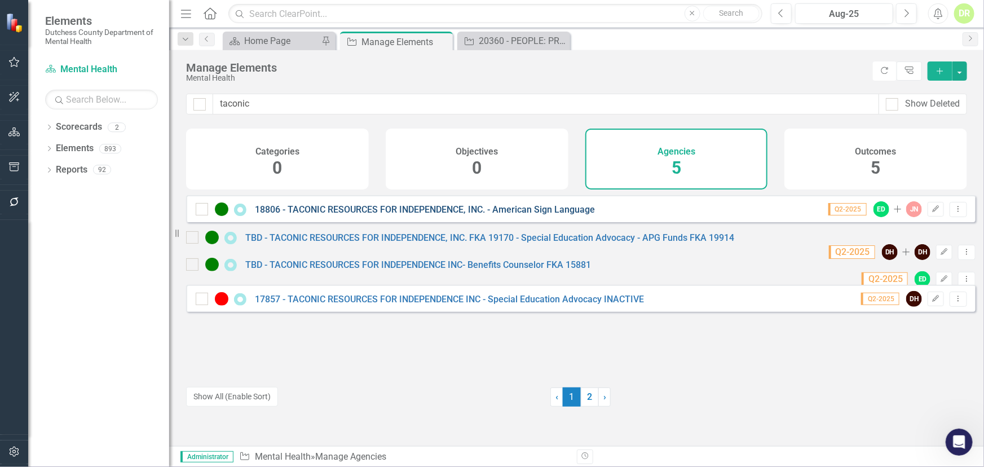
click at [379, 215] on link "18806 - TACONIC RESOURCES FOR INDEPENDENCE, INC. - American Sign Language" at bounding box center [425, 209] width 340 height 11
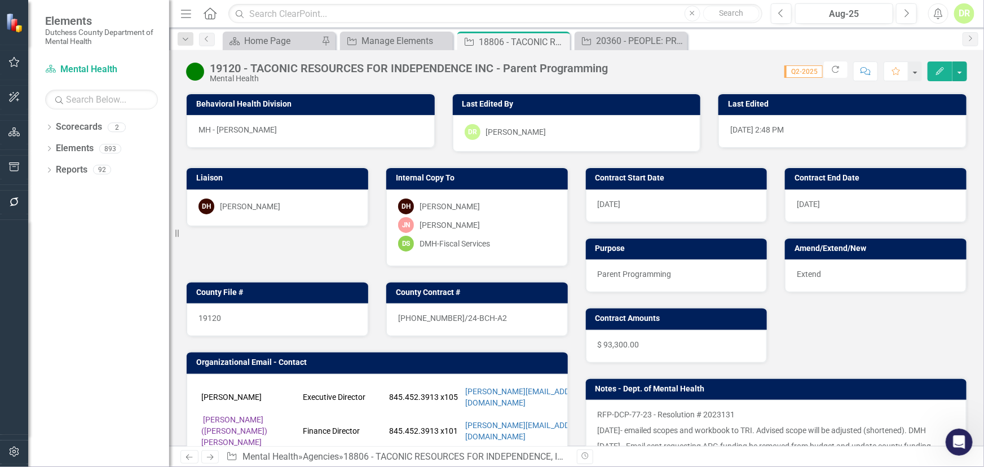
scroll to position [545, 0]
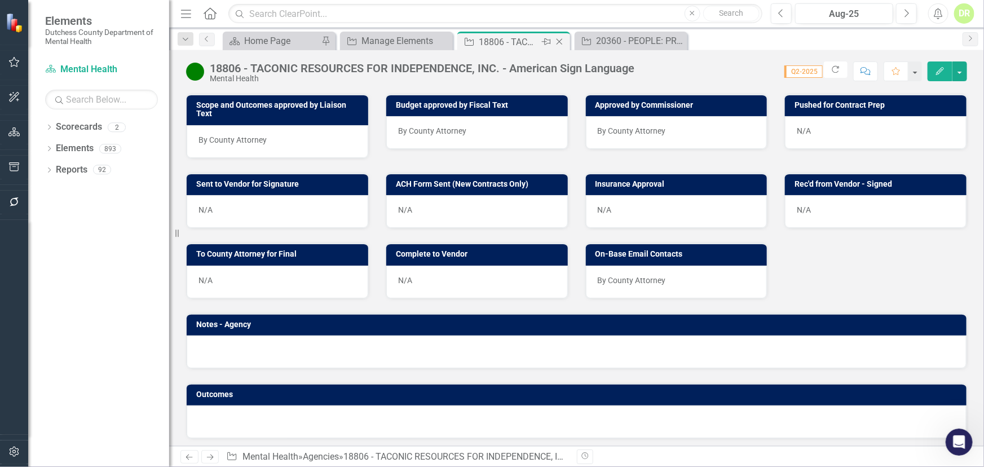
click at [561, 41] on icon "Close" at bounding box center [559, 41] width 11 height 9
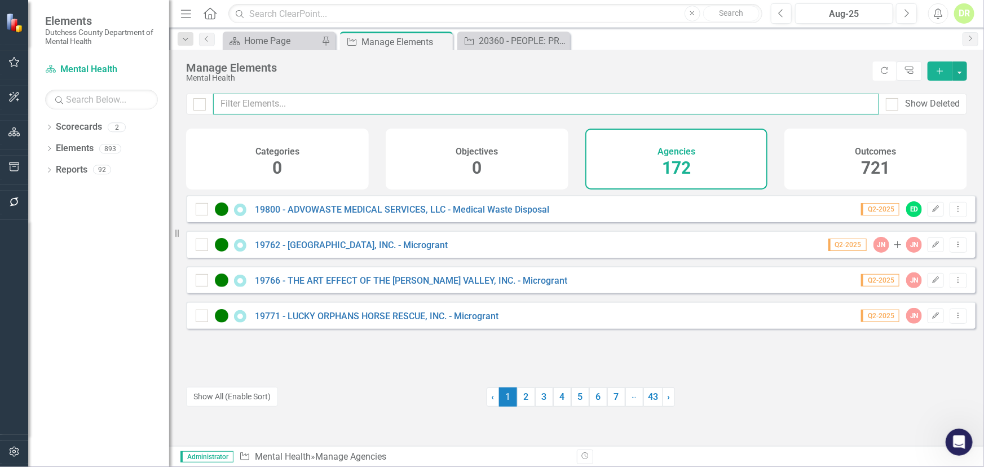
click at [316, 103] on input "text" at bounding box center [546, 104] width 666 height 21
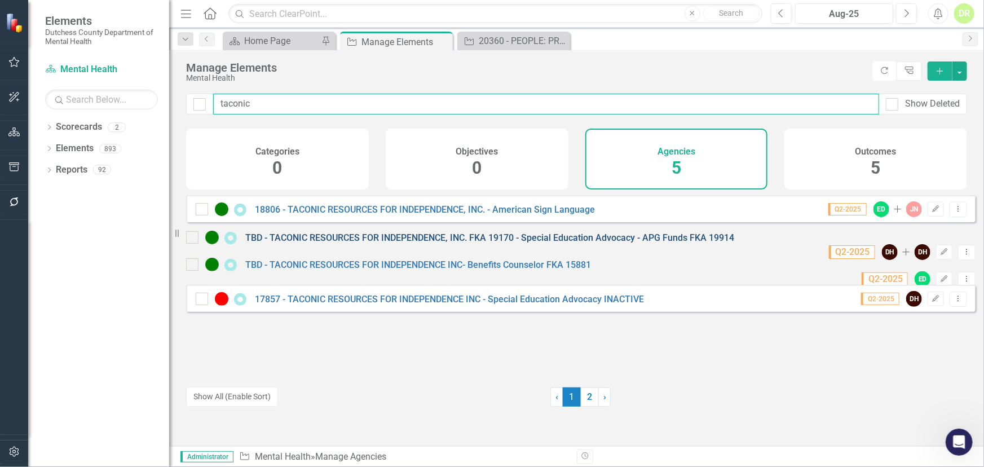
type input "taconic"
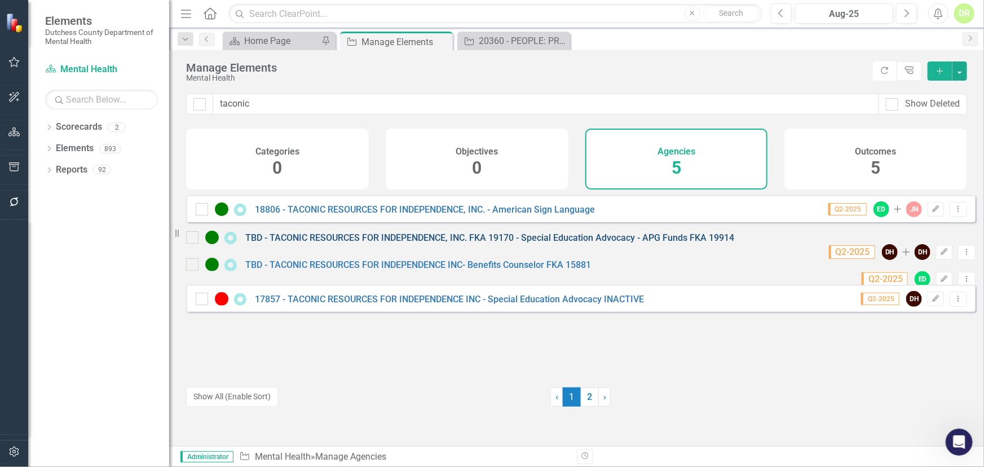
click at [362, 243] on link "TBD - TACONIC RESOURCES FOR INDEPENDENCE, INC. FKA 19170 - Special Education Ad…" at bounding box center [489, 237] width 489 height 11
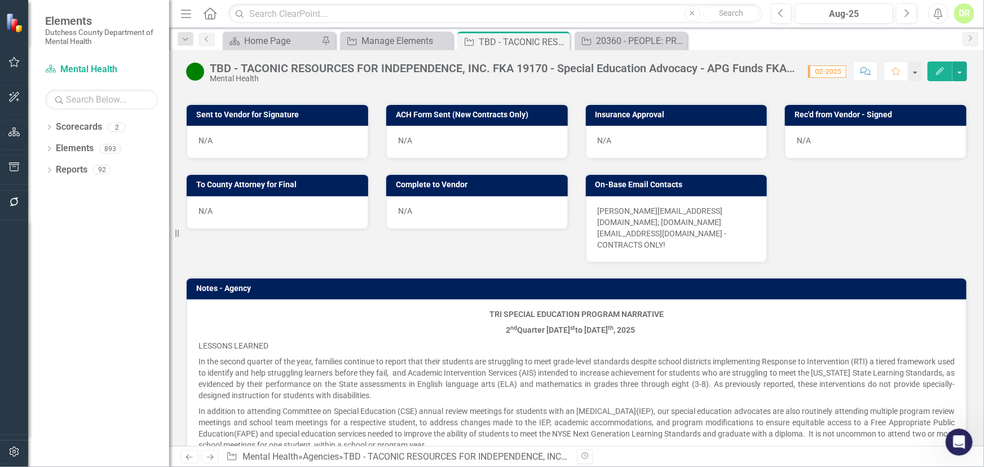
scroll to position [769, 0]
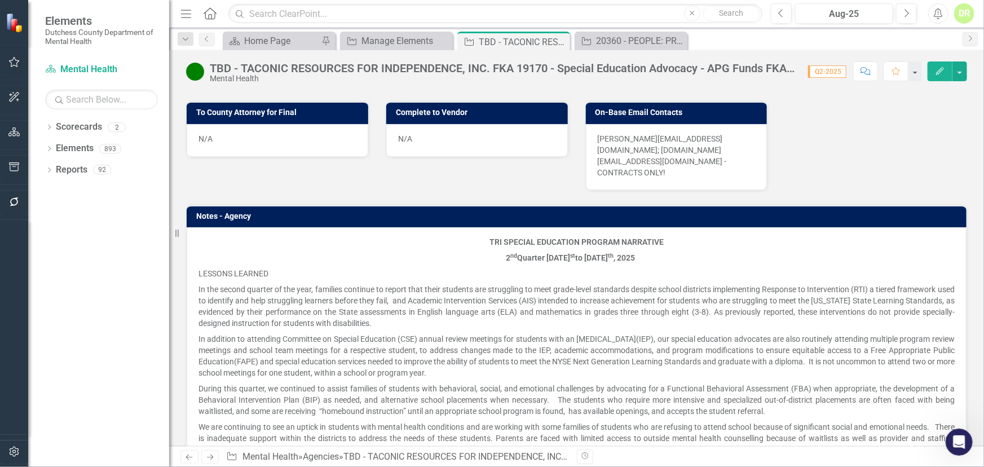
drag, startPoint x: 739, startPoint y: 142, endPoint x: 724, endPoint y: 145, distance: 15.6
click at [724, 145] on p "[PERSON_NAME][EMAIL_ADDRESS][DOMAIN_NAME]; [DOMAIN_NAME][EMAIL_ADDRESS][DOMAIN_…" at bounding box center [677, 155] width 158 height 45
click at [733, 142] on p "[PERSON_NAME][EMAIL_ADDRESS][DOMAIN_NAME]; [DOMAIN_NAME][EMAIL_ADDRESS][DOMAIN_…" at bounding box center [677, 155] width 158 height 45
drag, startPoint x: 733, startPoint y: 143, endPoint x: 711, endPoint y: 146, distance: 22.2
click at [716, 144] on p "[PERSON_NAME][EMAIL_ADDRESS][DOMAIN_NAME]; [DOMAIN_NAME][EMAIL_ADDRESS][DOMAIN_…" at bounding box center [677, 155] width 158 height 45
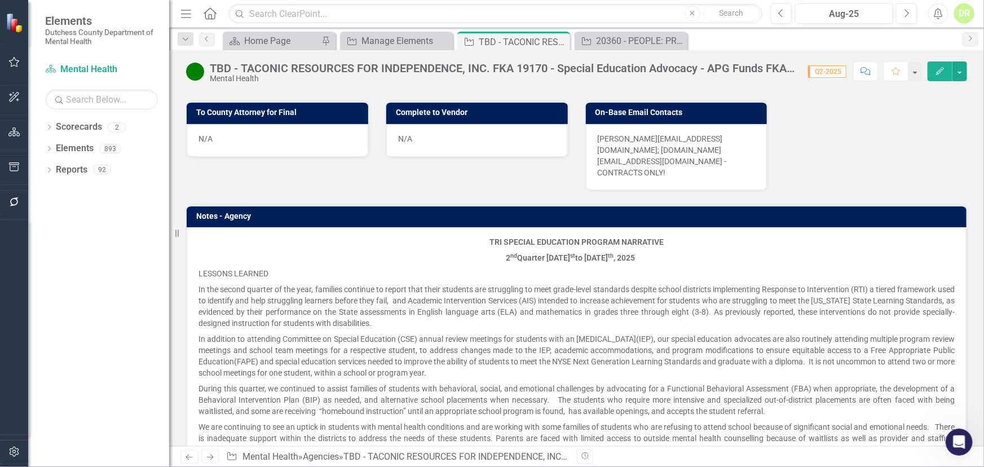
click at [626, 140] on p "[PERSON_NAME][EMAIL_ADDRESS][DOMAIN_NAME]; [DOMAIN_NAME][EMAIL_ADDRESS][DOMAIN_…" at bounding box center [677, 155] width 158 height 45
click at [630, 146] on p "[PERSON_NAME][EMAIL_ADDRESS][DOMAIN_NAME]; [DOMAIN_NAME][EMAIL_ADDRESS][DOMAIN_…" at bounding box center [677, 155] width 158 height 45
click at [629, 146] on p "[PERSON_NAME][EMAIL_ADDRESS][DOMAIN_NAME]; [DOMAIN_NAME][EMAIL_ADDRESS][DOMAIN_…" at bounding box center [677, 155] width 158 height 45
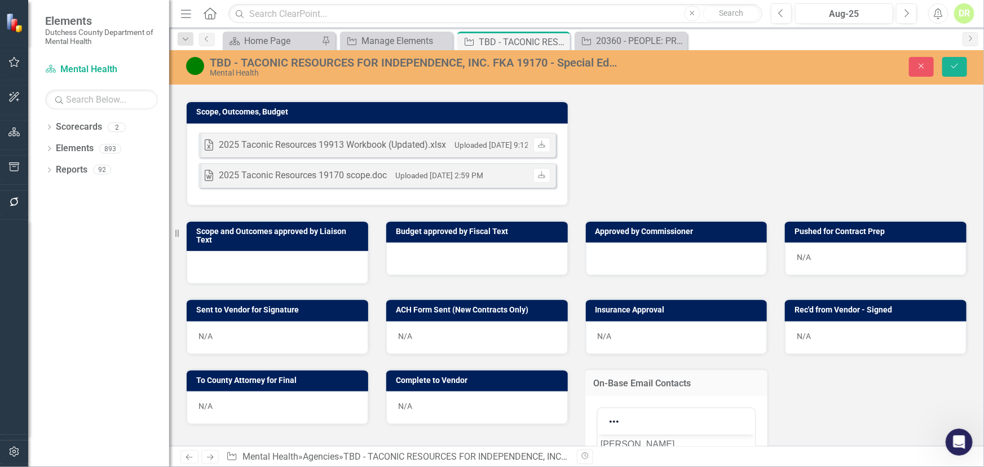
scroll to position [564, 0]
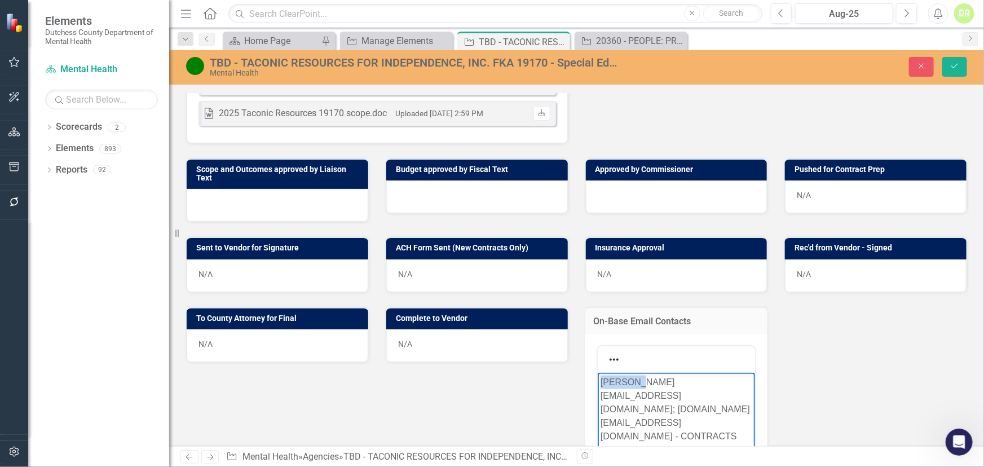
drag, startPoint x: 643, startPoint y: 382, endPoint x: 1164, endPoint y: 751, distance: 638.5
click at [597, 377] on html "[PERSON_NAME][EMAIL_ADDRESS][DOMAIN_NAME]; [DOMAIN_NAME][EMAIL_ADDRESS][DOMAIN_…" at bounding box center [676, 457] width 158 height 169
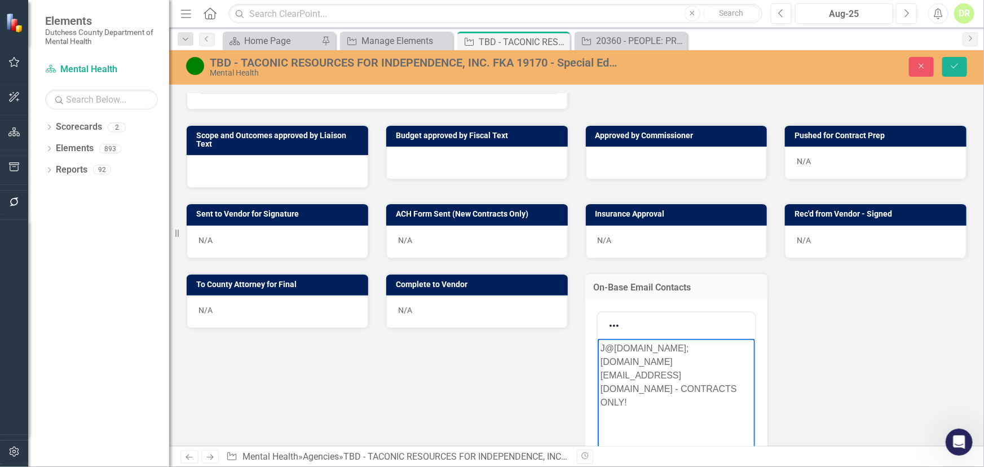
scroll to position [615, 0]
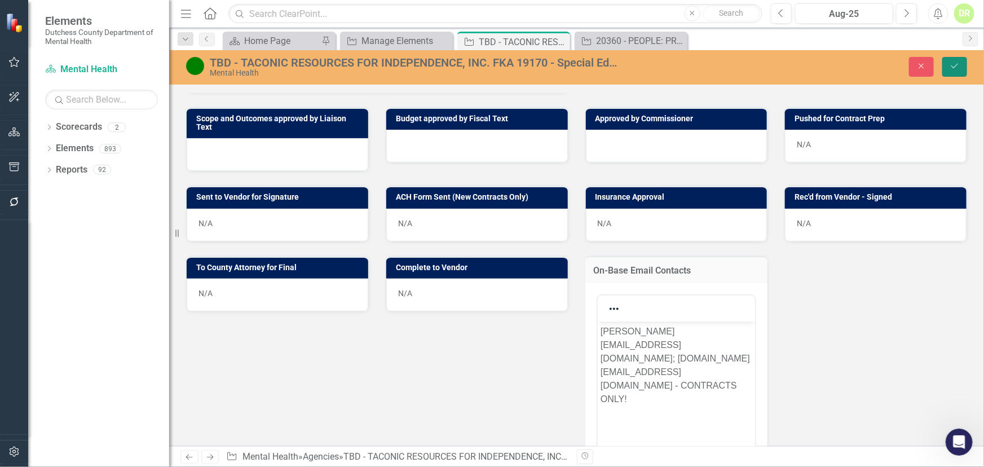
click at [885, 63] on icon "Save" at bounding box center [955, 66] width 10 height 8
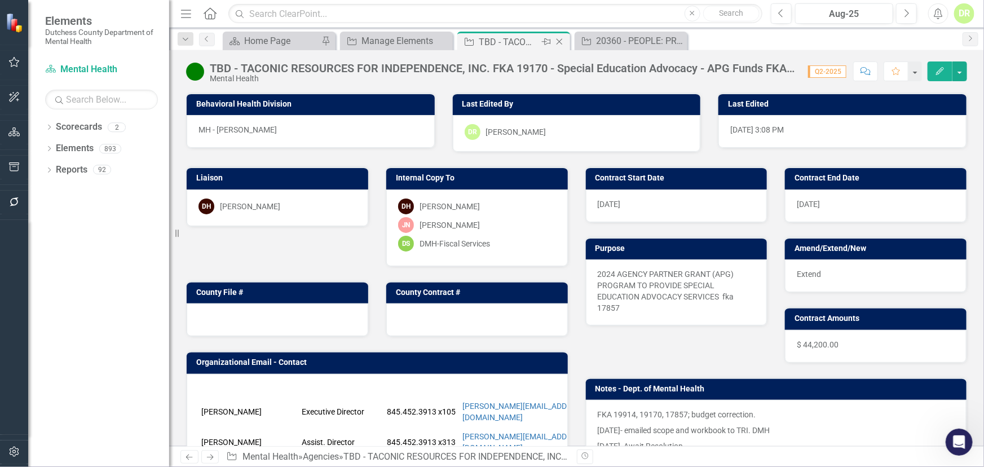
click at [559, 41] on icon at bounding box center [560, 42] width 6 height 6
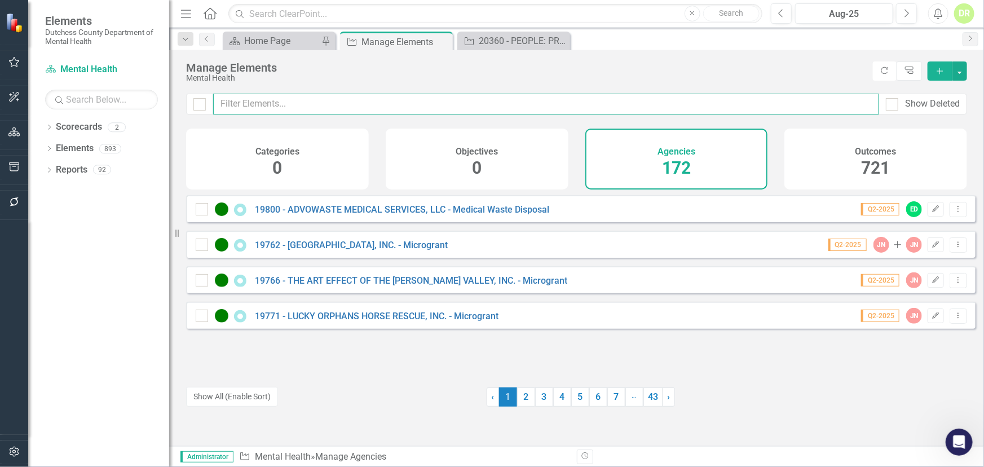
click at [301, 104] on input "text" at bounding box center [546, 104] width 666 height 21
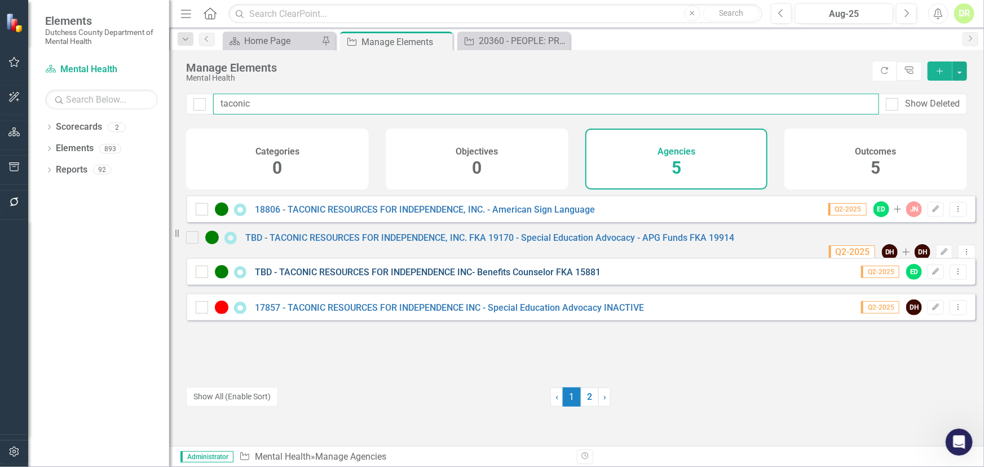
type input "taconic"
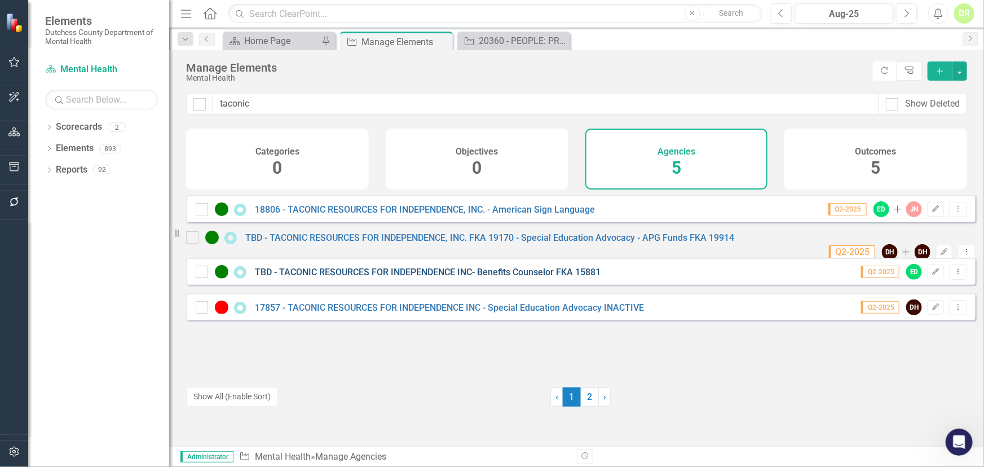
click at [335, 277] on link "TBD - TACONIC RESOURCES FOR INDEPENDENCE INC- Benefits Counselor FKA 15881" at bounding box center [428, 272] width 346 height 11
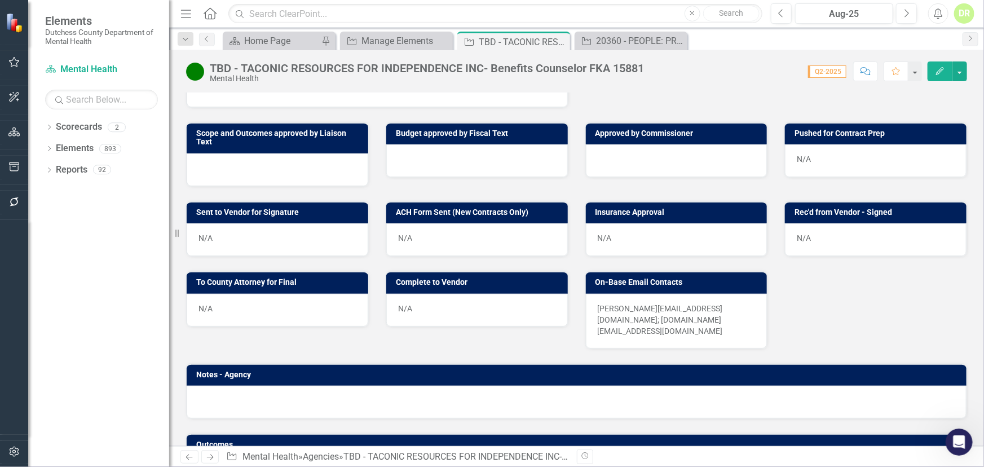
scroll to position [615, 0]
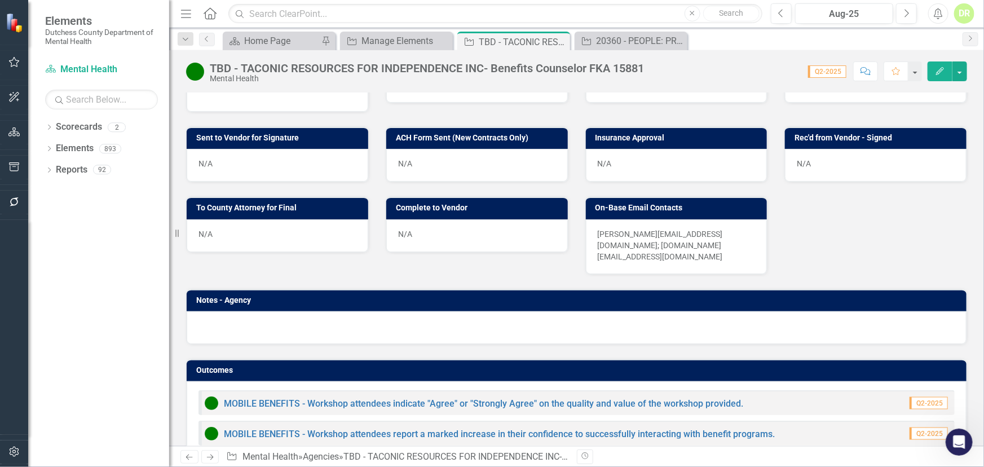
click at [591, 219] on div "[PERSON_NAME][EMAIL_ADDRESS][DOMAIN_NAME]; [DOMAIN_NAME][EMAIL_ADDRESS][DOMAIN_…" at bounding box center [677, 246] width 182 height 55
click at [598, 228] on p "[PERSON_NAME][EMAIL_ADDRESS][DOMAIN_NAME]; [DOMAIN_NAME][EMAIL_ADDRESS][DOMAIN_…" at bounding box center [677, 245] width 158 height 34
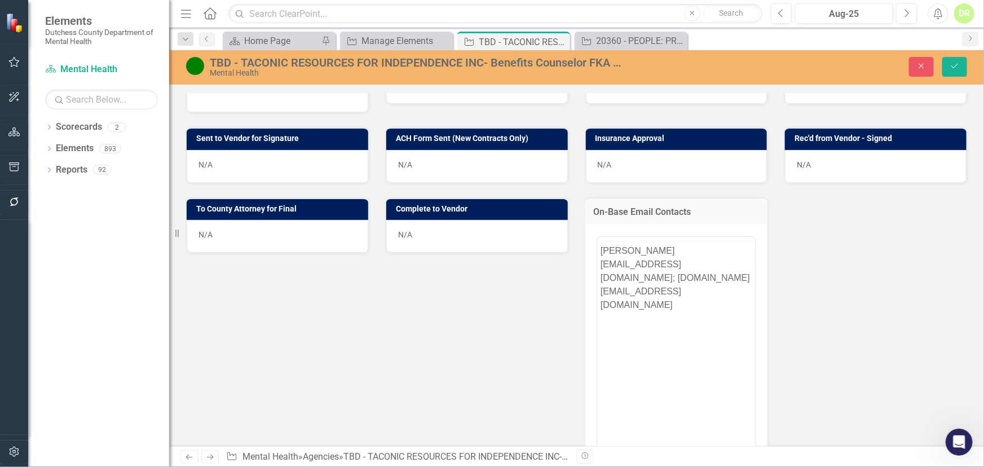
scroll to position [0, 0]
click at [595, 224] on div "<p>[PERSON_NAME][EMAIL_ADDRESS][DOMAIN_NAME]; [DOMAIN_NAME][EMAIL_ADDRESS][DOMA…" at bounding box center [676, 363] width 183 height 279
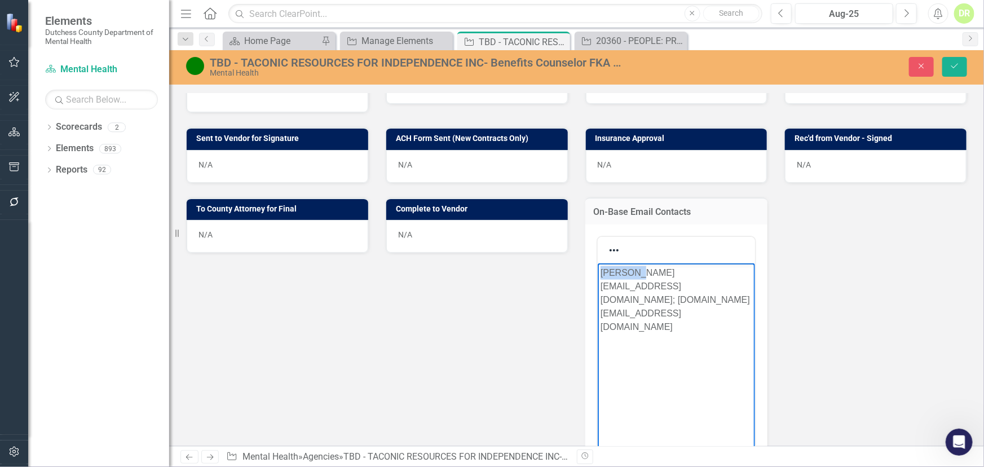
drag, startPoint x: 601, startPoint y: 272, endPoint x: 646, endPoint y: 271, distance: 45.1
click at [646, 271] on p "[PERSON_NAME][EMAIL_ADDRESS][DOMAIN_NAME]; [DOMAIN_NAME][EMAIL_ADDRESS][DOMAIN_…" at bounding box center [676, 300] width 152 height 68
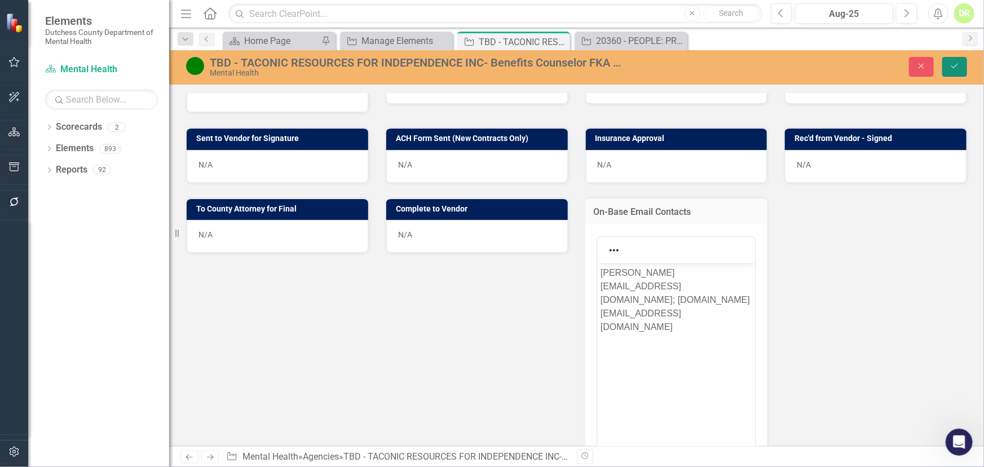
click at [885, 61] on button "Save" at bounding box center [954, 67] width 25 height 20
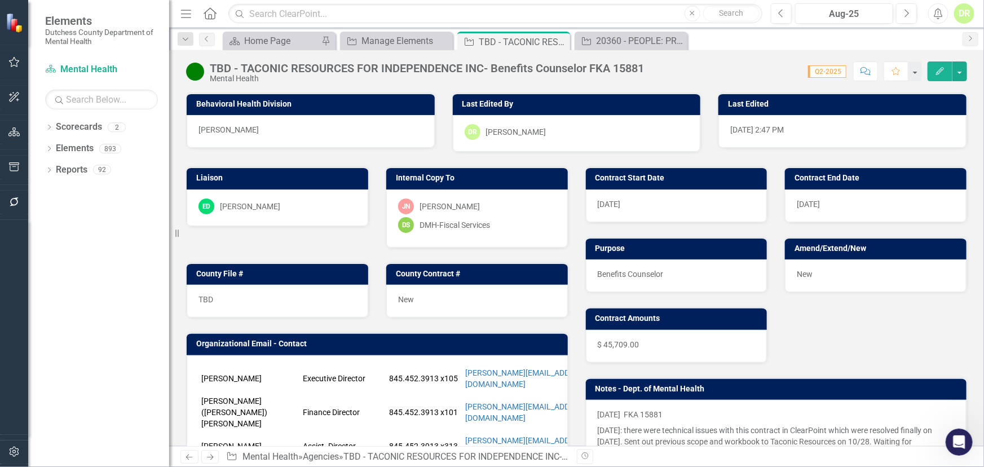
scroll to position [102, 0]
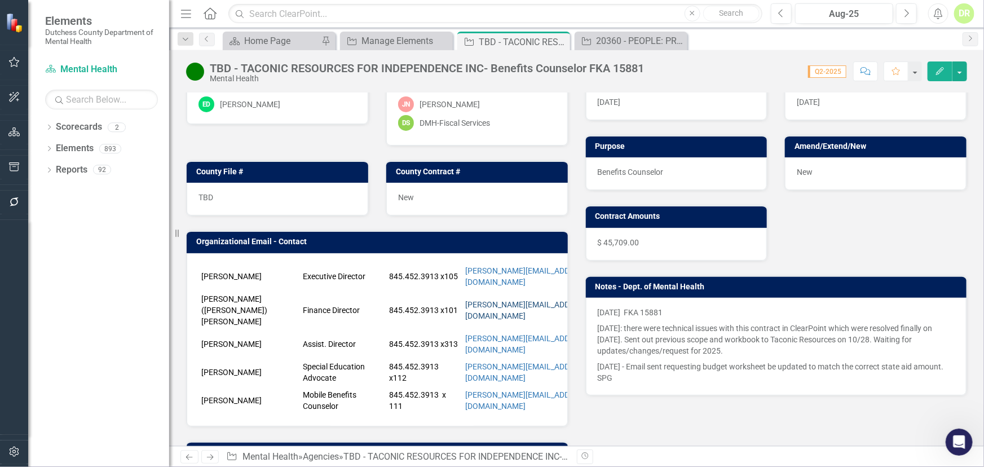
click at [503, 300] on link "[PERSON_NAME][EMAIL_ADDRESS][DOMAIN_NAME]" at bounding box center [527, 310] width 125 height 20
click at [559, 43] on icon "Close" at bounding box center [559, 41] width 11 height 9
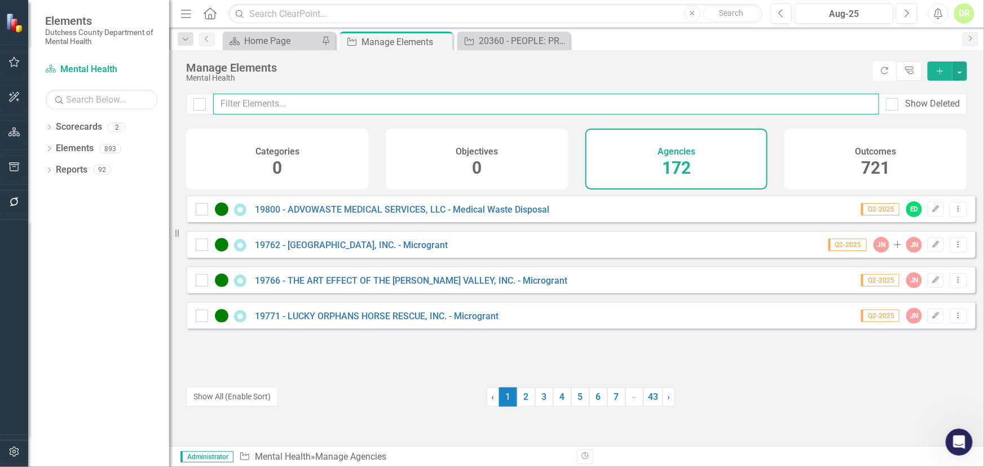
click at [282, 96] on input "text" at bounding box center [546, 104] width 666 height 21
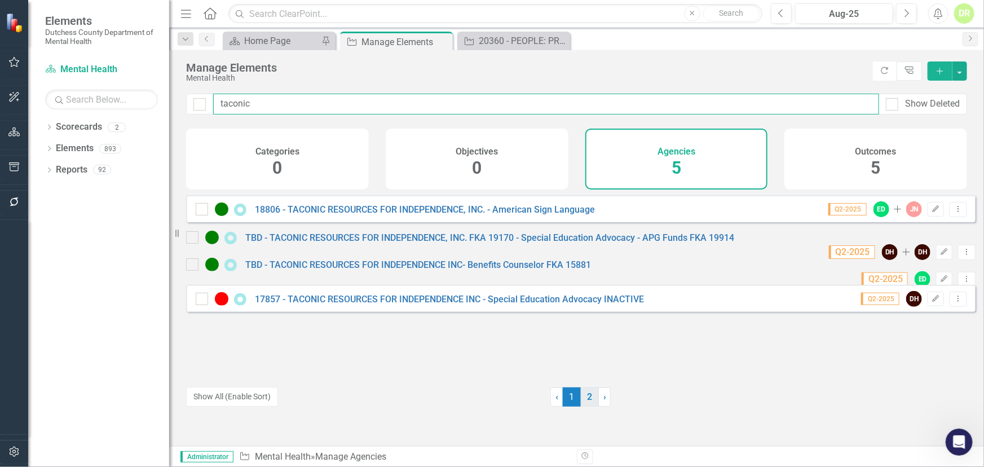
type input "taconic"
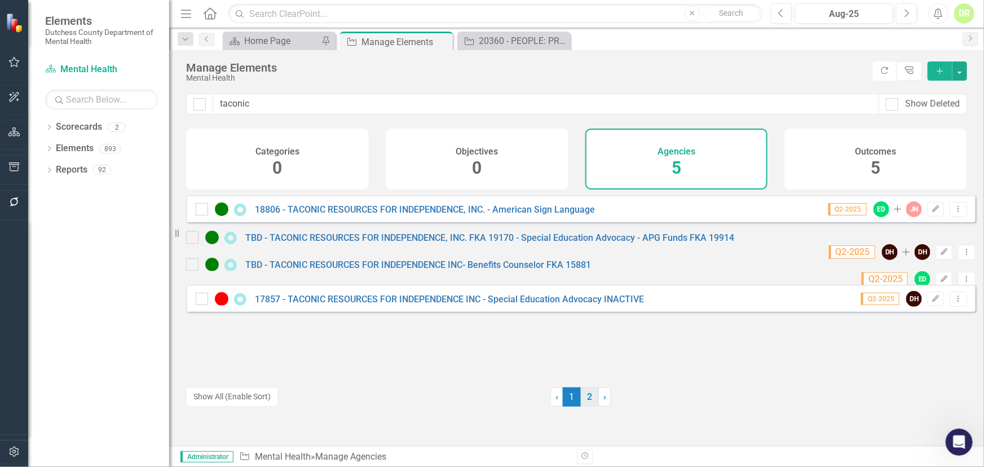
click at [586, 395] on link "2" at bounding box center [590, 396] width 18 height 19
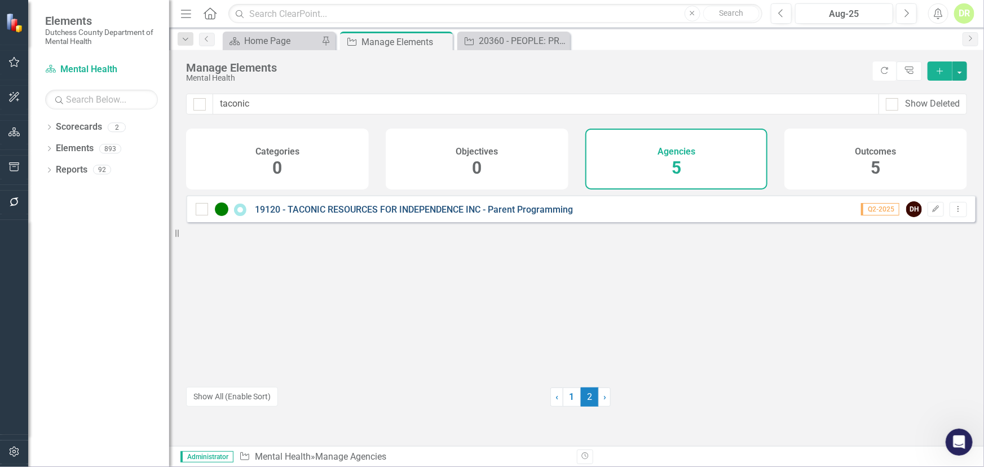
click at [408, 215] on link "19120 - TACONIC RESOURCES FOR INDEPENDENCE INC - Parent Programming" at bounding box center [414, 209] width 318 height 11
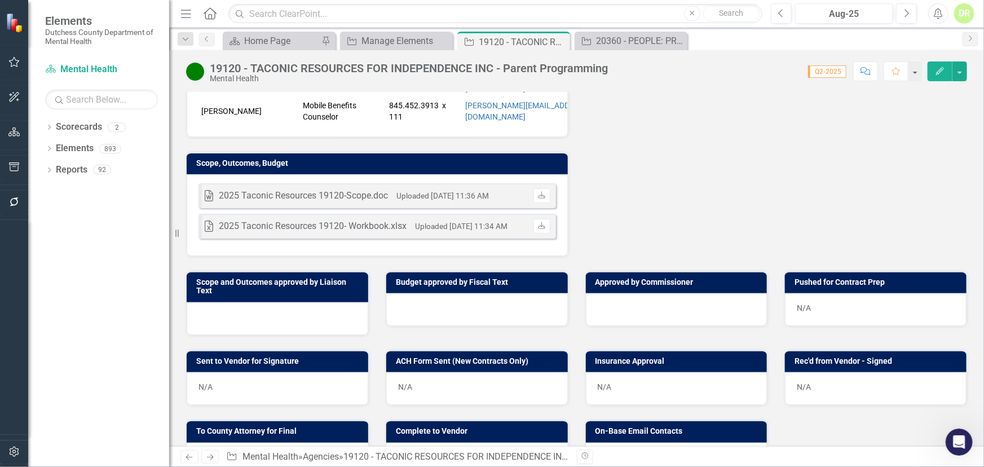
scroll to position [429, 0]
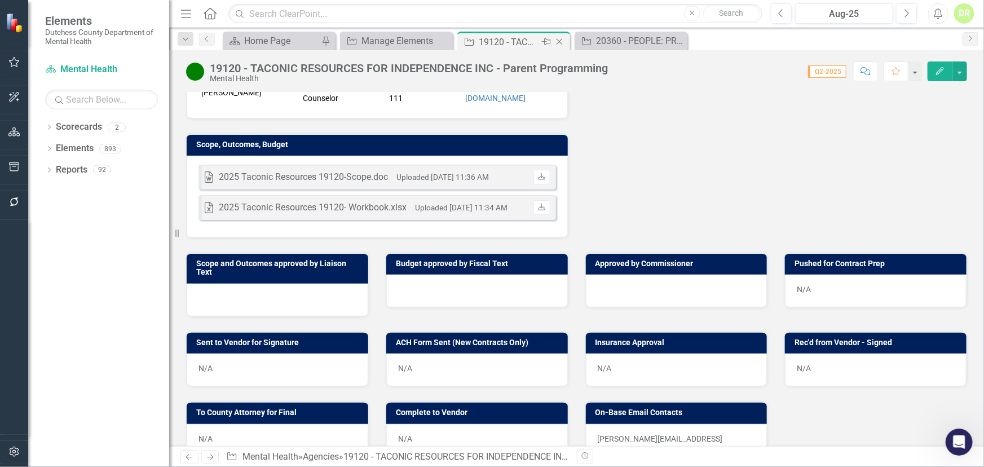
click at [557, 39] on icon "Close" at bounding box center [559, 41] width 11 height 9
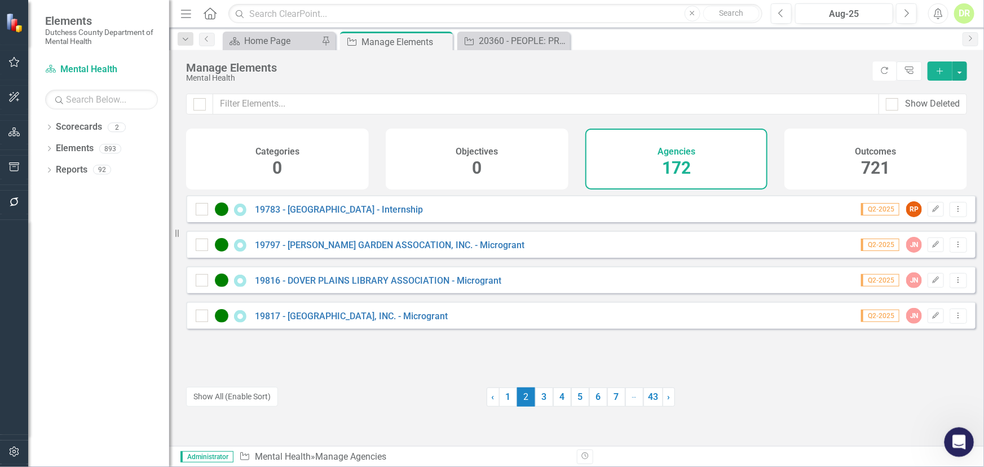
drag, startPoint x: 1883, startPoint y: 863, endPoint x: 949, endPoint y: 434, distance: 1027.6
click at [885, 395] on icon "Open Intercom Messenger" at bounding box center [958, 440] width 19 height 19
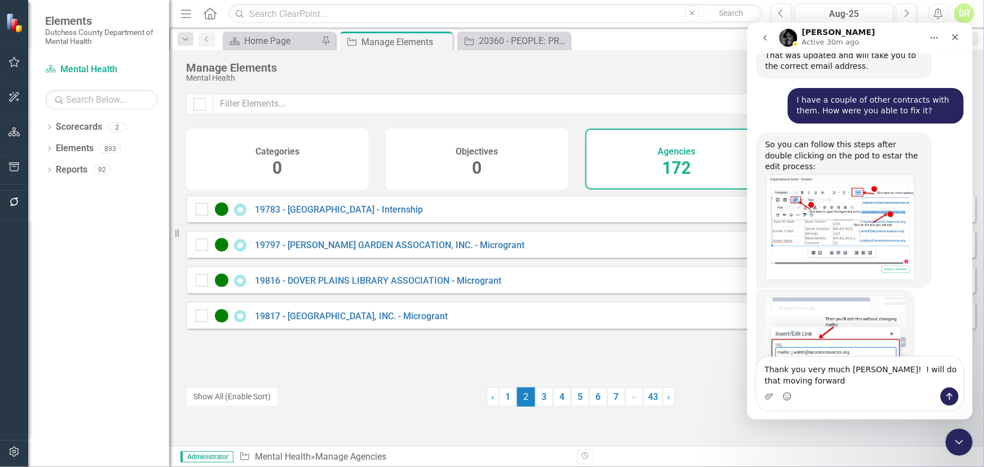
scroll to position [2448, 0]
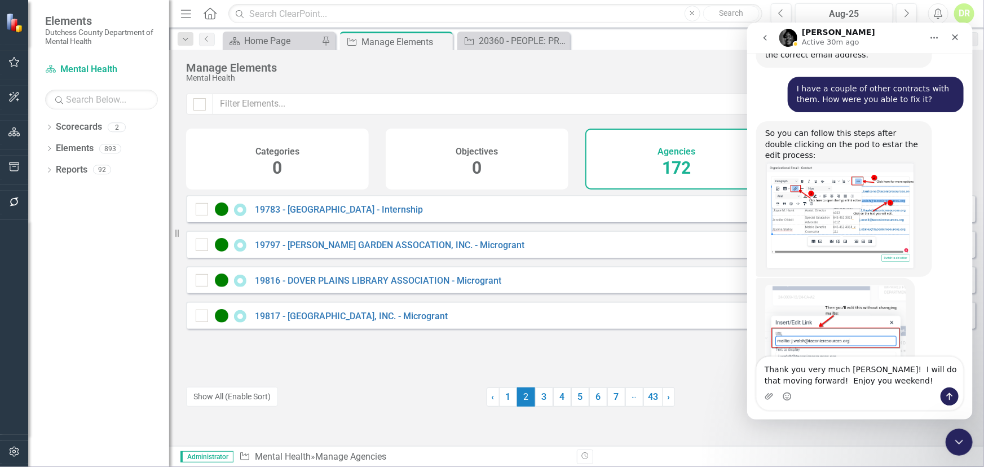
type textarea "Thank you very much [PERSON_NAME]! I will do that moving forward! Enjoy you wee…"
click at [885, 393] on button "Send a message…" at bounding box center [949, 396] width 18 height 18
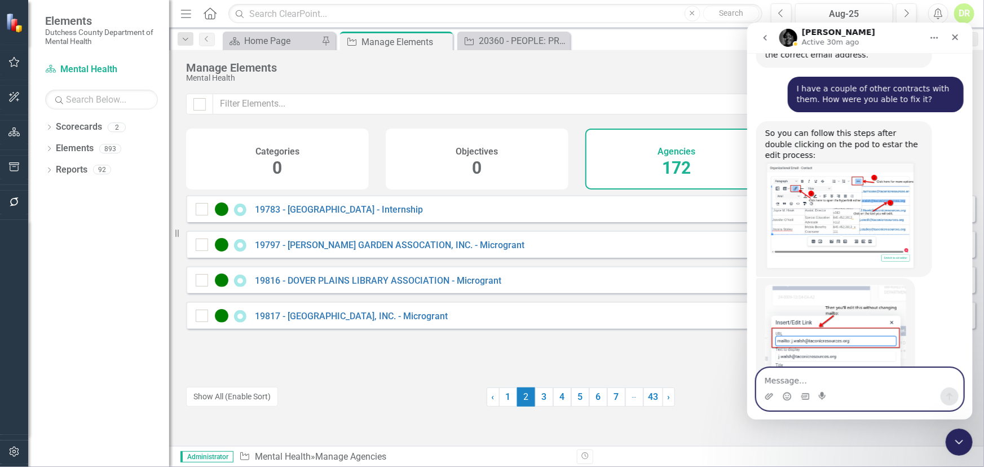
scroll to position [2481, 0]
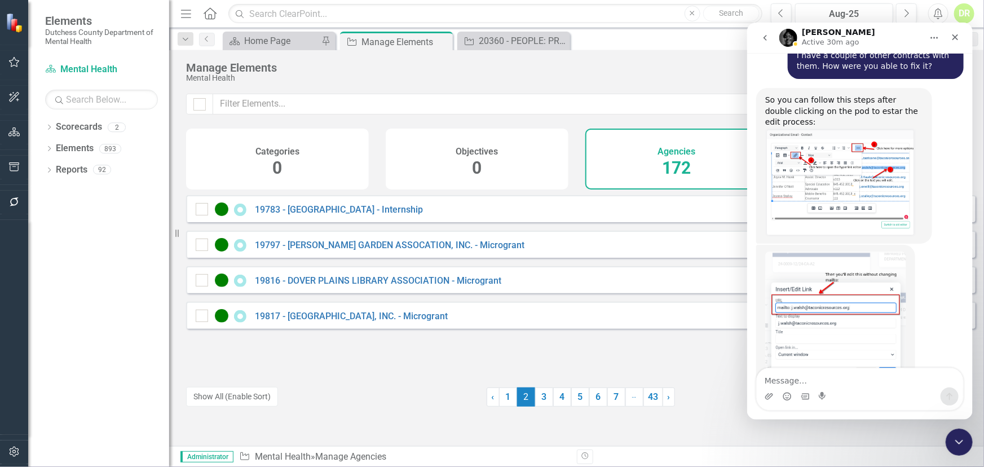
drag, startPoint x: 649, startPoint y: 360, endPoint x: 625, endPoint y: 347, distance: 27.3
click at [647, 358] on div "19783 - [GEOGRAPHIC_DATA] - Internship Q2-2025 RP Edit Dropdown Menu 19797 - [P…" at bounding box center [581, 284] width 790 height 178
click at [756, 319] on div "[PERSON_NAME] • 37m ago" at bounding box center [860, 336] width 208 height 185
